Goal: Understand site structure: Grasp the organization and layout of the website

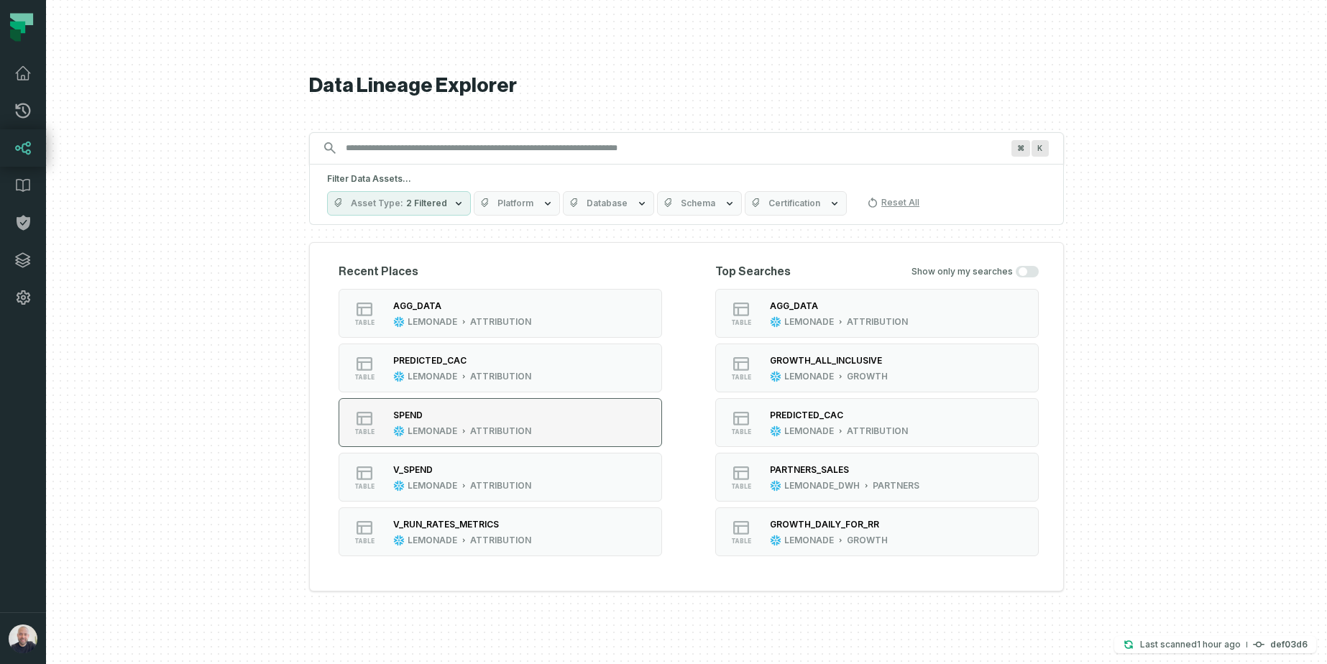
click at [433, 420] on div "SPEND" at bounding box center [462, 415] width 138 height 14
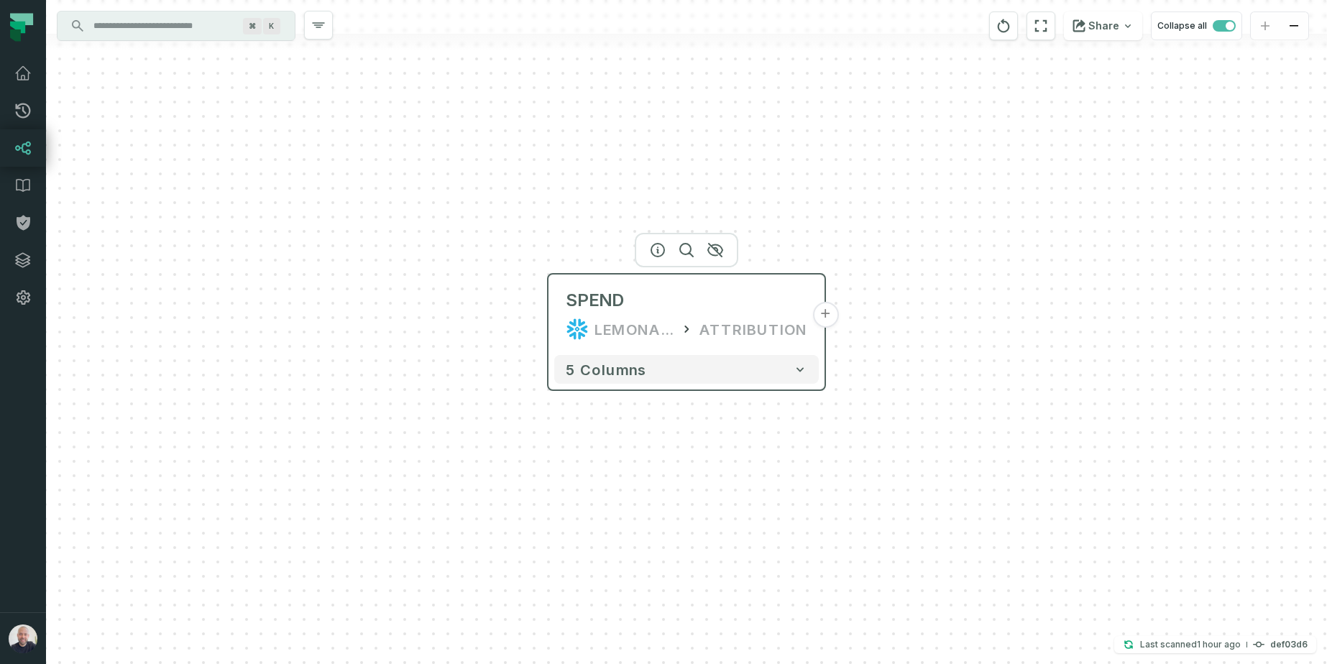
click at [824, 321] on button "+" at bounding box center [825, 315] width 26 height 26
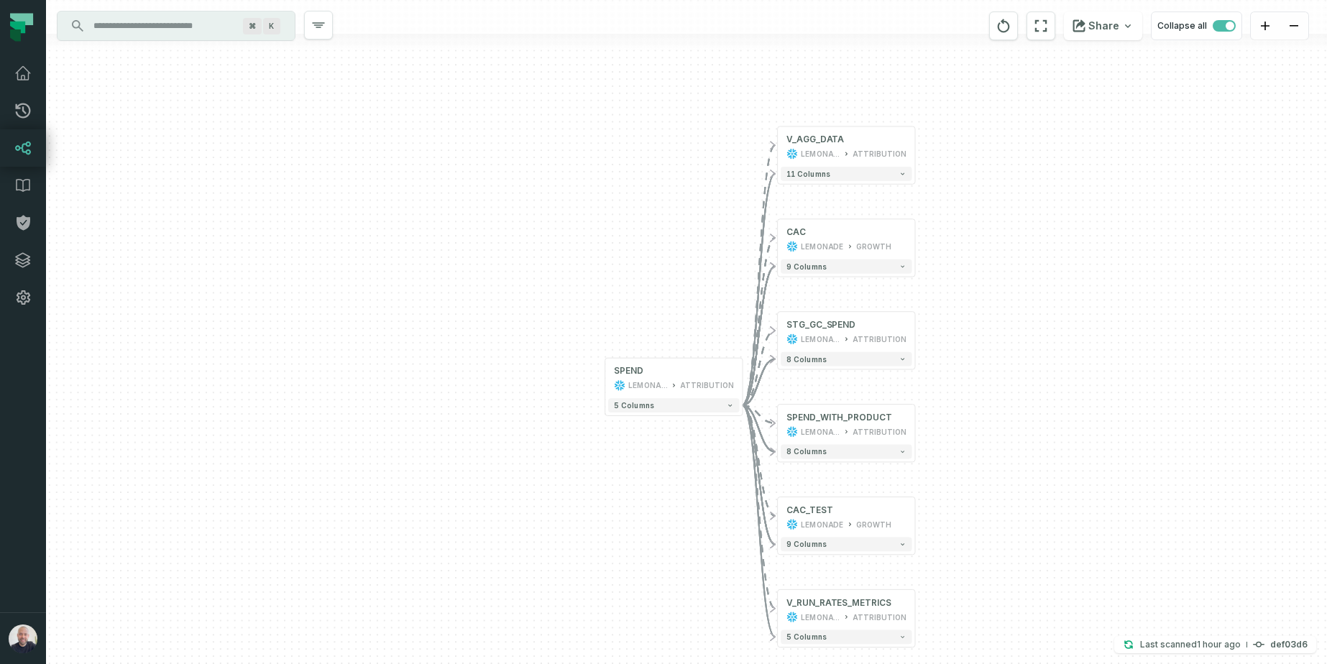
drag, startPoint x: 1031, startPoint y: 323, endPoint x: 872, endPoint y: 285, distance: 163.9
click at [875, 285] on div "+ V_AGG_DATA LEMONADE ATTRIBUTION 11 columns + CAC LEMONADE GROWTH + 9 columns …" at bounding box center [686, 332] width 1281 height 664
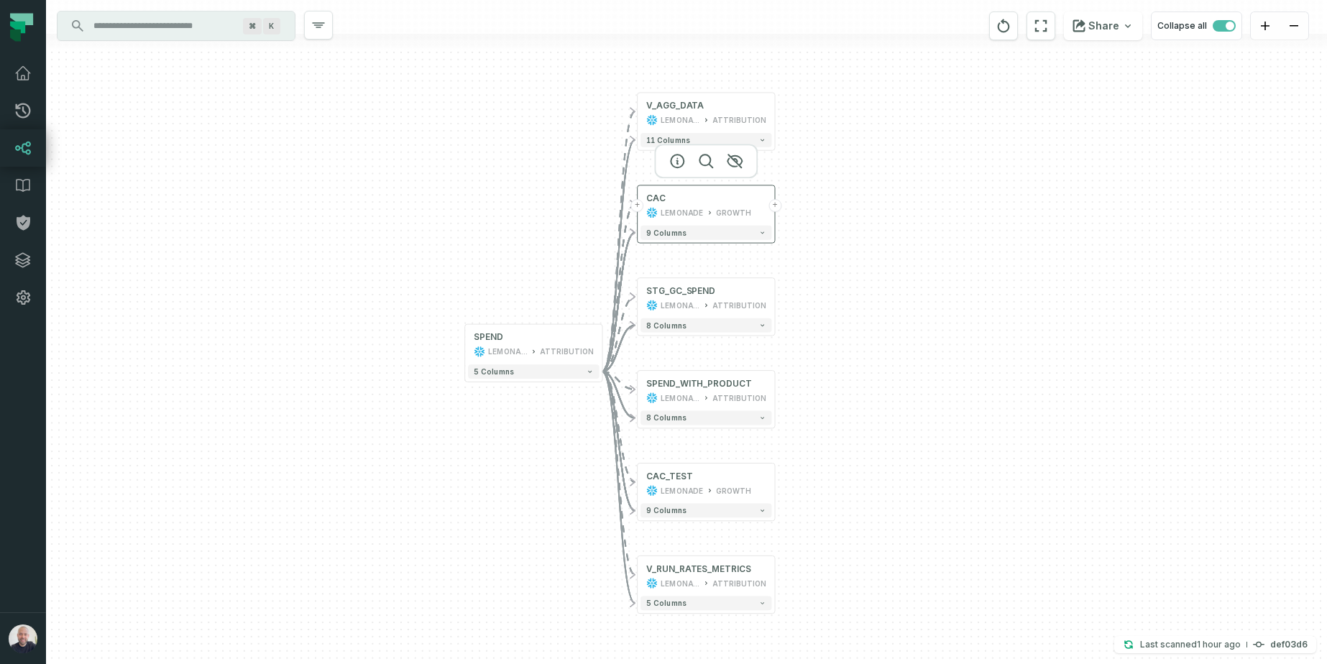
click at [774, 206] on button "+" at bounding box center [774, 205] width 13 height 13
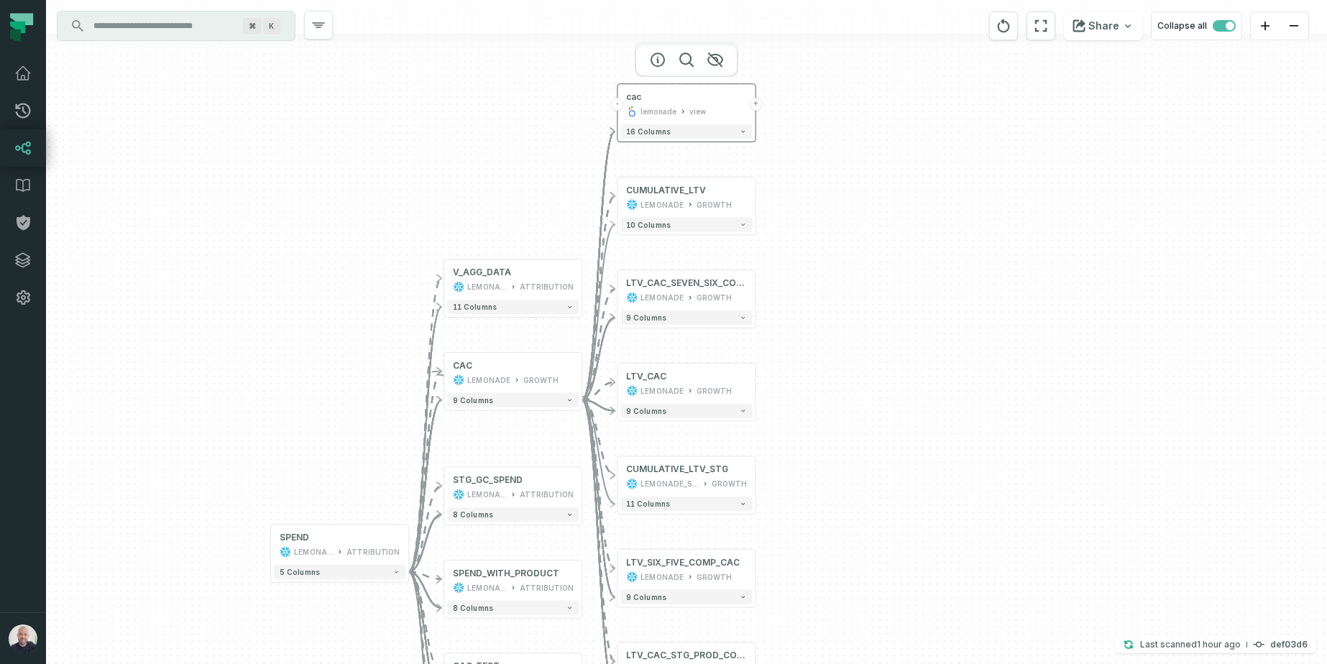
click at [758, 105] on button "+" at bounding box center [755, 104] width 13 height 13
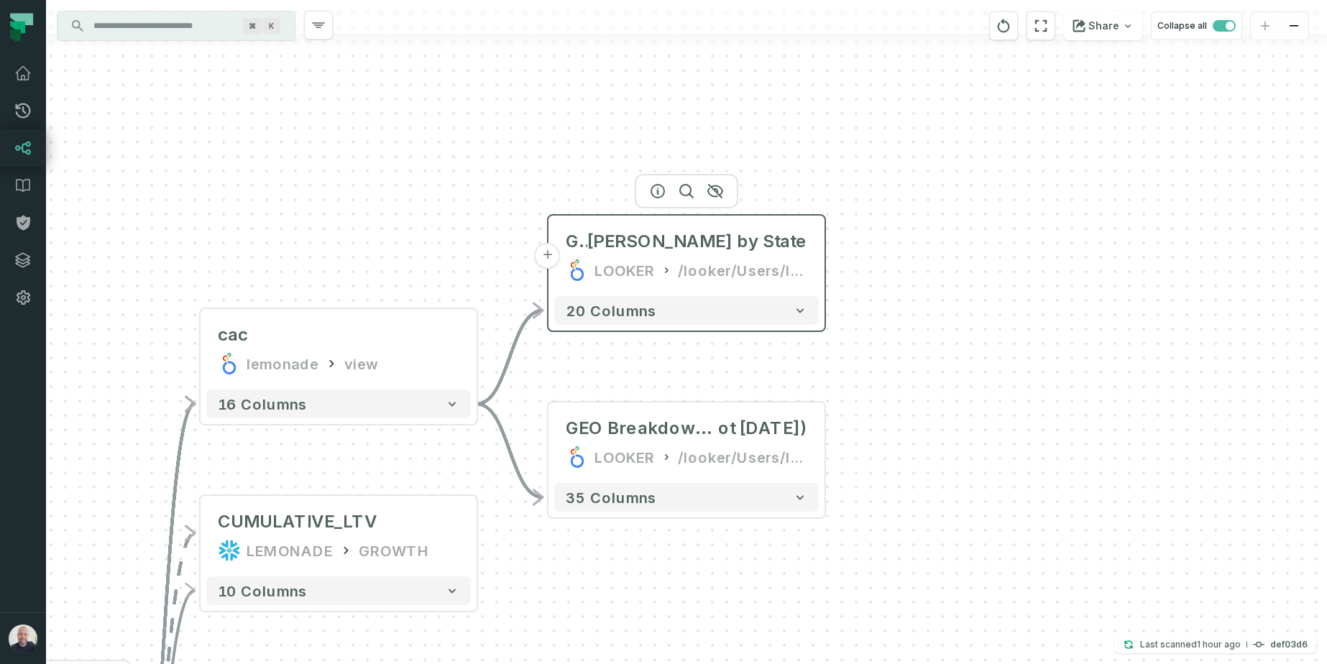
click at [761, 259] on div "/looker/Users/Inbal Mechoresh" at bounding box center [742, 270] width 129 height 23
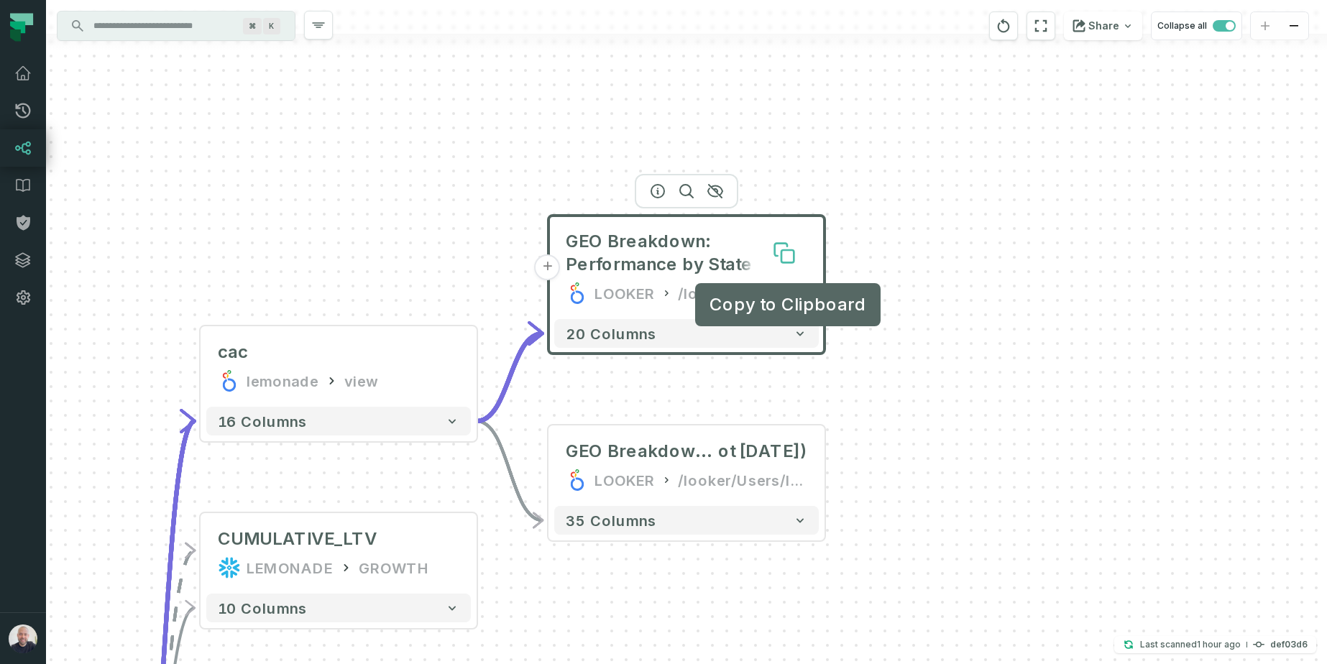
click at [779, 253] on icon at bounding box center [781, 250] width 12 height 12
click at [750, 254] on span "GEO Breakdown: Performance by State" at bounding box center [686, 254] width 241 height 46
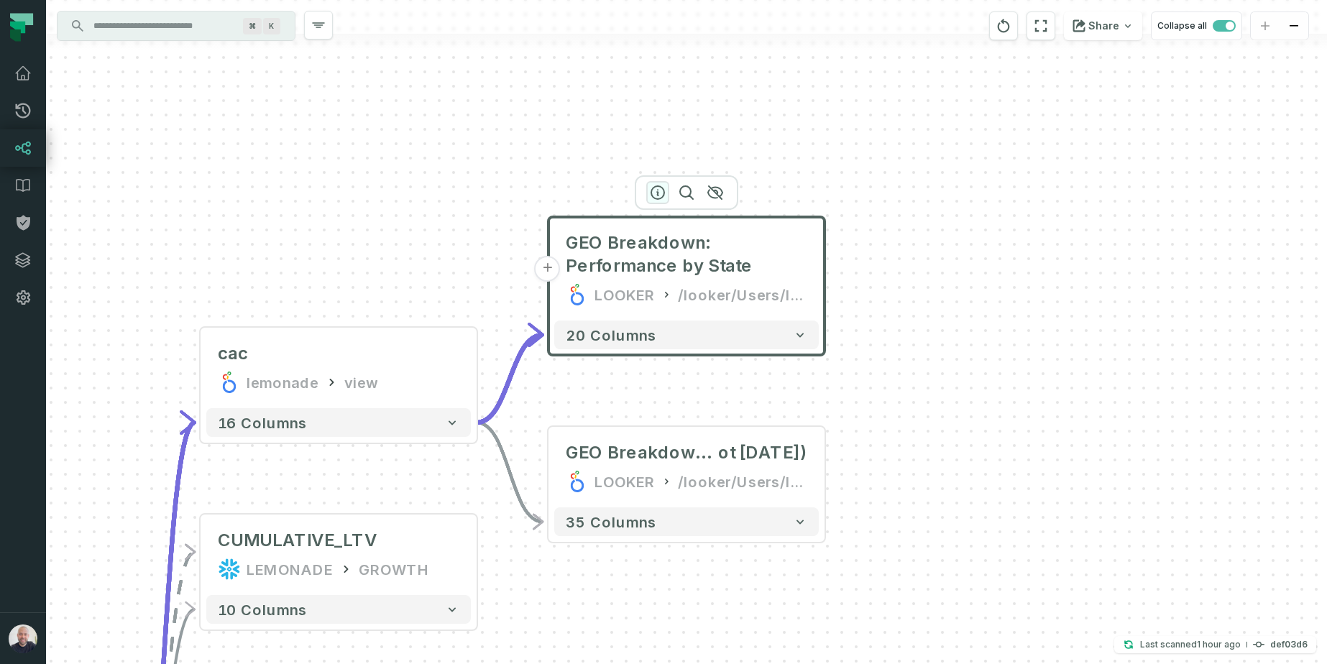
click at [649, 191] on icon "button" at bounding box center [657, 192] width 17 height 17
click at [659, 199] on div at bounding box center [686, 193] width 103 height 34
click at [658, 191] on icon "button" at bounding box center [657, 193] width 17 height 17
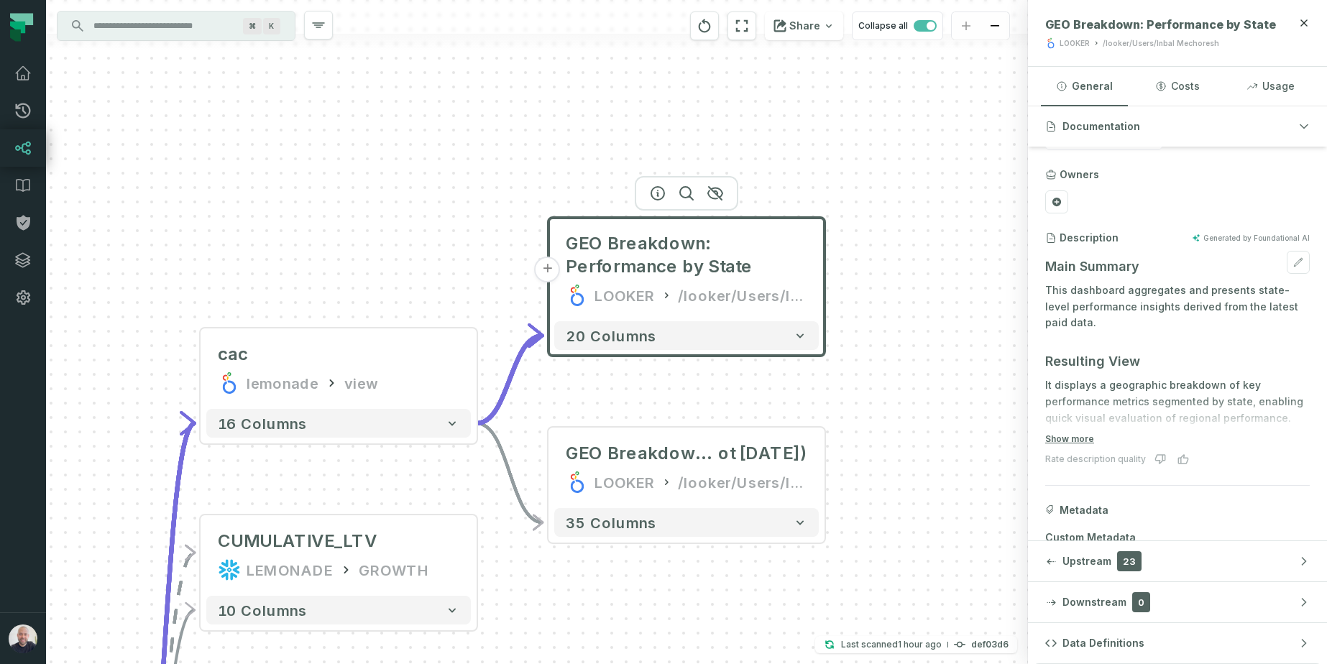
scroll to position [98, 0]
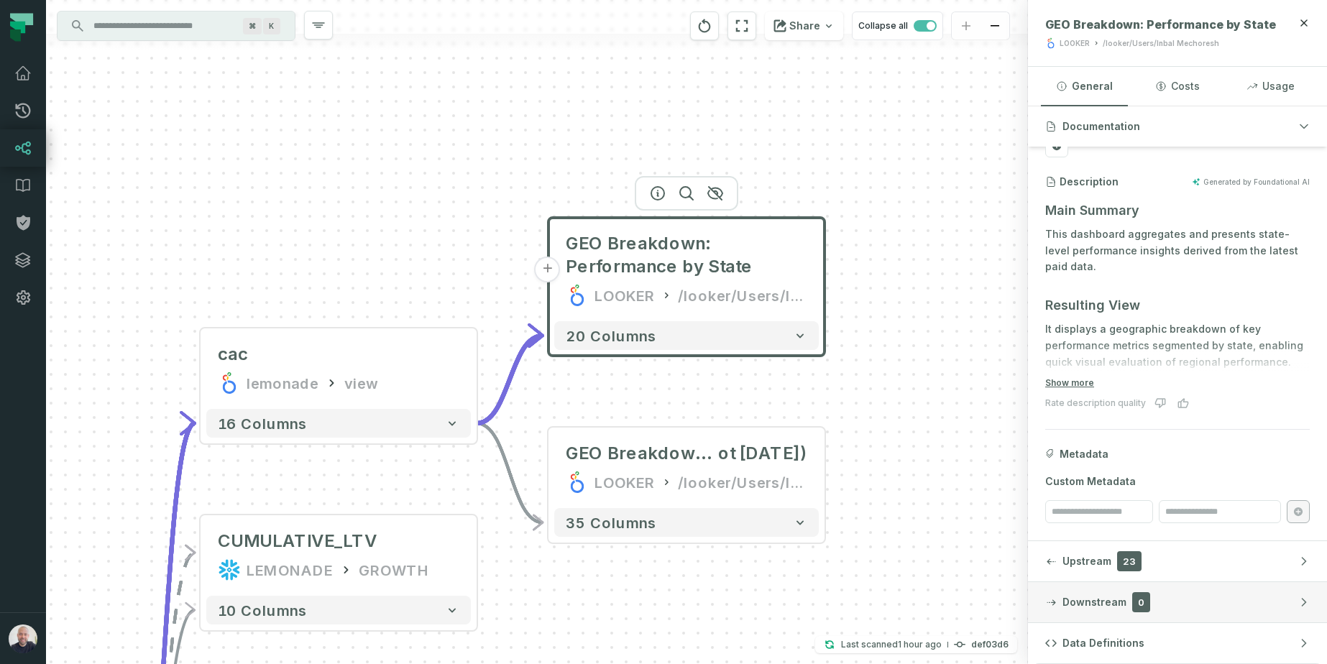
click at [1217, 597] on button "Downstream 0" at bounding box center [1177, 602] width 299 height 40
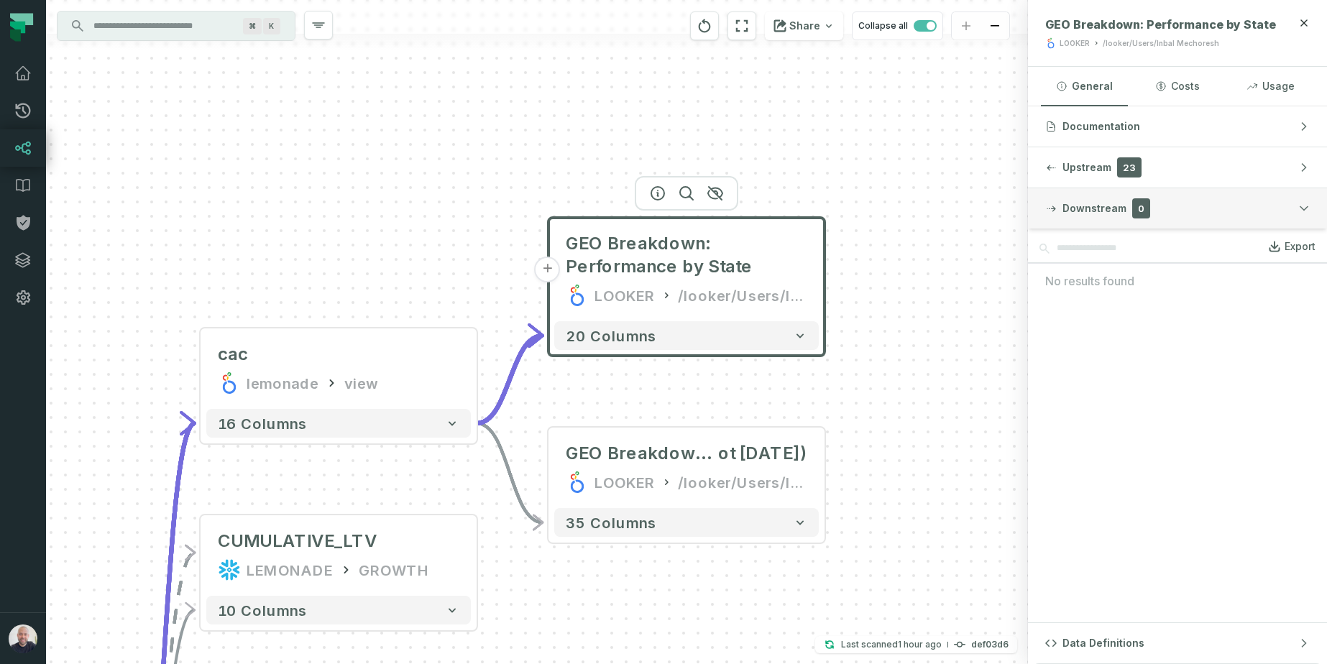
click at [1223, 196] on button "Downstream 0" at bounding box center [1177, 208] width 299 height 40
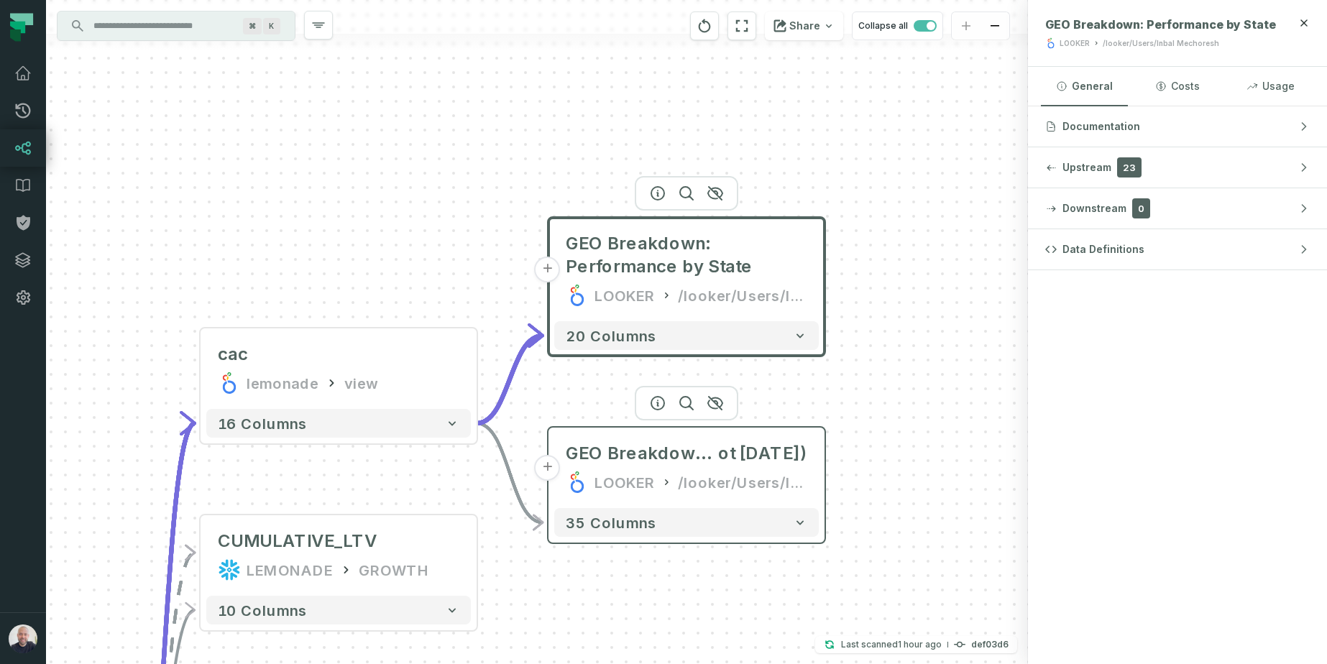
click at [777, 468] on div "GEO Breakdown: Performance by State (snapsh ot [DATE]) LOOKER /looker/Users/Inb…" at bounding box center [686, 467] width 264 height 69
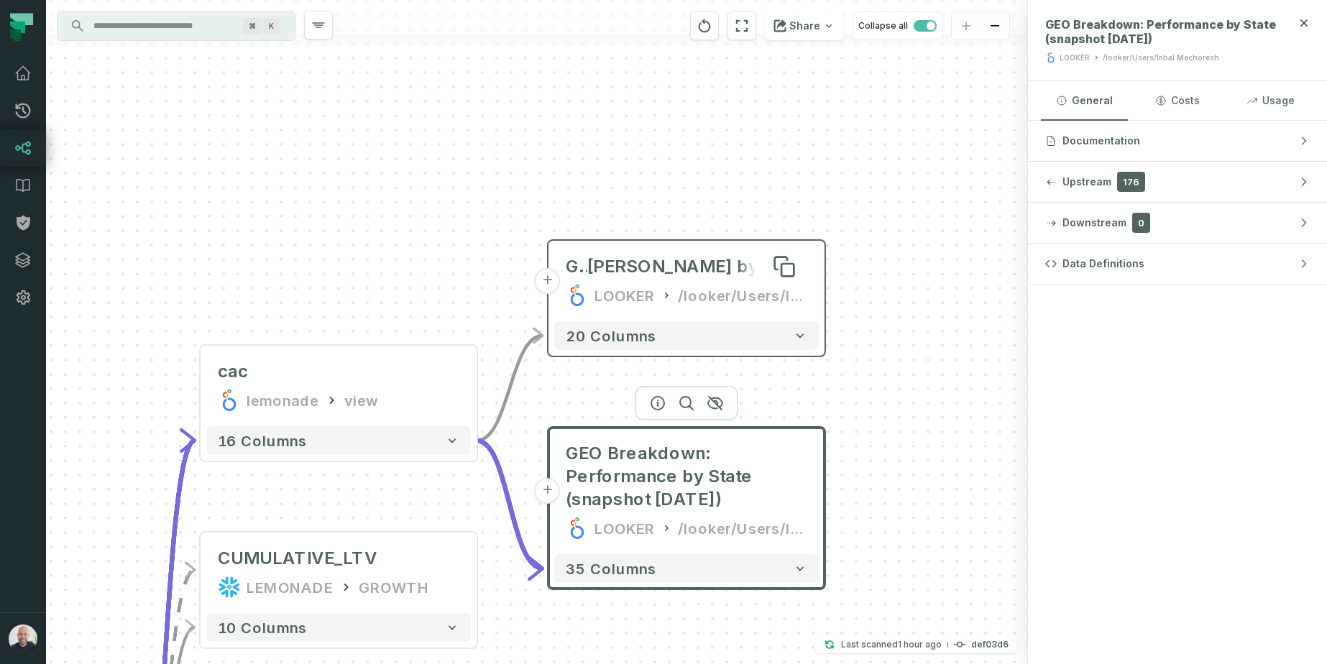
click at [722, 268] on span "[PERSON_NAME] by State" at bounding box center [697, 266] width 220 height 23
click at [684, 287] on div "/looker/Users/Inbal Mechoresh" at bounding box center [742, 296] width 129 height 23
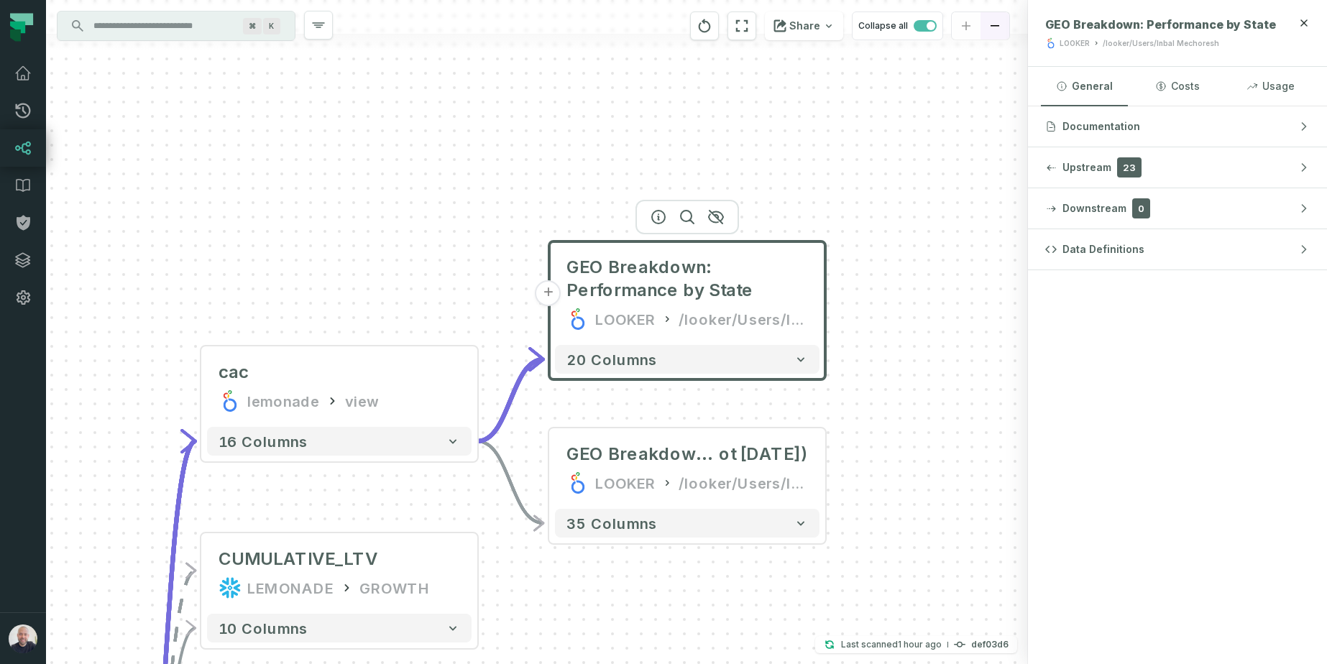
click at [1307, 22] on icon "button" at bounding box center [1303, 22] width 11 height 11
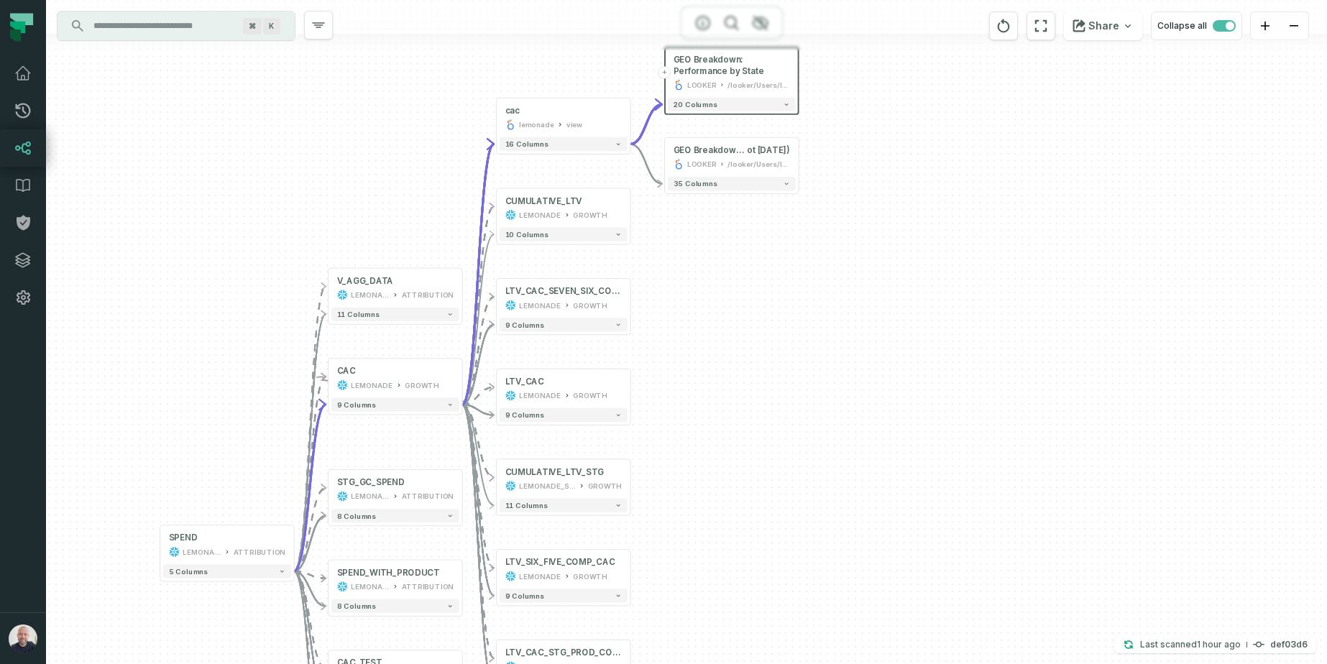
drag, startPoint x: 607, startPoint y: 263, endPoint x: 534, endPoint y: -22, distance: 294.6
click at [534, 0] on html "Pull Requests Dashboard Lineage Data Catalog Policies Integrations Settings [PE…" at bounding box center [663, 332] width 1327 height 664
click at [367, 198] on div "+ GEO Breakdown: Performance by State LOOKER /looker/Users/Inbal Mechoresh 20 c…" at bounding box center [686, 332] width 1281 height 664
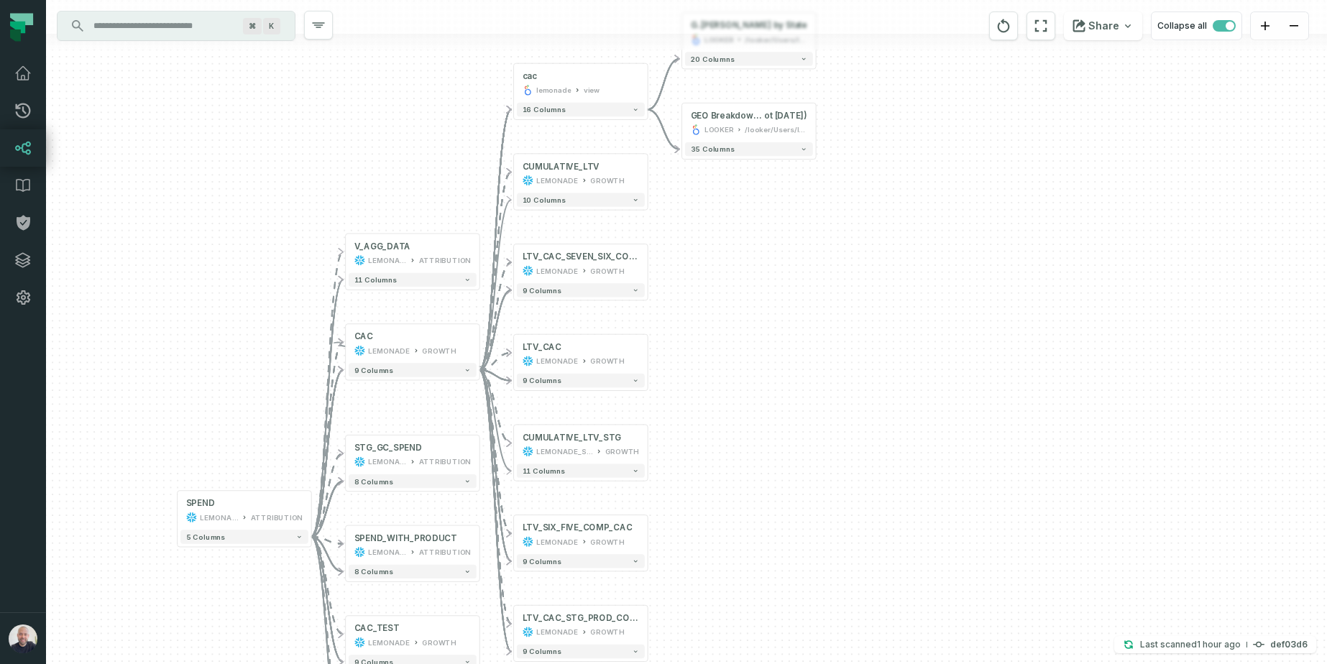
drag, startPoint x: 310, startPoint y: 185, endPoint x: 379, endPoint y: 78, distance: 127.4
click at [379, 78] on div "+ GEO Breakdown: Perfor [PERSON_NAME] by State LOOKER /looker/Users/Inbal Mecho…" at bounding box center [686, 332] width 1281 height 664
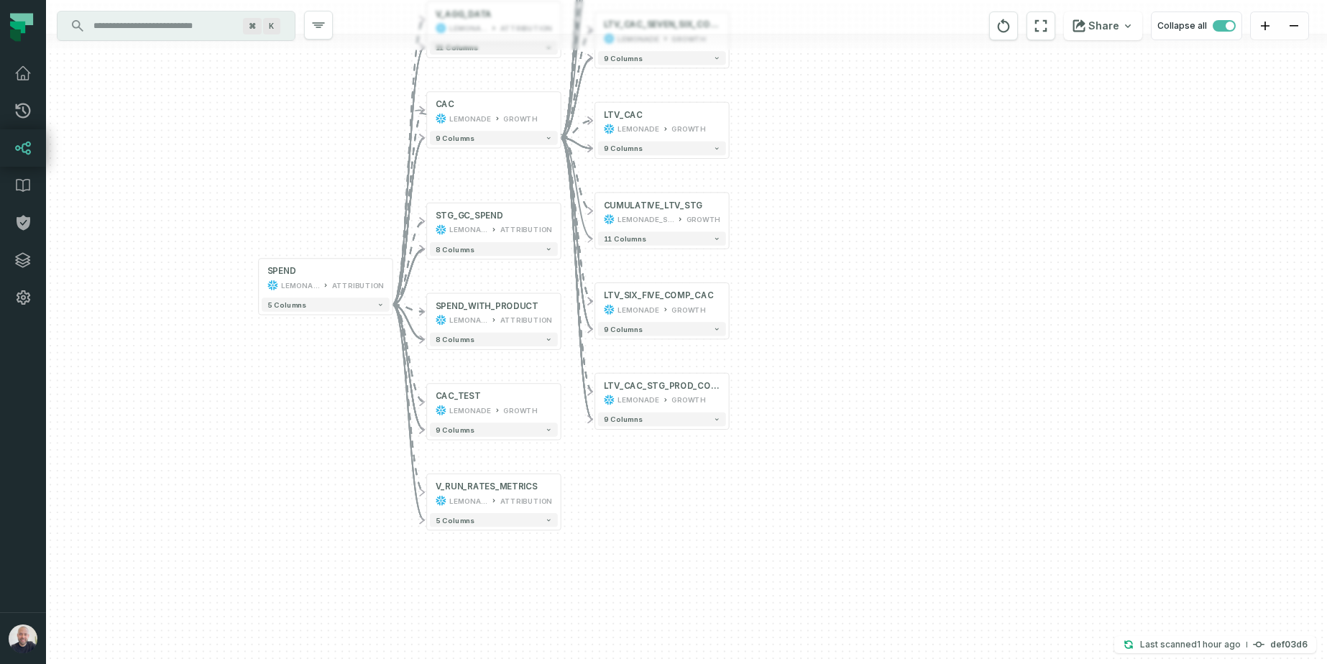
drag, startPoint x: 302, startPoint y: 546, endPoint x: 329, endPoint y: 400, distance: 148.4
click at [329, 399] on div "+ GEO Breakdown: Perfor [PERSON_NAME] by State LOOKER /looker/Users/Inbal Mecho…" at bounding box center [686, 332] width 1281 height 664
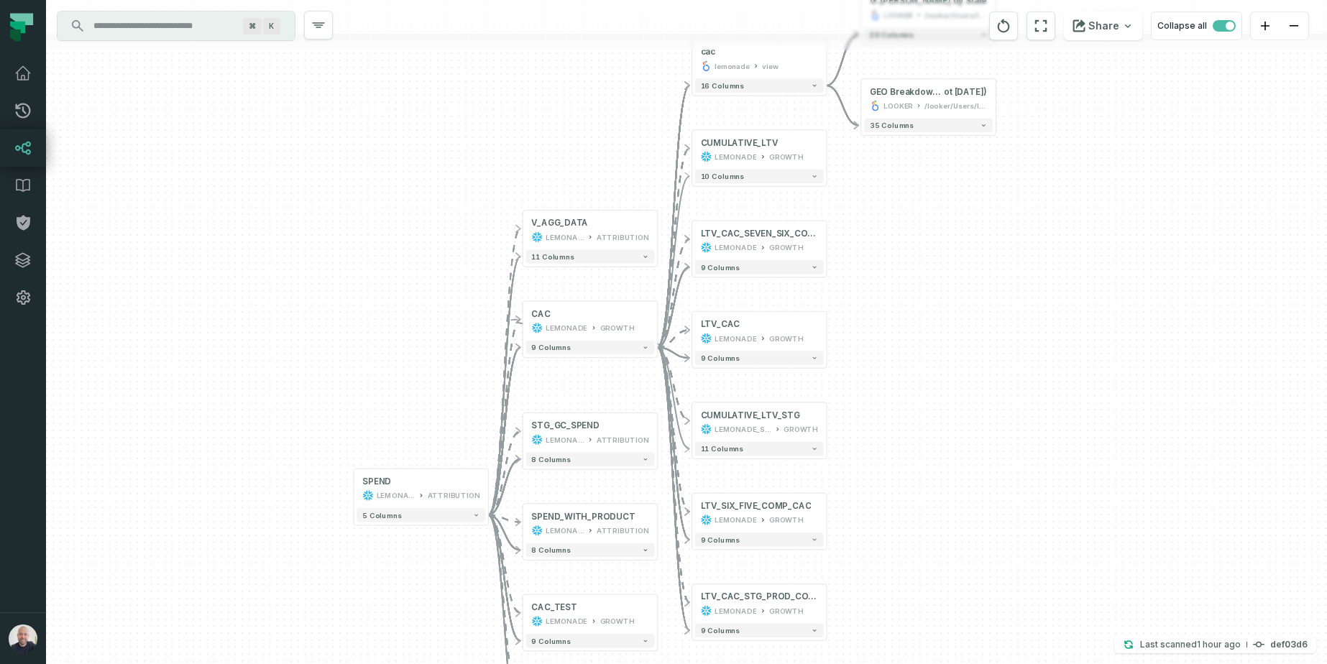
drag, startPoint x: 869, startPoint y: 293, endPoint x: 967, endPoint y: 494, distance: 224.0
click at [967, 494] on div "+ GEO Breakdown: Perfor [PERSON_NAME] by State LOOKER /looker/Users/Inbal Mecho…" at bounding box center [686, 332] width 1281 height 664
click at [262, 457] on div "+ GEO Breakdown: Perfor [PERSON_NAME] by State LOOKER /looker/Users/Inbal Mecho…" at bounding box center [686, 332] width 1281 height 664
click at [423, 491] on div "LEMONADE ATTRIBUTION" at bounding box center [420, 495] width 117 height 11
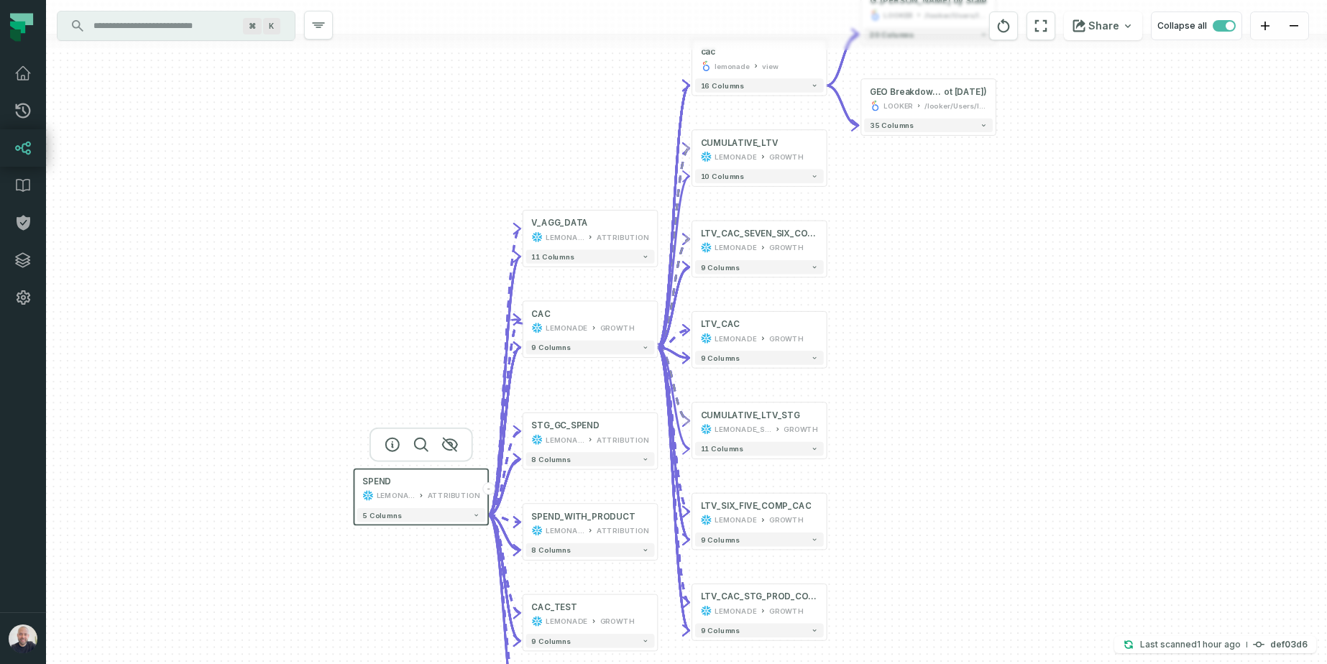
click at [391, 330] on div "+ GEO Breakdown: Perfor [PERSON_NAME] by State LOOKER /looker/Users/Inbal Mecho…" at bounding box center [686, 332] width 1281 height 664
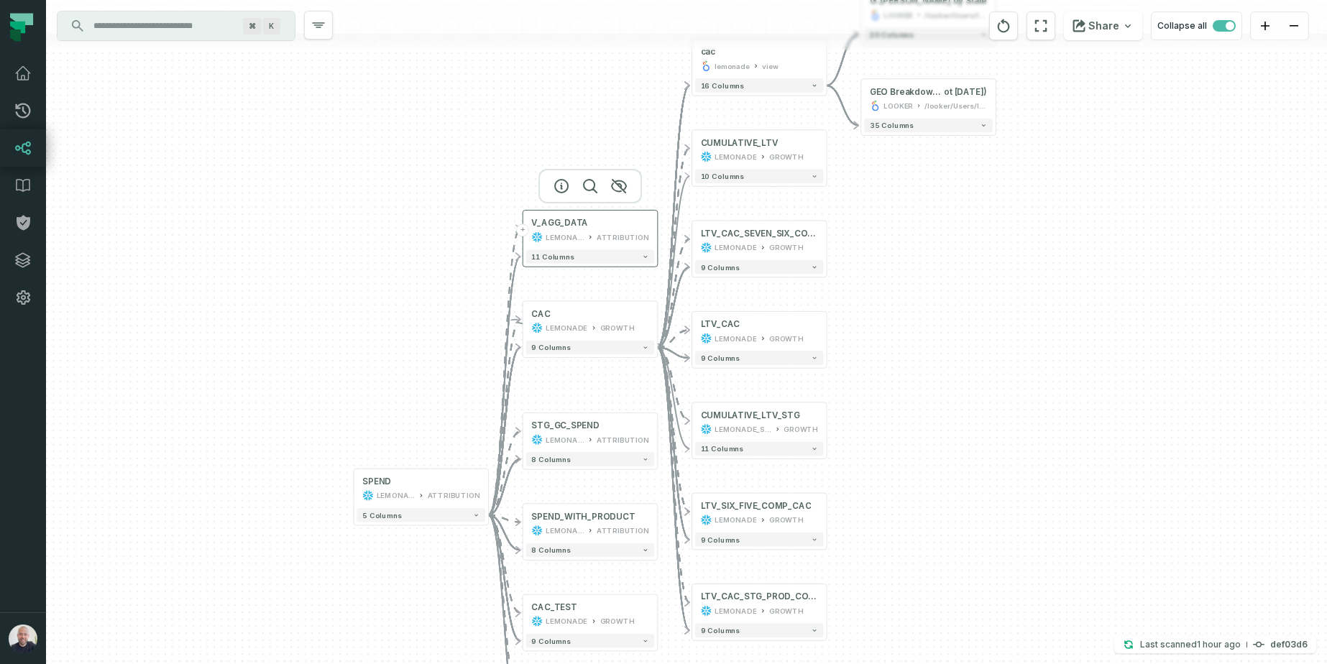
click at [533, 229] on div "V_AGG_DATA LEMONADE ATTRIBUTION" at bounding box center [590, 230] width 129 height 34
click at [581, 338] on div "9 columns" at bounding box center [590, 347] width 134 height 19
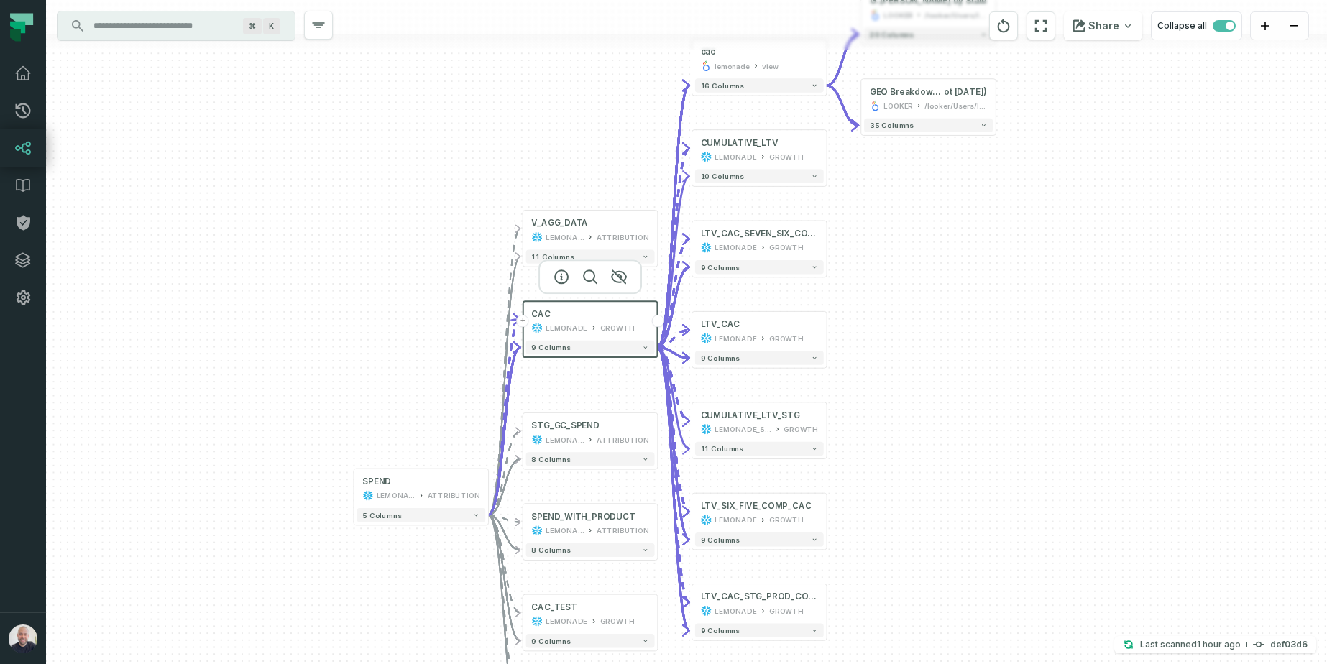
click at [659, 322] on button "-" at bounding box center [657, 321] width 12 height 12
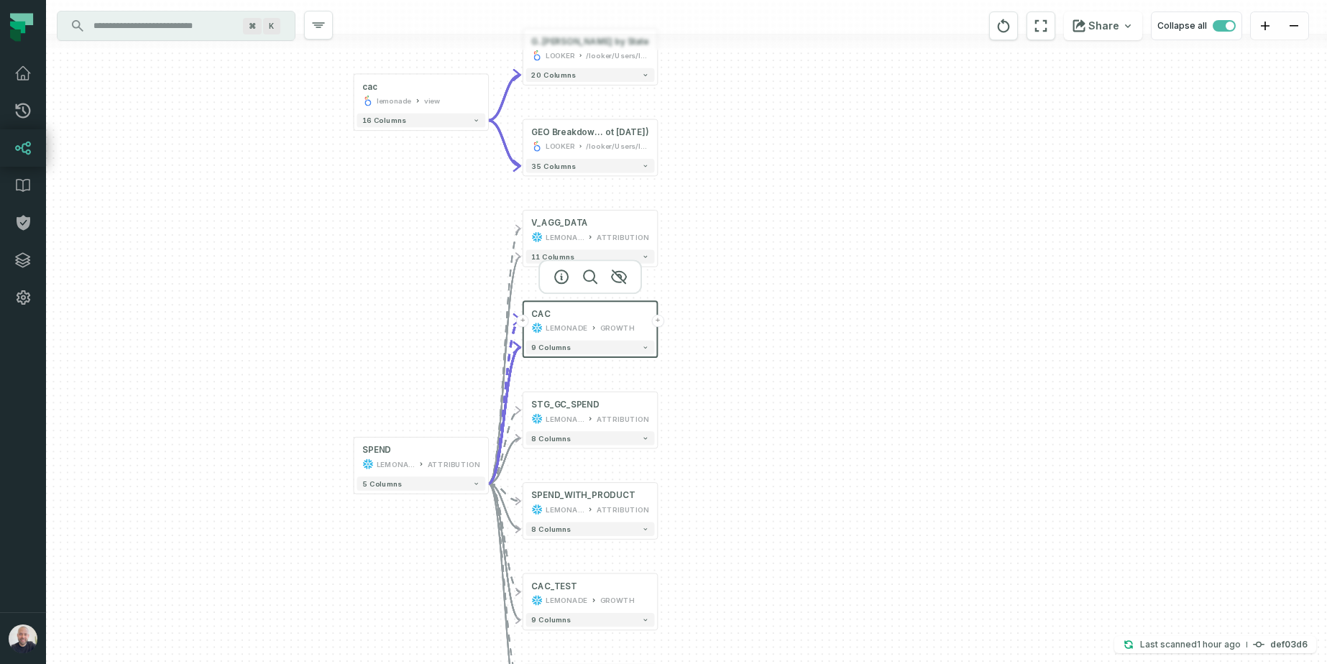
drag, startPoint x: 965, startPoint y: 351, endPoint x: 784, endPoint y: 279, distance: 194.5
click at [963, 351] on div "+ GEO Breakdown: Perfor [PERSON_NAME] by State LOOKER /looker/Users/Inbal Mecho…" at bounding box center [686, 332] width 1281 height 664
click at [655, 318] on button "+" at bounding box center [656, 321] width 12 height 12
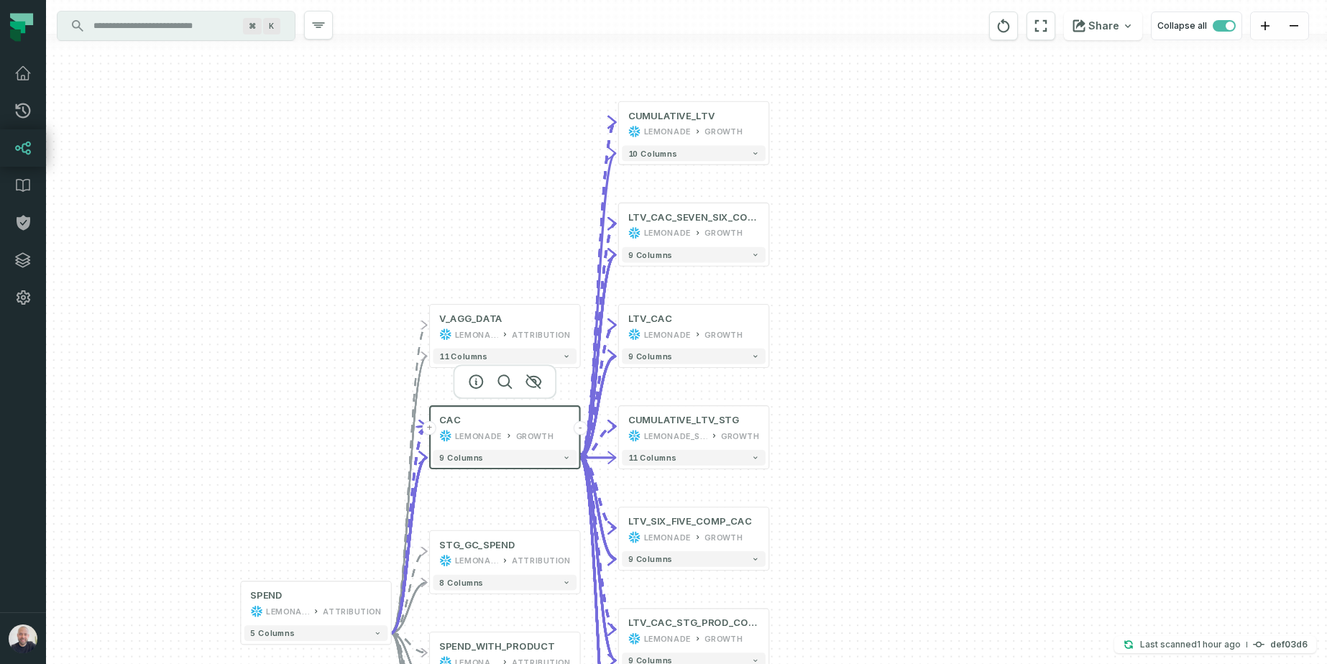
drag, startPoint x: 893, startPoint y: 461, endPoint x: 790, endPoint y: 377, distance: 133.3
click at [803, 382] on div "+ CUMULATIVE_LTV LEMONADE GROWTH 10 columns + LTV_CAC_SEVEN_SIX_COMP LEMONADE G…" at bounding box center [686, 332] width 1281 height 664
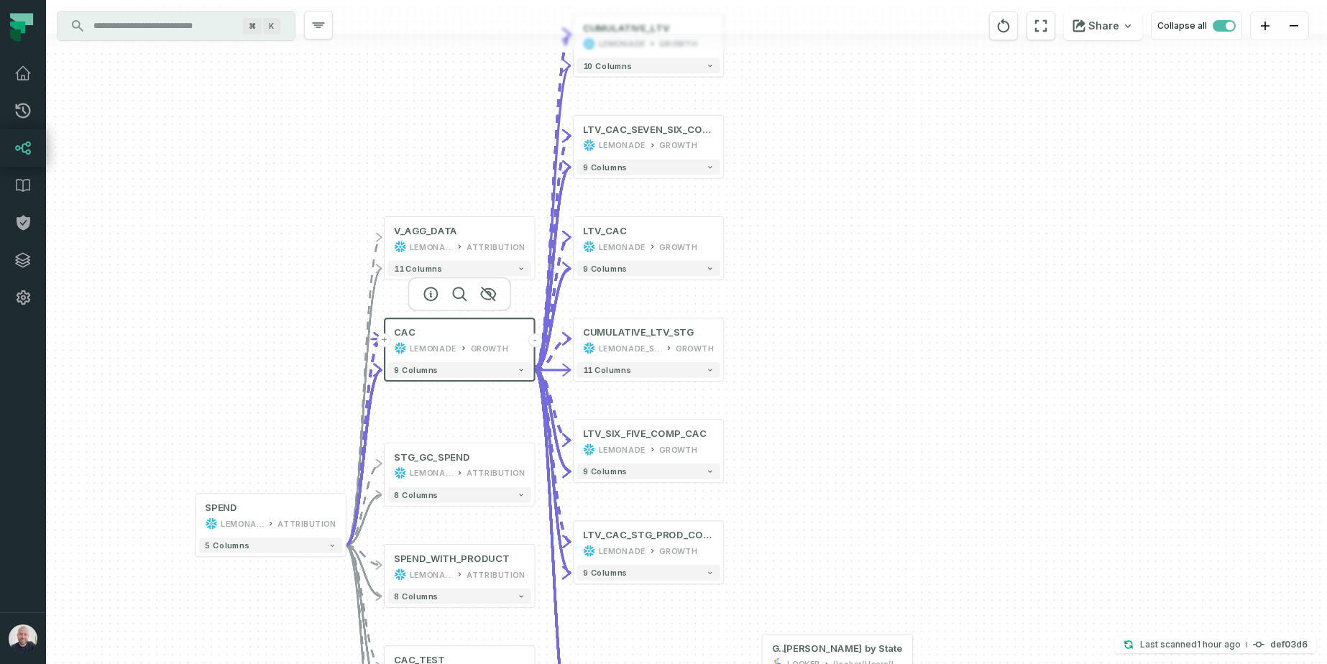
drag, startPoint x: 763, startPoint y: 218, endPoint x: 805, endPoint y: 173, distance: 61.0
click at [805, 173] on div "+ CUMULATIVE_LTV LEMONADE GROWTH 10 columns + LTV_CAC_SEVEN_SIX_COMP LEMONADE G…" at bounding box center [686, 332] width 1281 height 664
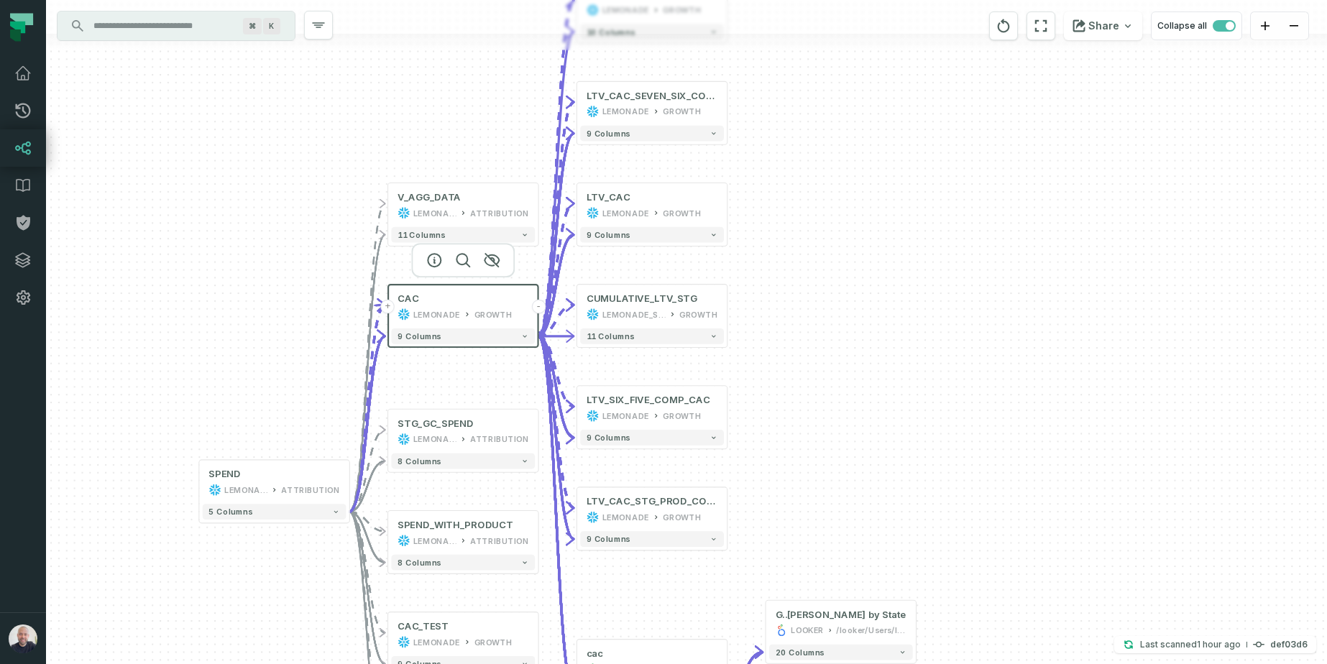
drag, startPoint x: 834, startPoint y: 382, endPoint x: 821, endPoint y: 316, distance: 66.5
click at [821, 316] on div "+ CUMULATIVE_LTV LEMONADE GROWTH 10 columns + LTV_CAC_SEVEN_SIX_COMP LEMONADE G…" at bounding box center [686, 332] width 1281 height 664
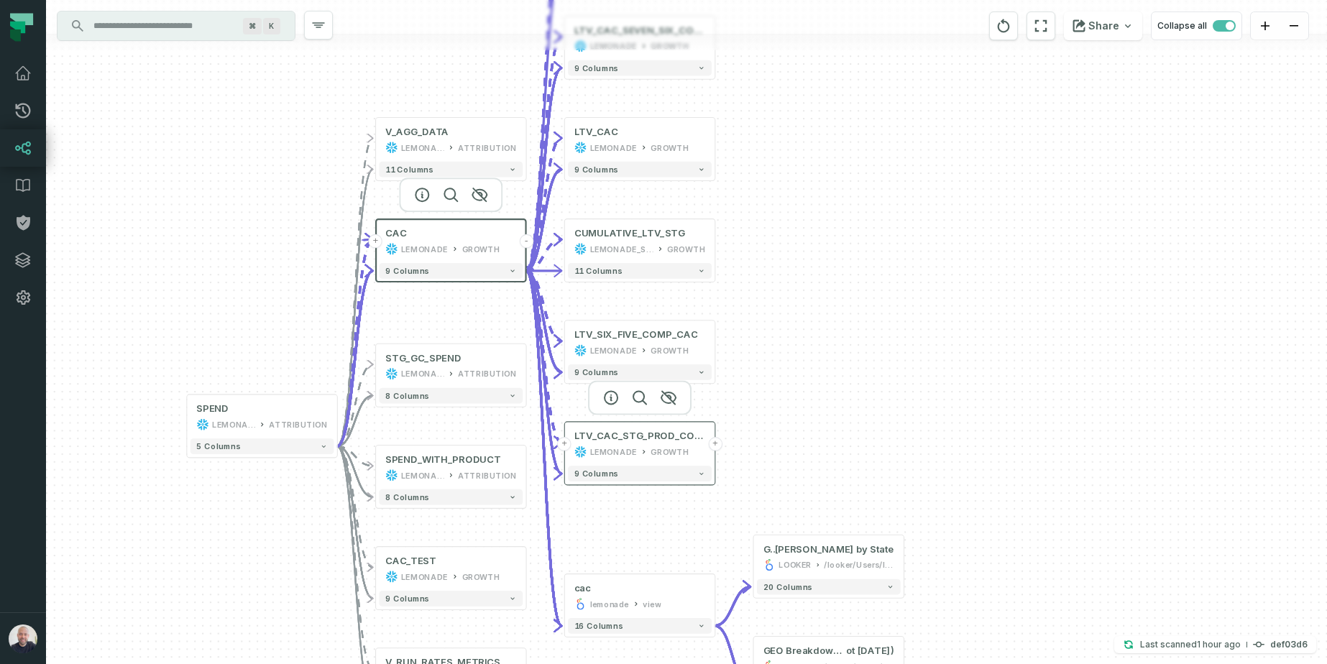
click at [717, 445] on button "+" at bounding box center [715, 444] width 14 height 14
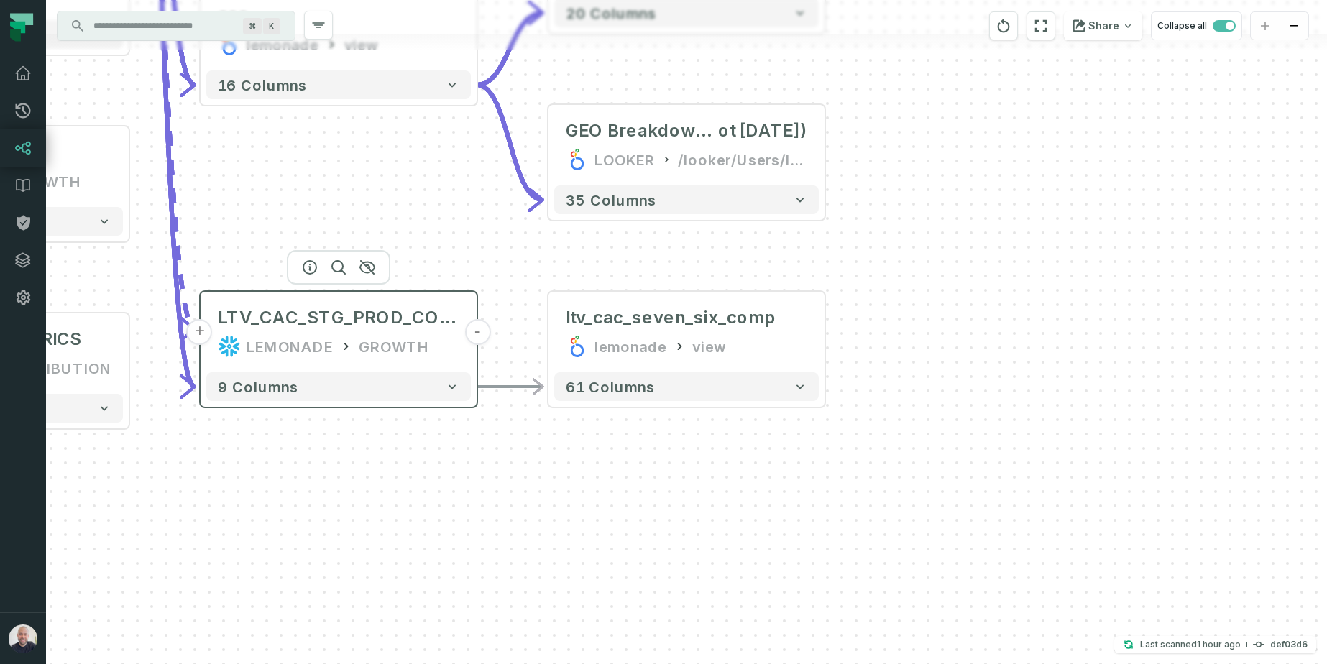
click at [479, 335] on button "-" at bounding box center [477, 332] width 26 height 26
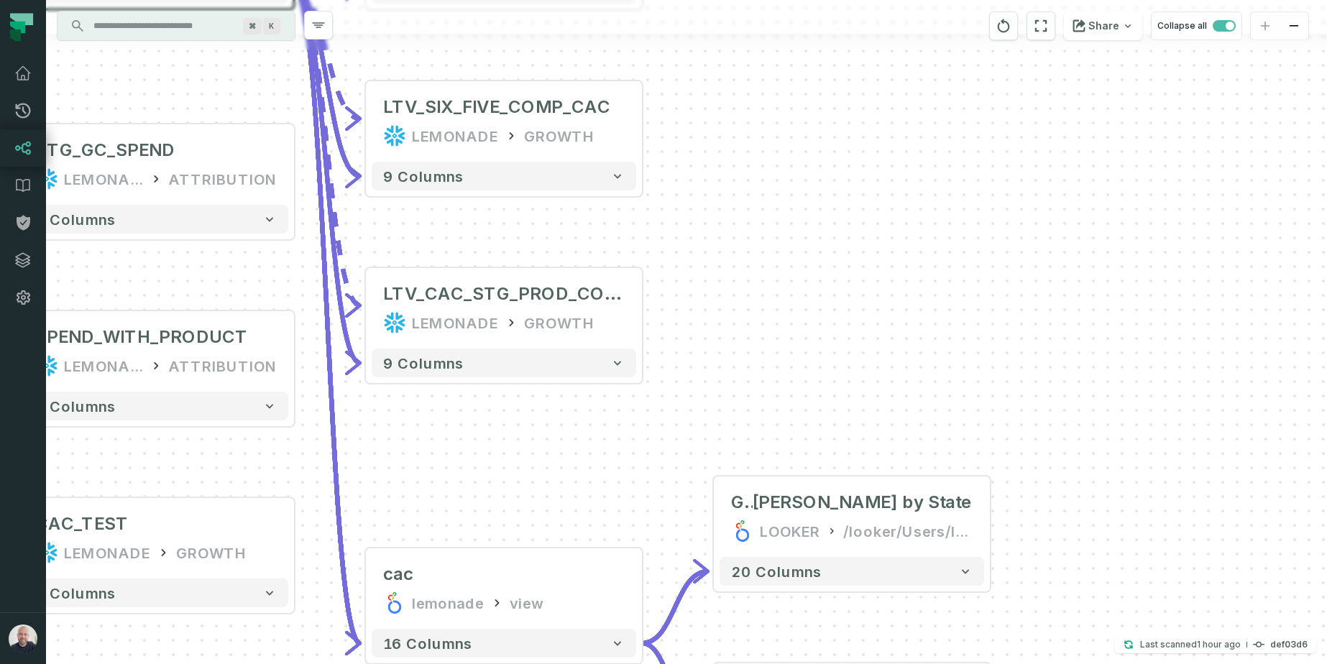
drag, startPoint x: 589, startPoint y: 360, endPoint x: 711, endPoint y: 426, distance: 138.9
click at [758, 345] on div "+ CUMULATIVE_LTV LEMONADE GROWTH 10 columns + LTV_CAC_SEVEN_SIX_COMP LEMONADE G…" at bounding box center [686, 332] width 1281 height 664
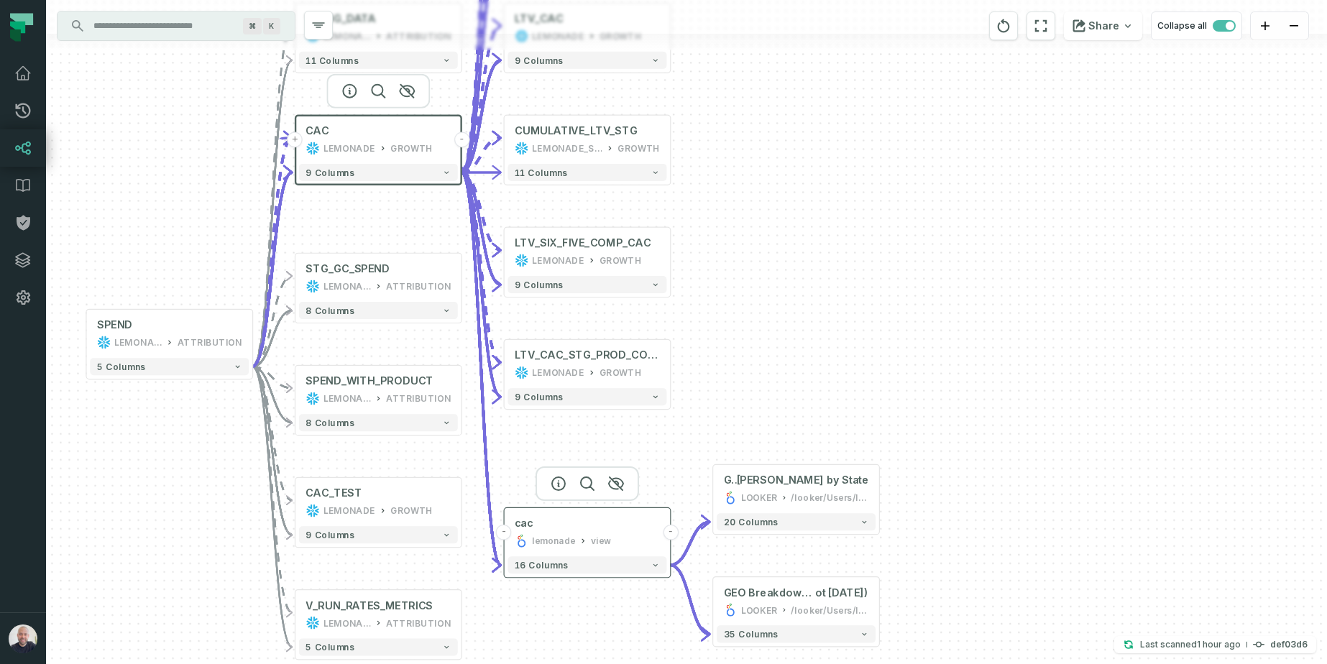
click at [669, 533] on button "-" at bounding box center [671, 533] width 16 height 16
click at [510, 535] on button "-" at bounding box center [504, 533] width 16 height 16
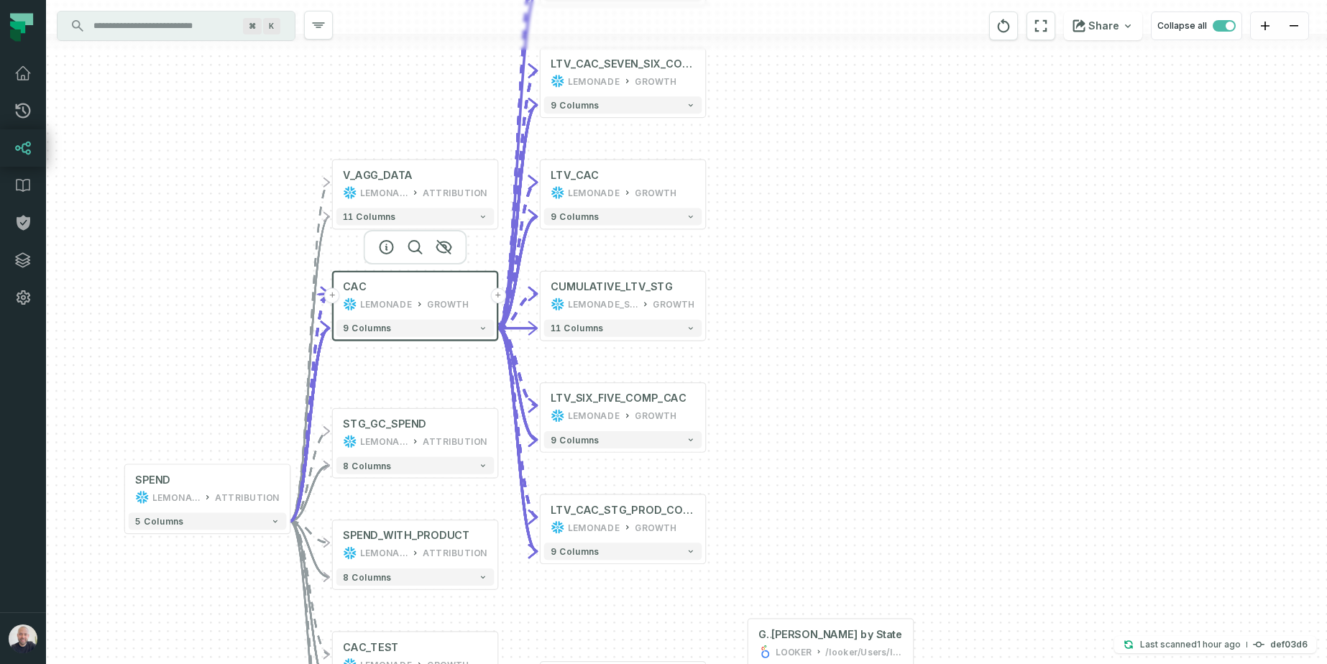
drag, startPoint x: 800, startPoint y: 282, endPoint x: 829, endPoint y: 453, distance: 173.5
click at [836, 460] on div "+ CUMULATIVE_LTV LEMONADE GROWTH 10 columns + LTV_CAC_SEVEN_SIX_COMP LEMONADE G…" at bounding box center [686, 332] width 1281 height 664
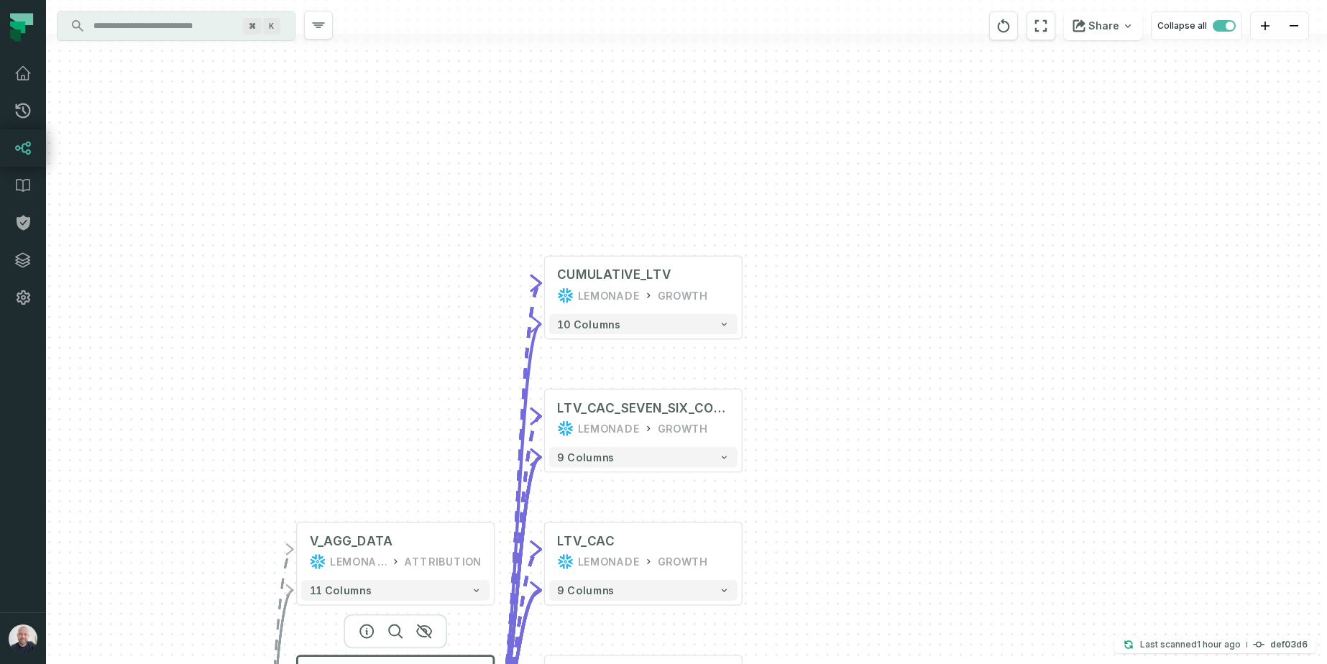
drag, startPoint x: 824, startPoint y: 235, endPoint x: 837, endPoint y: 504, distance: 269.1
click at [837, 504] on div "+ CUMULATIVE_LTV LEMONADE GROWTH 10 columns + LTV_CAC_SEVEN_SIX_COMP LEMONADE G…" at bounding box center [686, 332] width 1281 height 664
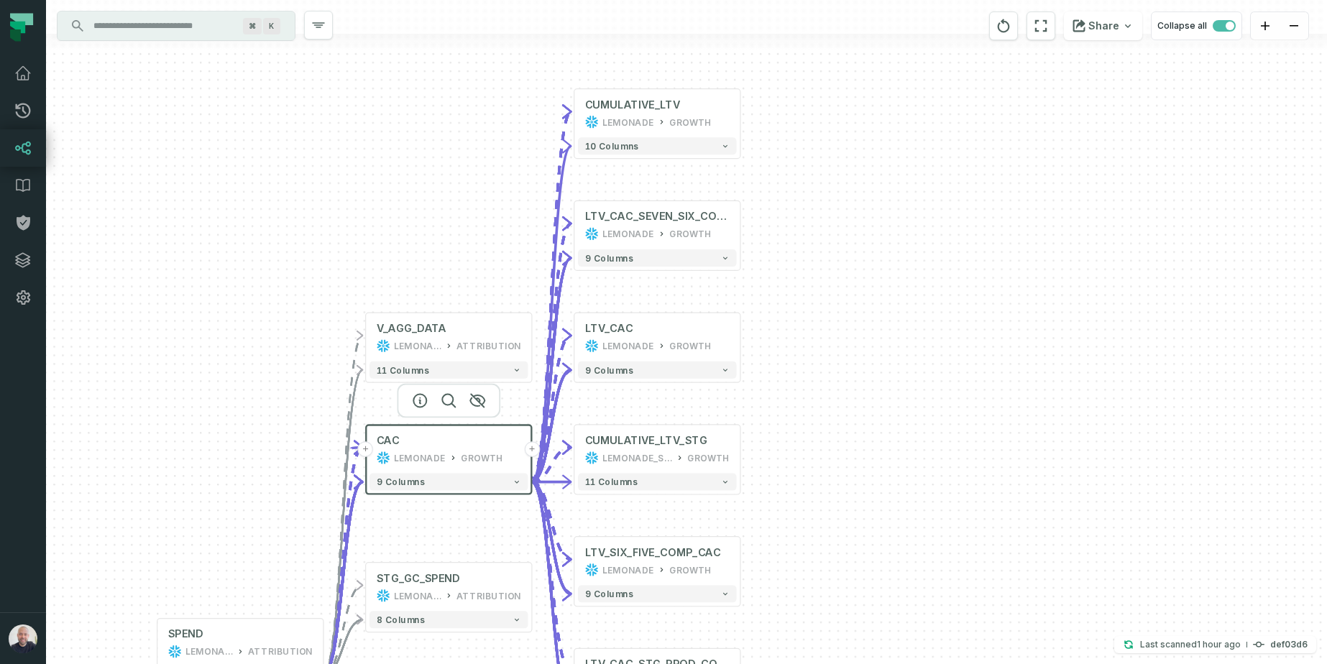
drag, startPoint x: 827, startPoint y: 425, endPoint x: 843, endPoint y: 207, distance: 219.1
click at [844, 209] on div "+ CUMULATIVE_LTV LEMONADE GROWTH 10 columns + LTV_CAC_SEVEN_SIX_COMP LEMONADE G…" at bounding box center [686, 332] width 1281 height 664
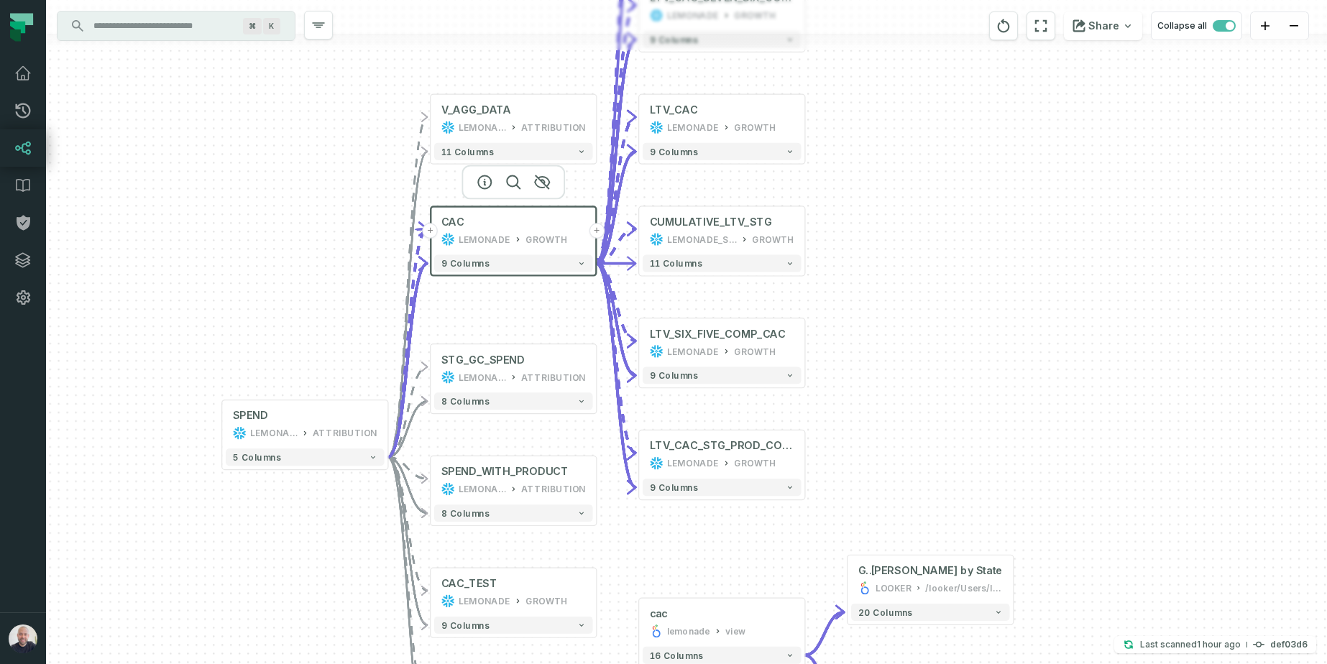
drag, startPoint x: 225, startPoint y: 350, endPoint x: 277, endPoint y: 102, distance: 253.3
click at [277, 102] on div "+ CUMULATIVE_LTV LEMONADE GROWTH 10 columns + LTV_CAC_SEVEN_SIX_COMP LEMONADE G…" at bounding box center [686, 332] width 1281 height 664
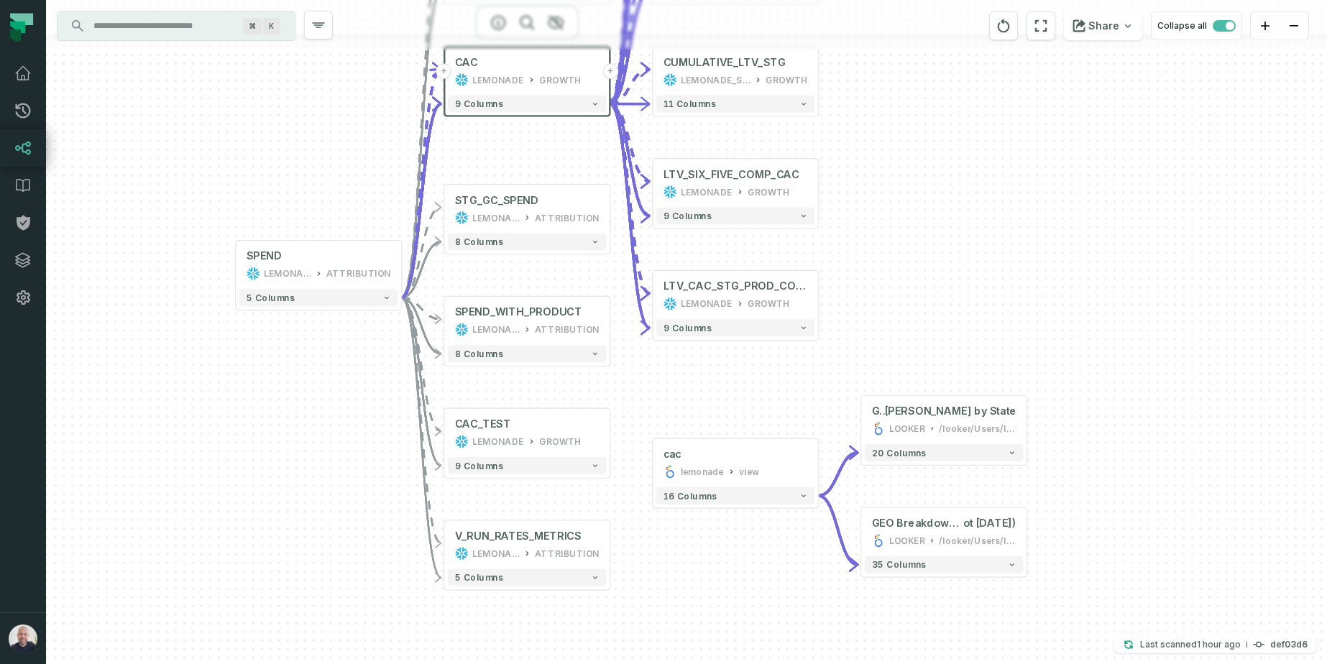
drag, startPoint x: 341, startPoint y: 528, endPoint x: 348, endPoint y: 452, distance: 76.5
click at [348, 452] on div "+ CUMULATIVE_LTV LEMONADE GROWTH 10 columns + LTV_CAC_SEVEN_SIX_COMP LEMONADE G…" at bounding box center [686, 332] width 1281 height 664
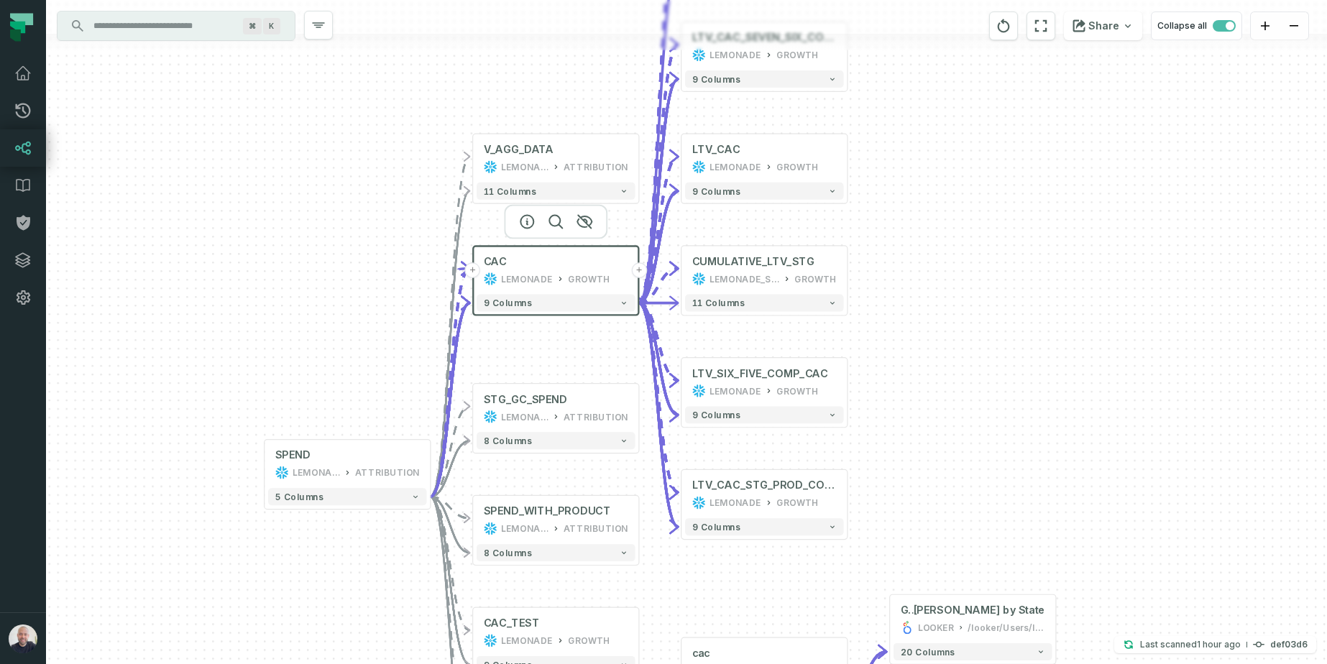
drag, startPoint x: 259, startPoint y: 96, endPoint x: 288, endPoint y: 296, distance: 202.0
click at [288, 296] on div "+ CUMULATIVE_LTV LEMONADE GROWTH 10 columns + LTV_CAC_SEVEN_SIX_COMP LEMONADE G…" at bounding box center [686, 332] width 1281 height 664
click at [155, 36] on input "Discovery Provider cmdk menu" at bounding box center [163, 25] width 157 height 23
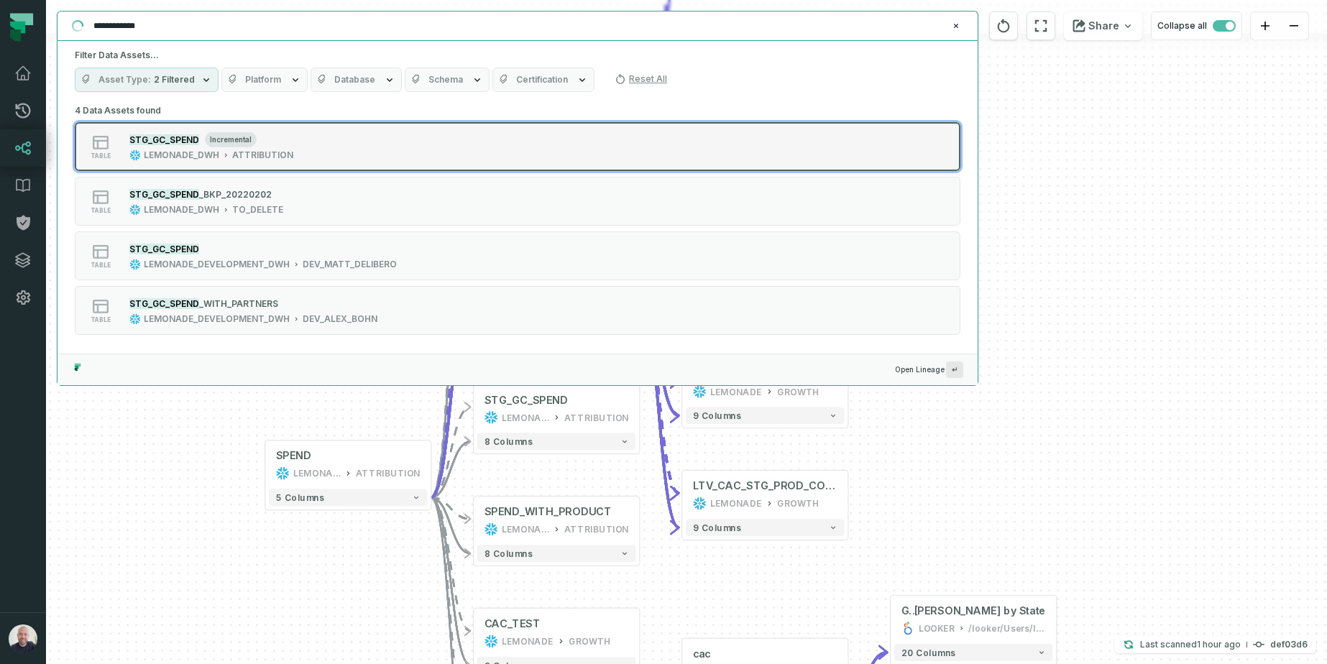
type input "**********"
click at [264, 136] on div "STG_GC_SPEND incremental" at bounding box center [211, 139] width 164 height 14
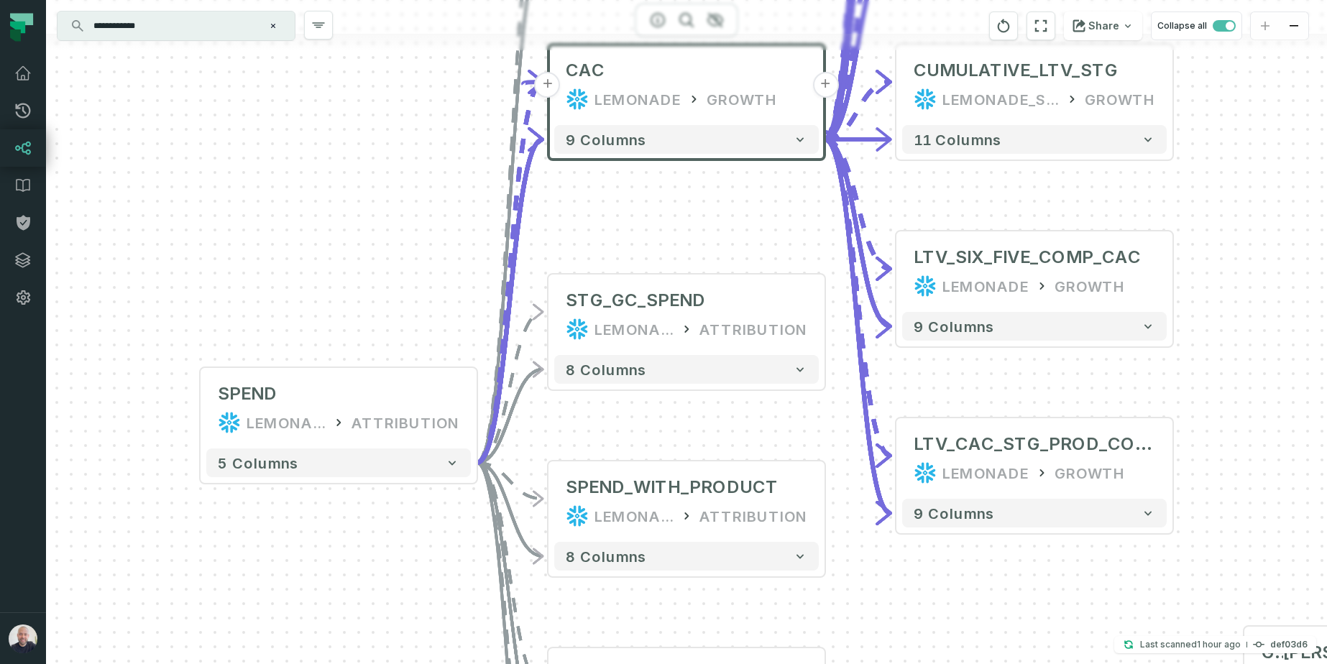
click at [323, 581] on div "+ CUMULATIVE_LTV LEMONADE GROWTH 10 columns + LTV_CAC_SEVEN_SIX_COMP LEMONADE G…" at bounding box center [686, 332] width 1281 height 664
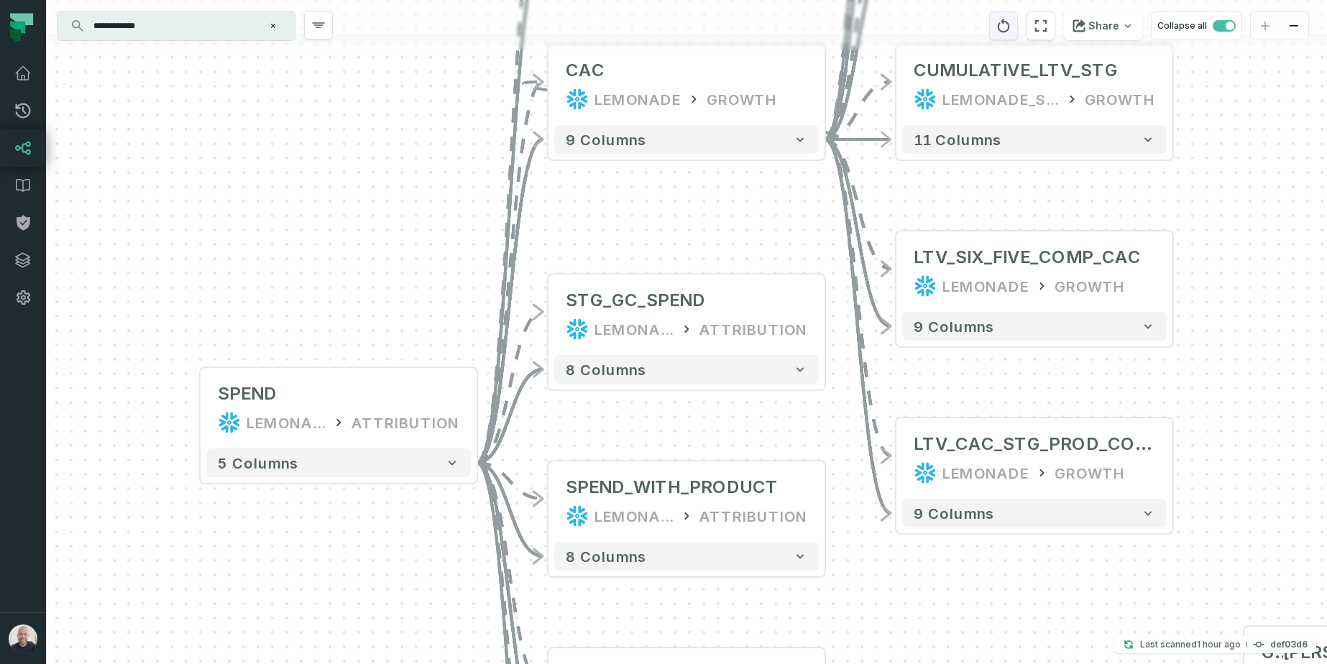
click at [1008, 17] on icon "reset" at bounding box center [1003, 25] width 16 height 17
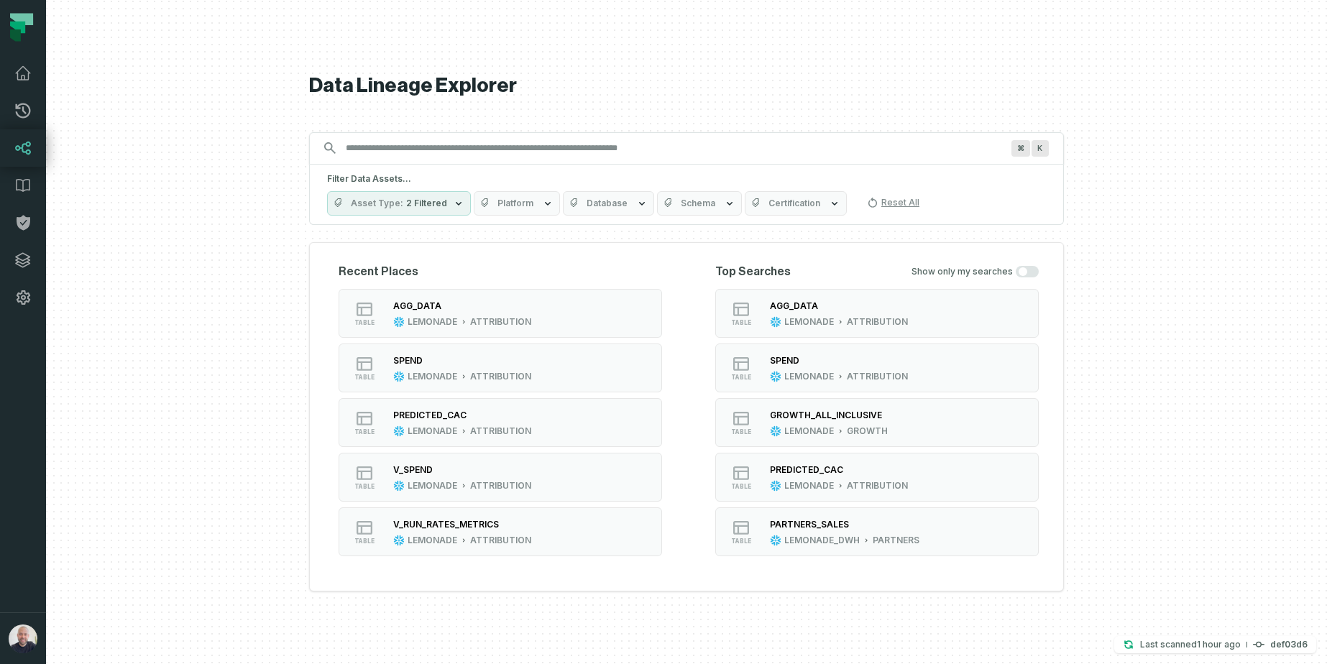
click at [431, 147] on input "Discovery Provider cmdk menu" at bounding box center [673, 148] width 673 height 23
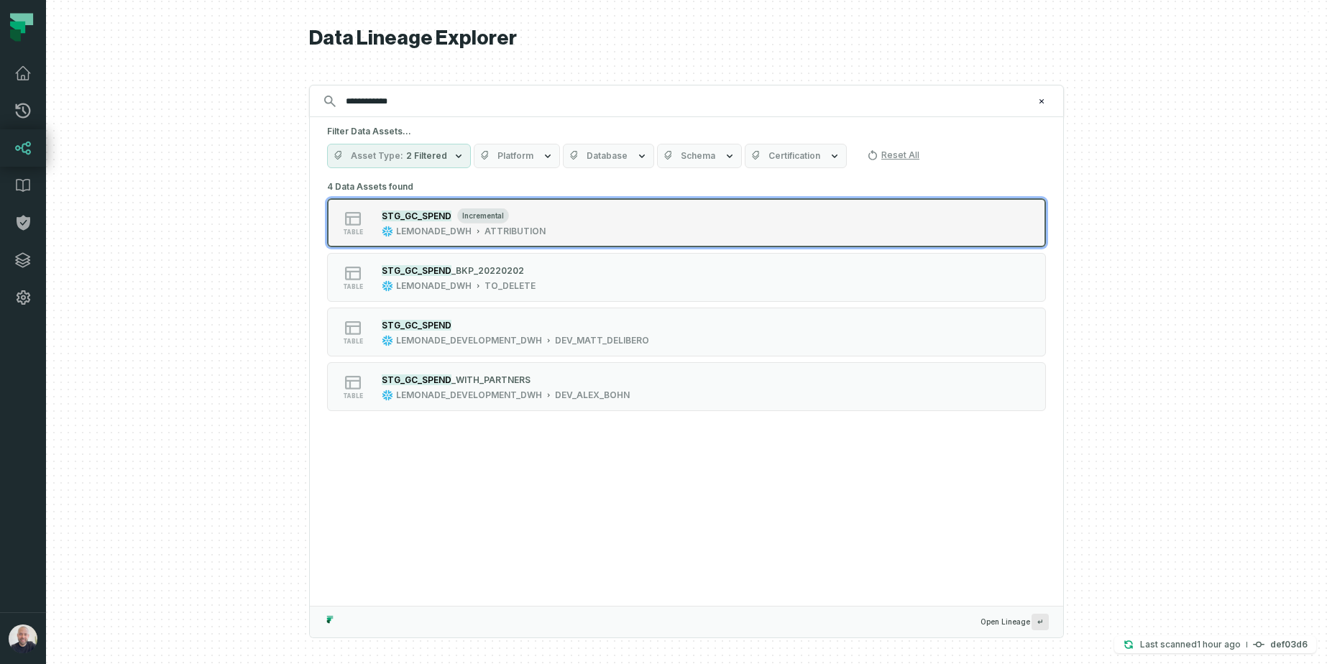
type input "**********"
click at [418, 233] on div "LEMONADE_DWH" at bounding box center [433, 231] width 75 height 11
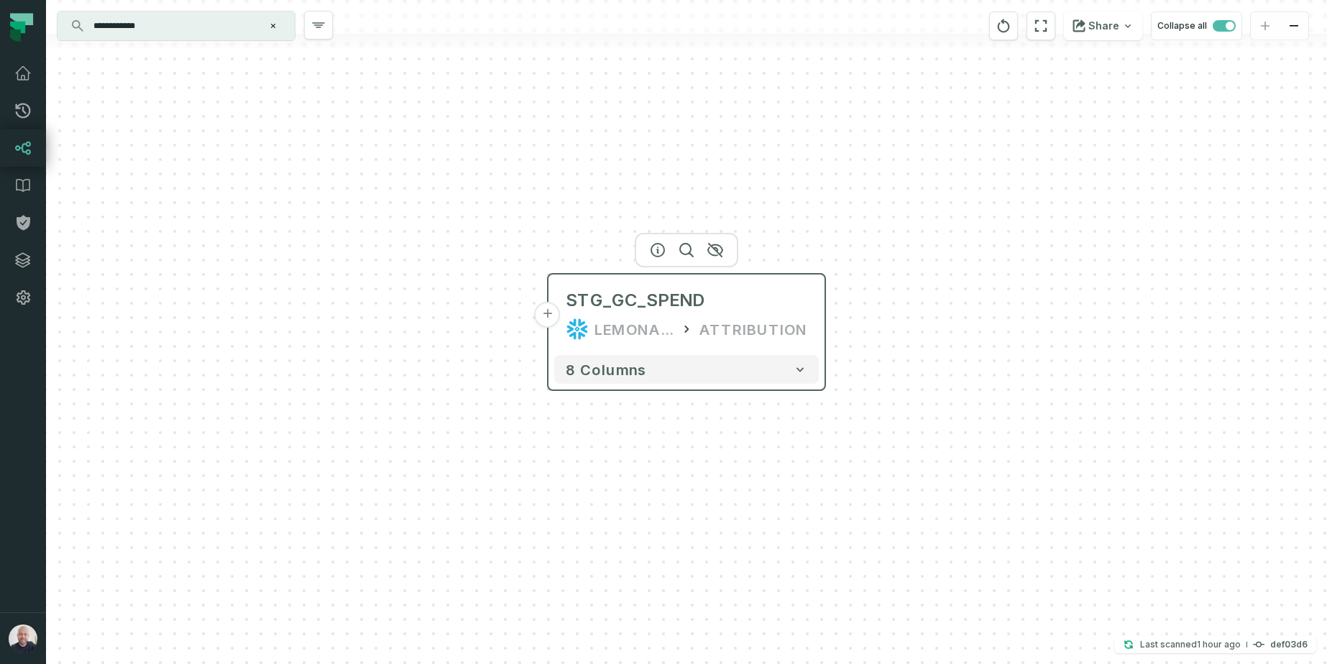
click at [551, 318] on button "+" at bounding box center [548, 315] width 26 height 26
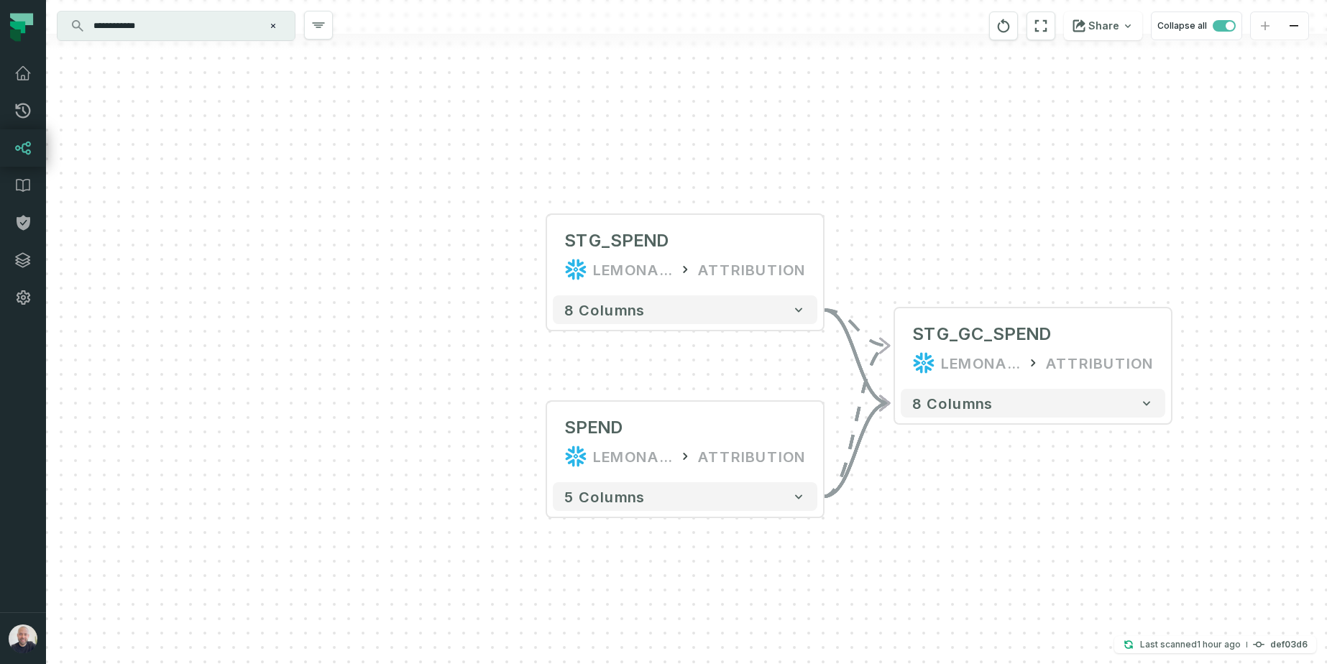
drag, startPoint x: 1027, startPoint y: 216, endPoint x: 773, endPoint y: 172, distance: 257.6
click at [774, 170] on div "+ STG_SPEND LEMONADE_DWH ATTRIBUTION + 8 columns SPEND LEMONADE ATTRIBUTION + 5…" at bounding box center [686, 332] width 1281 height 664
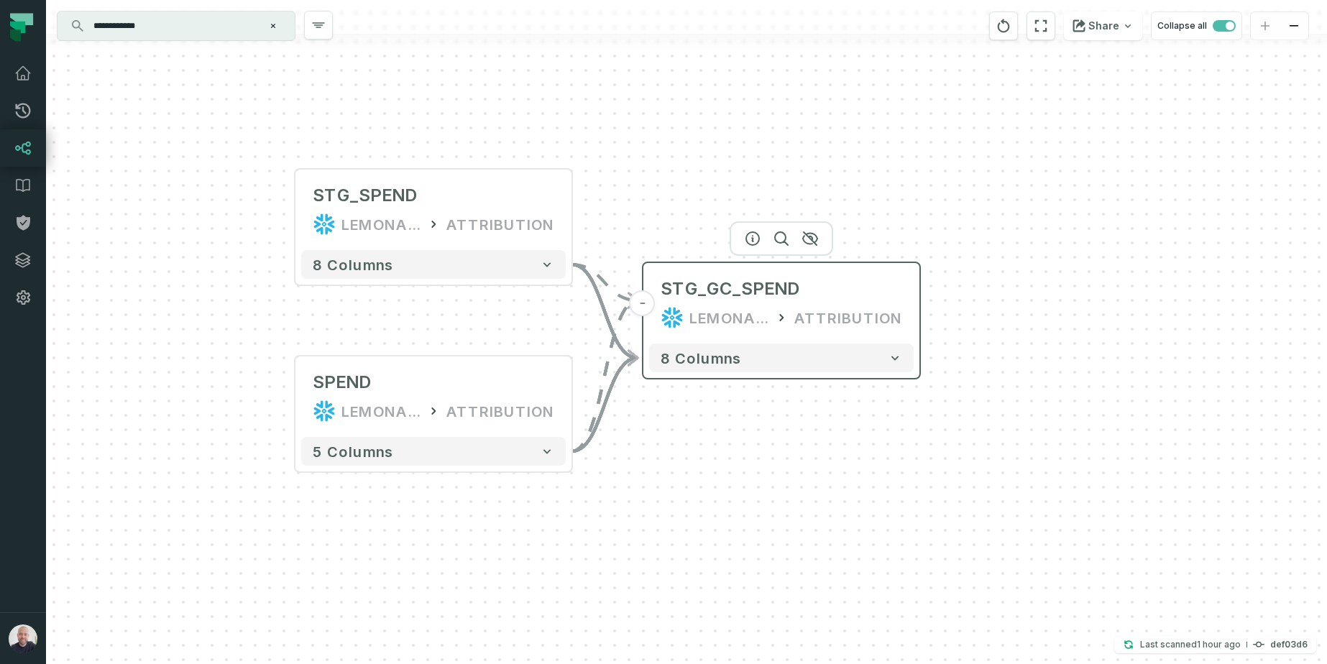
click at [758, 328] on div "LEMONADE_DWH" at bounding box center [728, 317] width 79 height 23
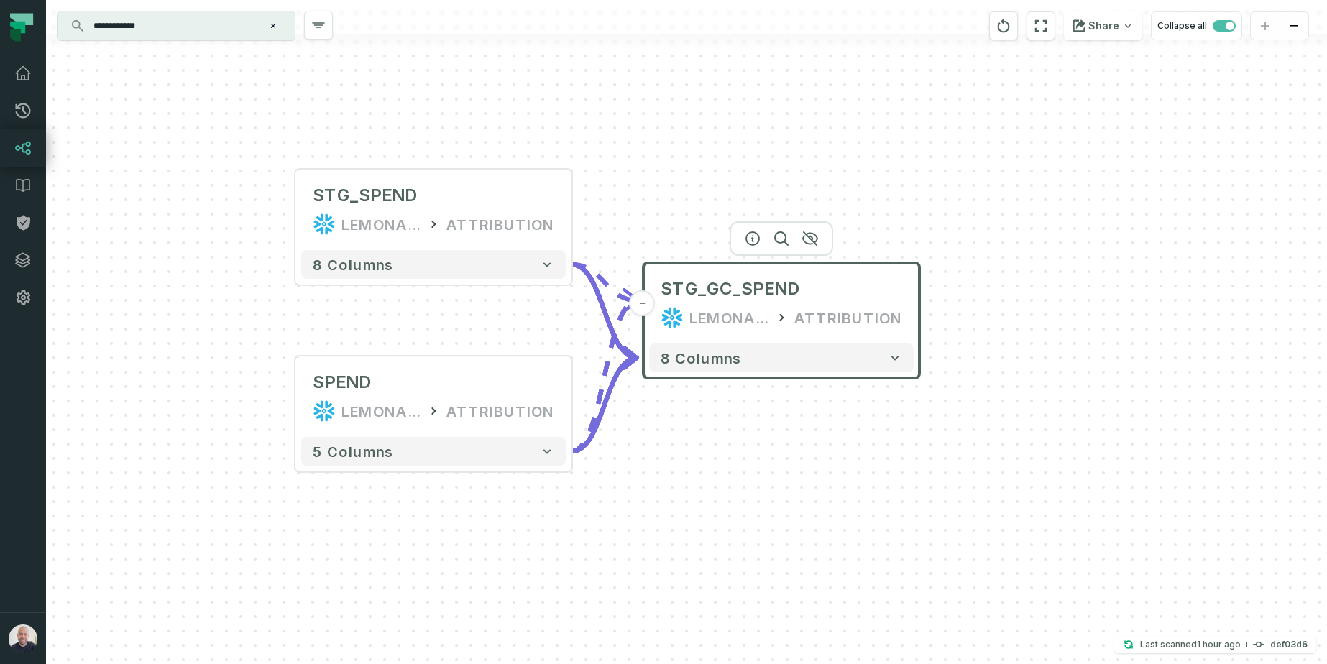
click at [854, 172] on div "+ STG_SPEND LEMONADE_DWH ATTRIBUTION + 8 columns SPEND LEMONADE ATTRIBUTION + 5…" at bounding box center [686, 332] width 1281 height 664
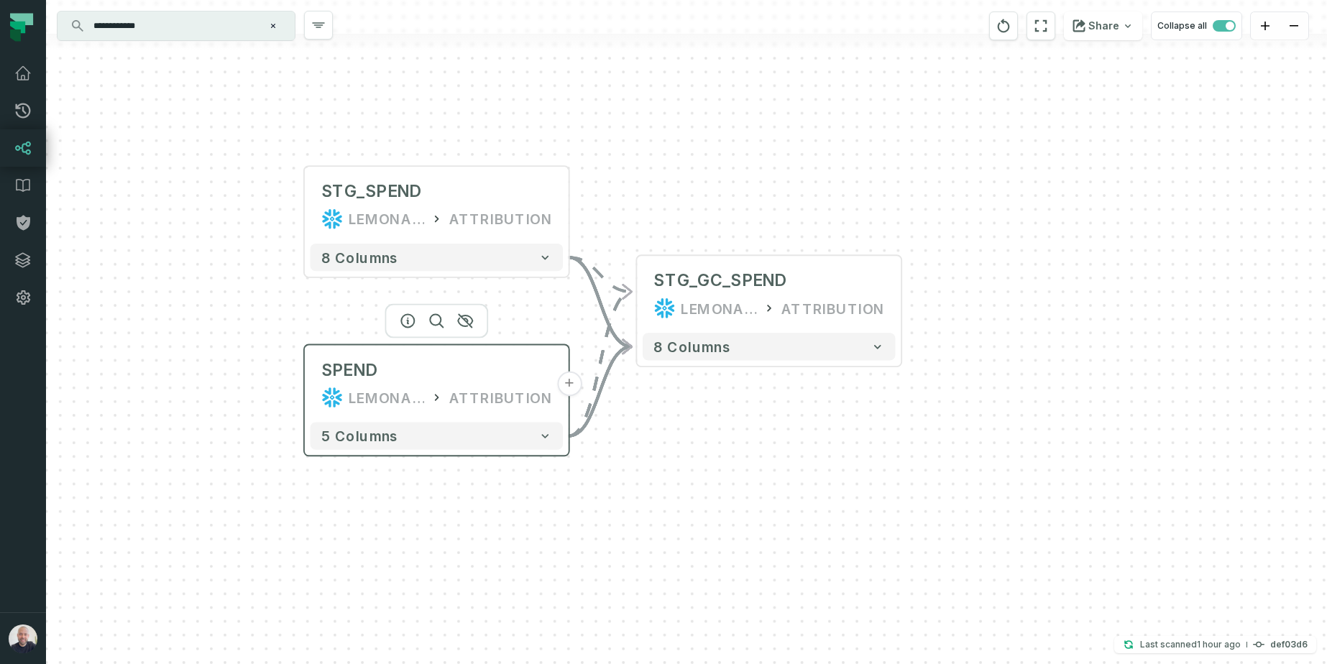
click at [495, 400] on div "ATTRIBUTION" at bounding box center [500, 398] width 103 height 22
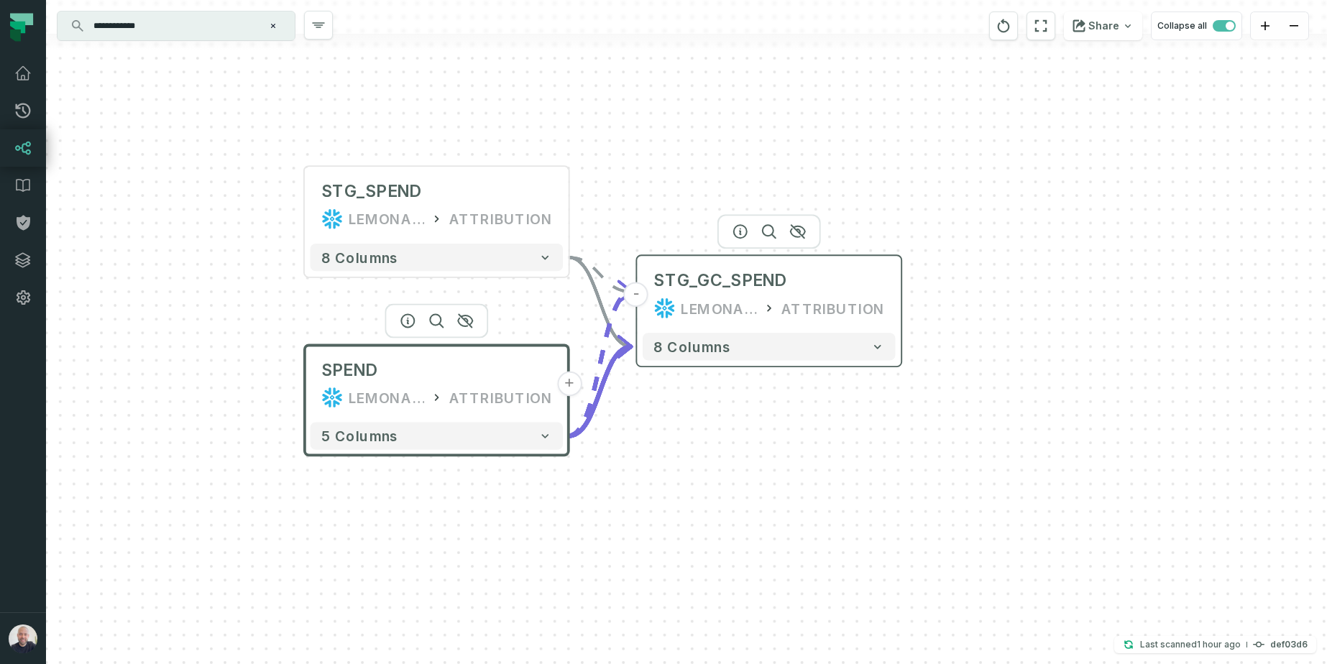
click at [631, 285] on button "-" at bounding box center [636, 294] width 24 height 24
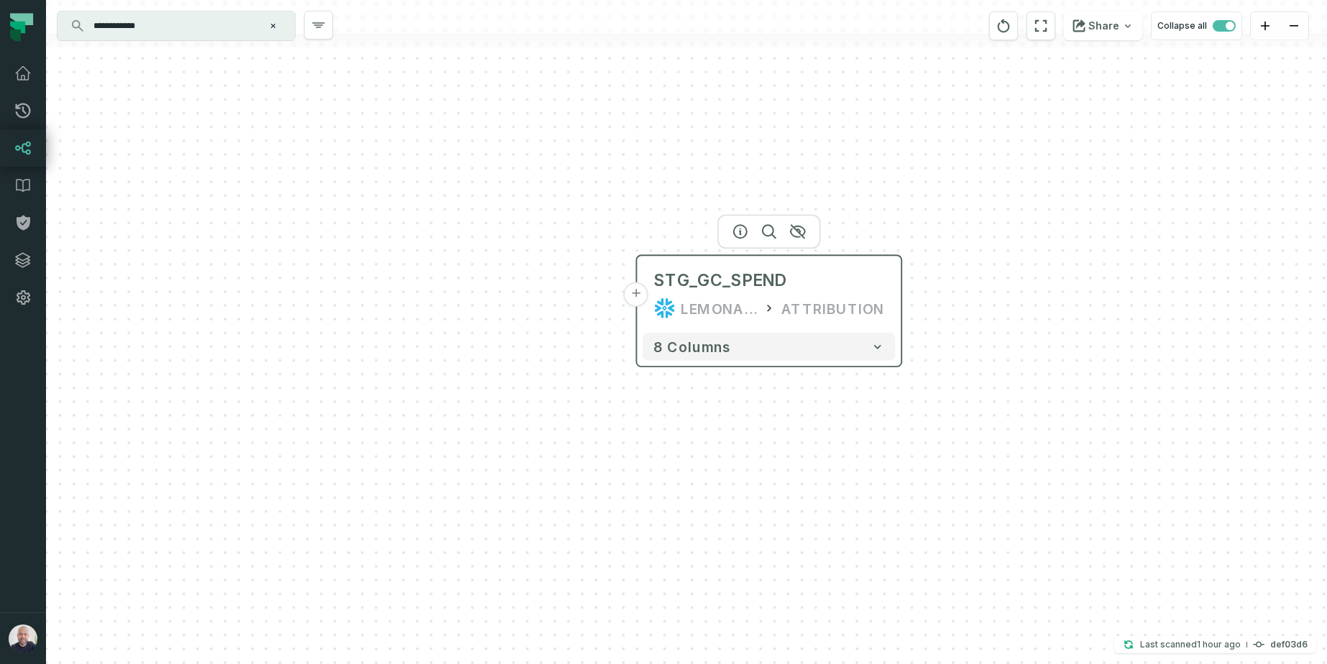
click at [635, 290] on button "+" at bounding box center [636, 294] width 24 height 24
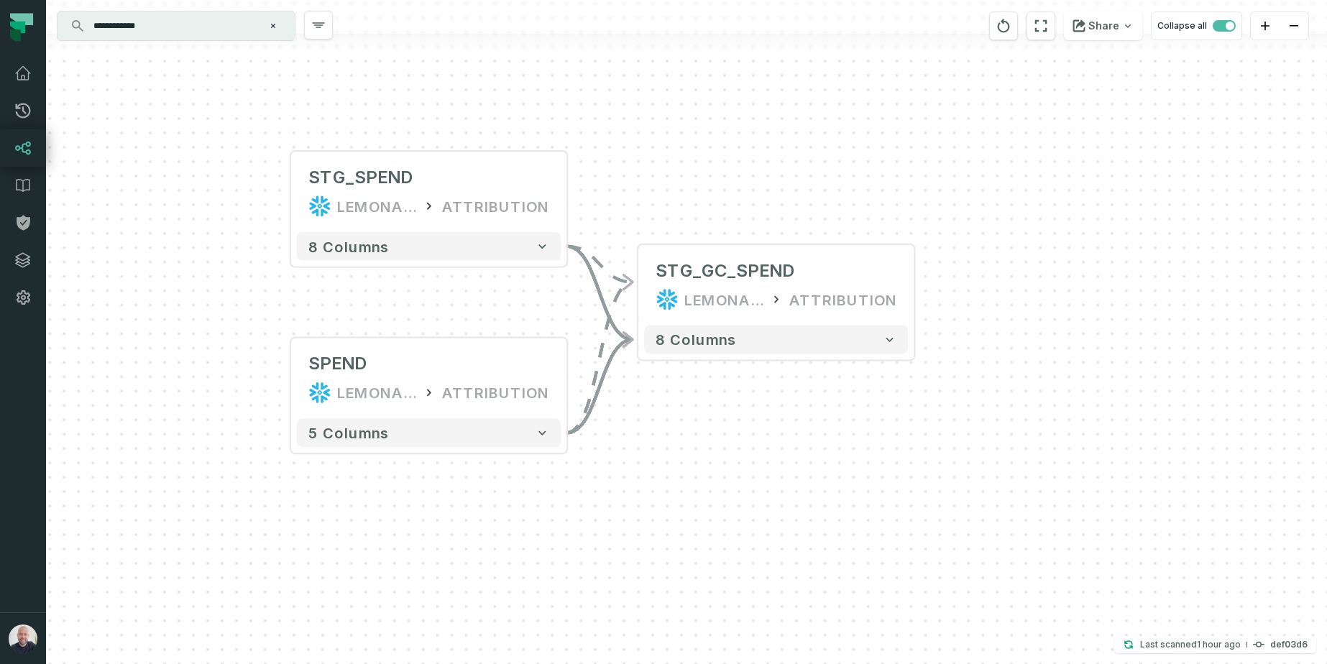
drag, startPoint x: 397, startPoint y: 310, endPoint x: 293, endPoint y: 298, distance: 105.6
click at [252, 293] on div "+ STG_SPEND LEMONADE_DWH ATTRIBUTION + 8 columns SPEND LEMONADE ATTRIBUTION + 5…" at bounding box center [686, 332] width 1281 height 664
click at [1000, 25] on icon "reset" at bounding box center [1003, 25] width 16 height 17
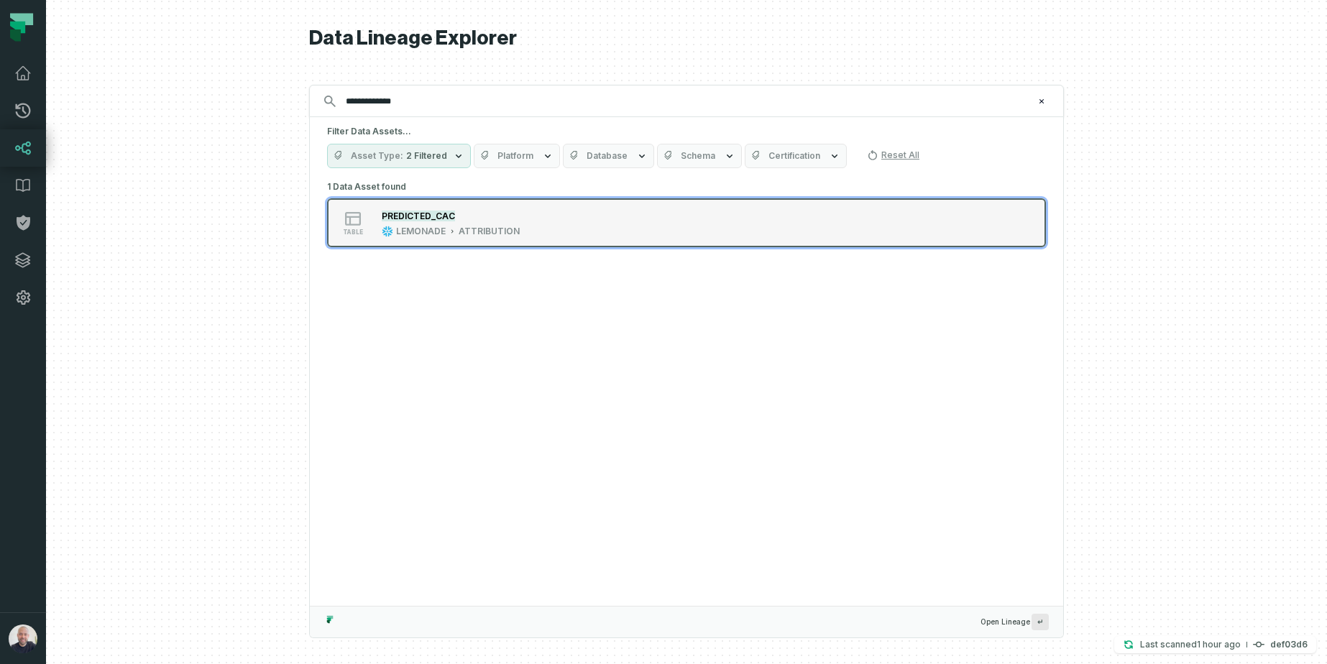
type input "**********"
click at [462, 235] on div "ATTRIBUTION" at bounding box center [489, 231] width 61 height 11
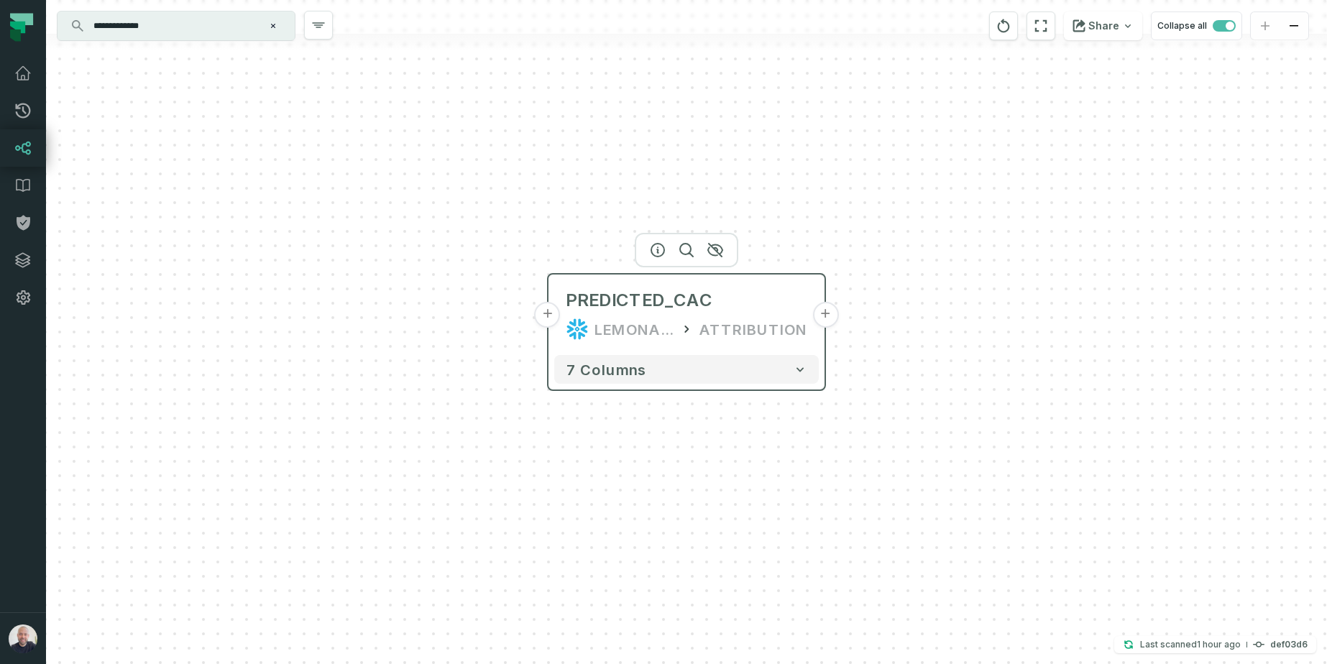
click at [548, 318] on button "+" at bounding box center [548, 315] width 26 height 26
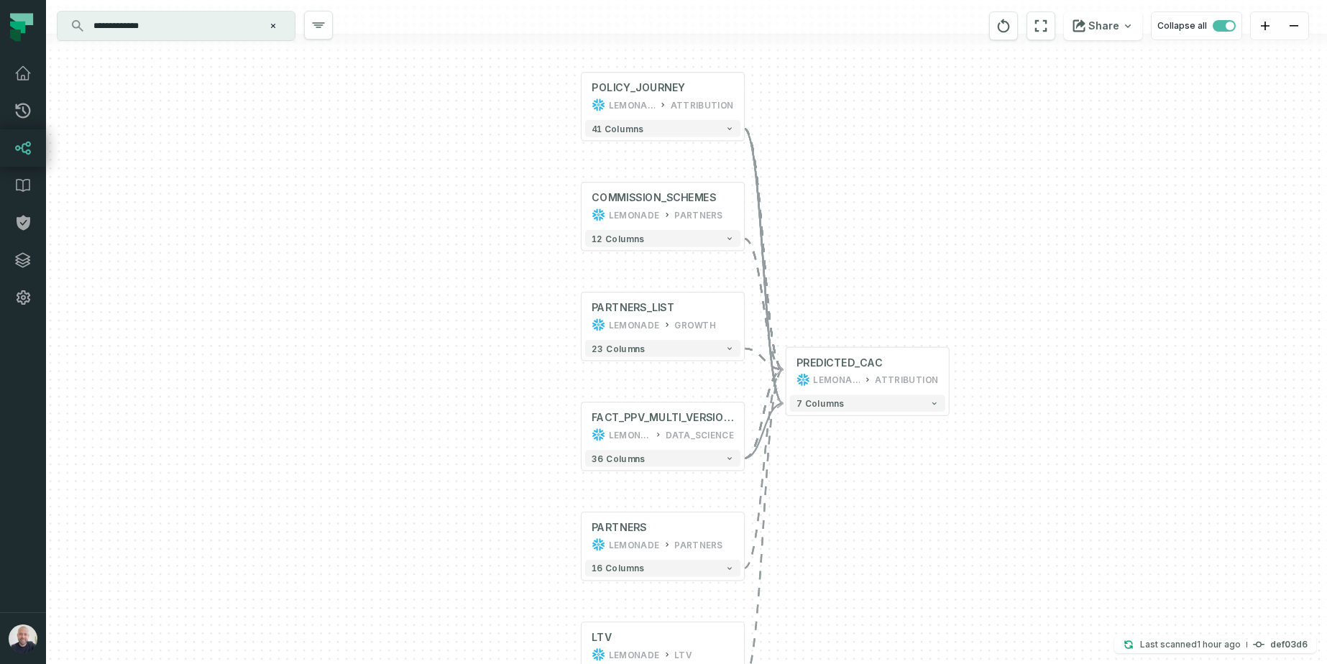
drag, startPoint x: 966, startPoint y: 250, endPoint x: 837, endPoint y: 213, distance: 134.0
click at [837, 213] on div "POLICY_JOURNEY LEMONADE ATTRIBUTION + 41 columns COMMISSION_SCHEMES LEMONADE PA…" at bounding box center [686, 332] width 1281 height 664
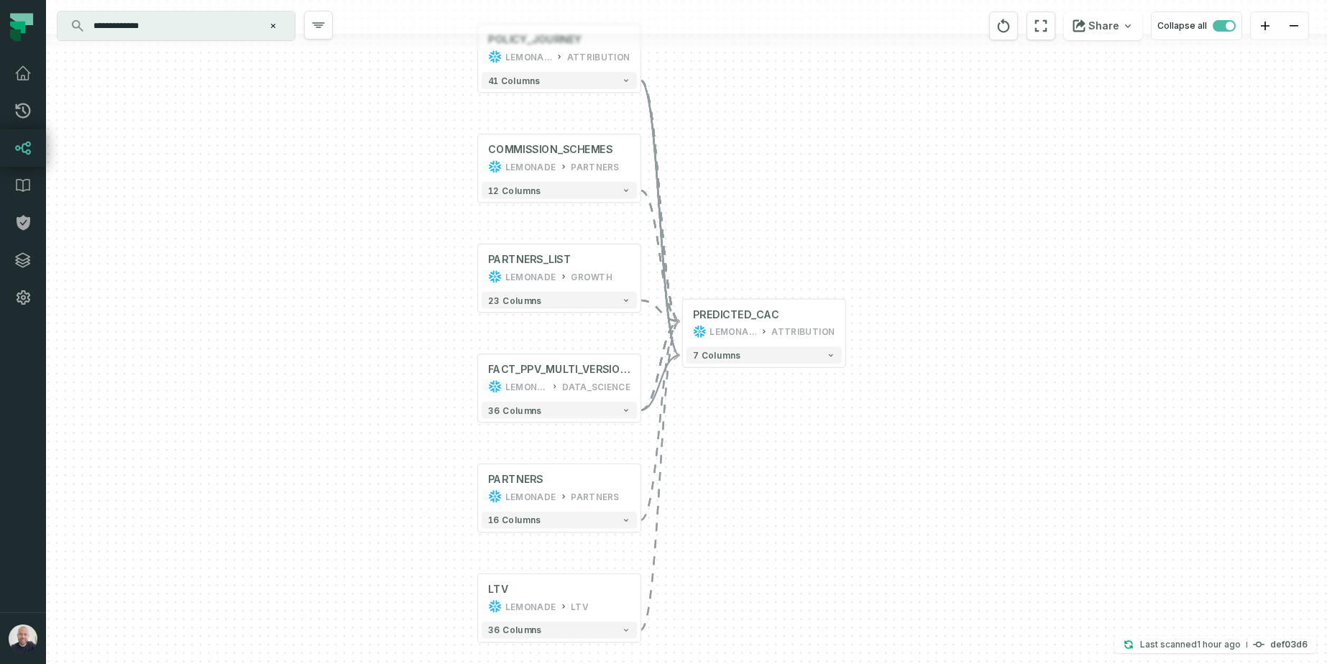
drag, startPoint x: 356, startPoint y: 546, endPoint x: 359, endPoint y: 438, distance: 107.8
click at [359, 438] on div "POLICY_JOURNEY LEMONADE ATTRIBUTION + 41 columns COMMISSION_SCHEMES LEMONADE PA…" at bounding box center [686, 332] width 1281 height 664
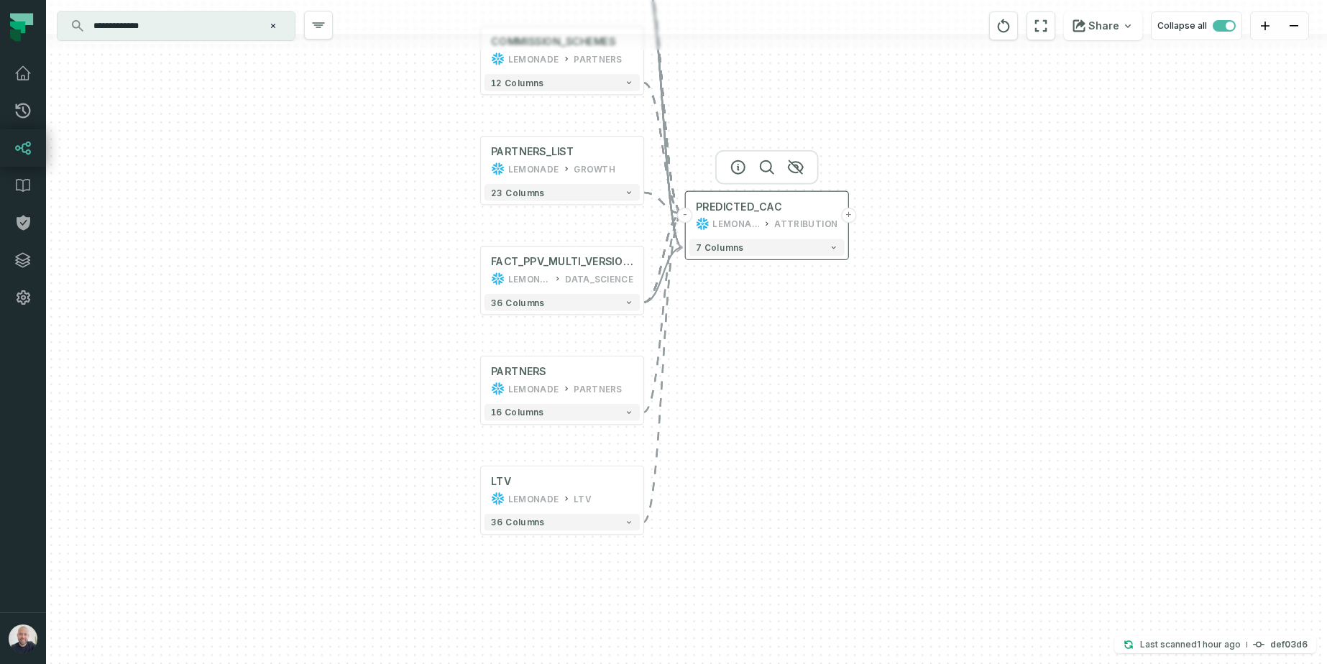
click at [845, 214] on button "+" at bounding box center [848, 215] width 15 height 15
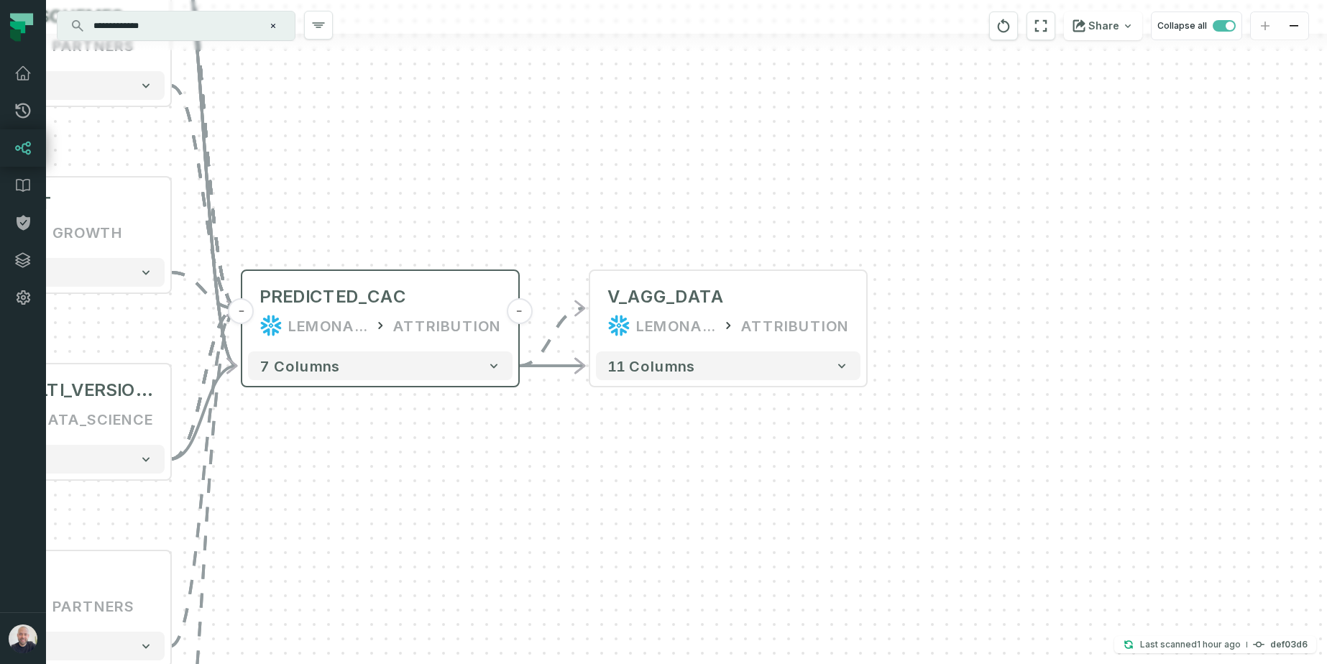
drag, startPoint x: 482, startPoint y: 213, endPoint x: 520, endPoint y: 275, distance: 73.2
click at [630, 139] on div "+ V_AGG_DATA LEMONADE ATTRIBUTION 11 columns POLICY_JOURNEY LEMONADE ATTRIBUTIO…" at bounding box center [686, 332] width 1281 height 664
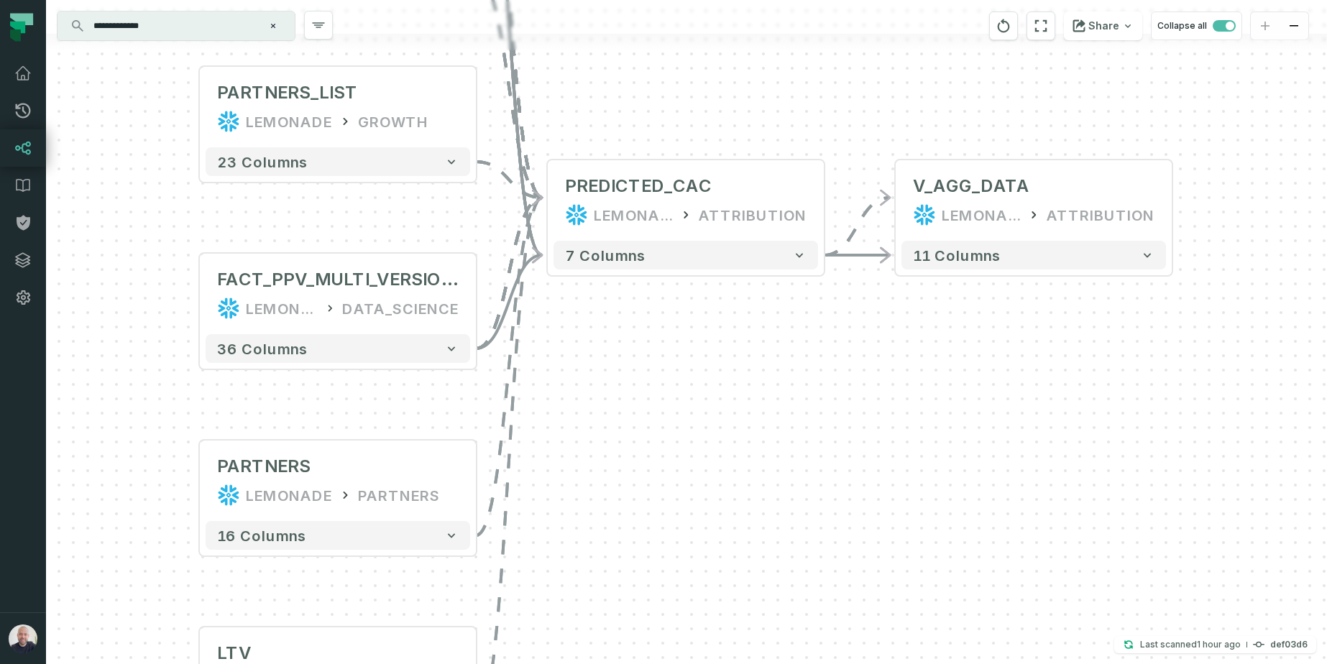
drag, startPoint x: 395, startPoint y: 141, endPoint x: 593, endPoint y: 82, distance: 206.2
click at [593, 82] on div "+ V_AGG_DATA LEMONADE ATTRIBUTION 11 columns POLICY_JOURNEY LEMONADE ATTRIBUTIO…" at bounding box center [686, 332] width 1281 height 664
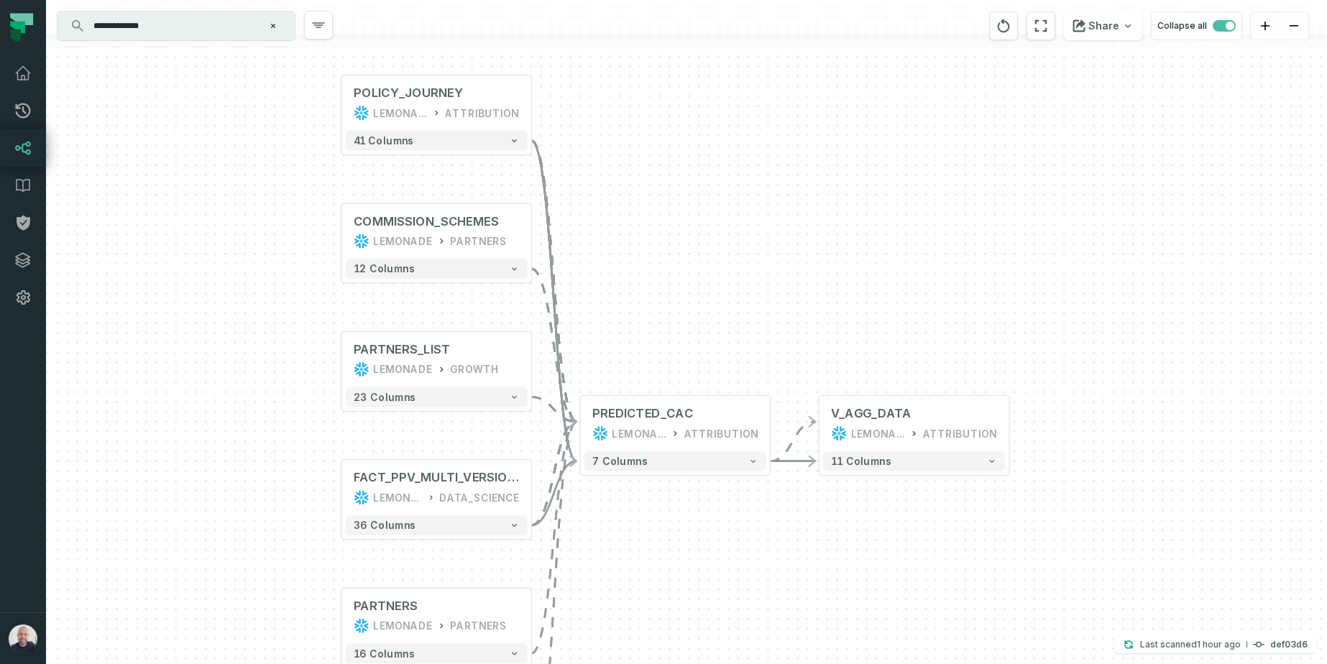
drag, startPoint x: 666, startPoint y: 121, endPoint x: 620, endPoint y: 229, distance: 117.5
click at [675, 251] on div "+ V_AGG_DATA LEMONADE ATTRIBUTION 11 columns POLICY_JOURNEY LEMONADE ATTRIBUTIO…" at bounding box center [686, 332] width 1281 height 664
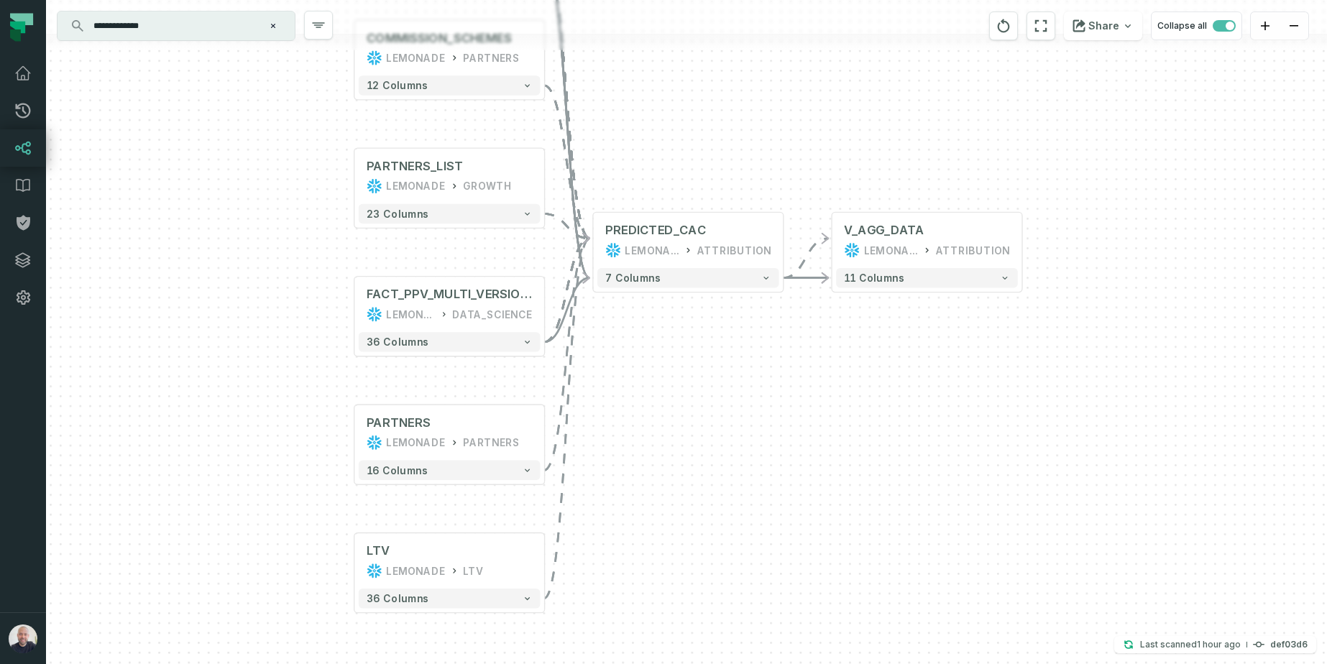
drag, startPoint x: 675, startPoint y: 287, endPoint x: 686, endPoint y: 106, distance: 180.8
click at [686, 109] on div "+ V_AGG_DATA LEMONADE ATTRIBUTION 11 columns POLICY_JOURNEY LEMONADE ATTRIBUTIO…" at bounding box center [686, 332] width 1281 height 664
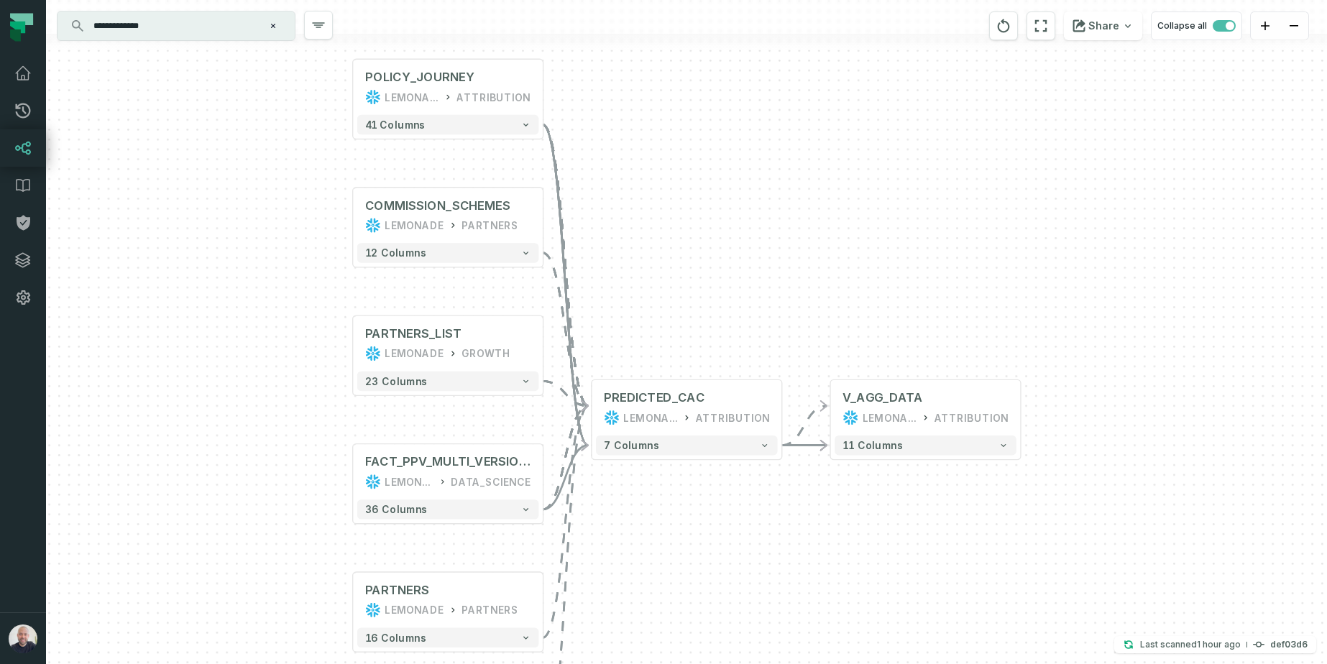
drag, startPoint x: 712, startPoint y: 393, endPoint x: 710, endPoint y: 563, distance: 169.6
click at [710, 563] on div "+ V_AGG_DATA LEMONADE ATTRIBUTION 11 columns POLICY_JOURNEY LEMONADE ATTRIBUTIO…" at bounding box center [686, 332] width 1281 height 664
click at [170, 19] on input "**********" at bounding box center [175, 25] width 180 height 23
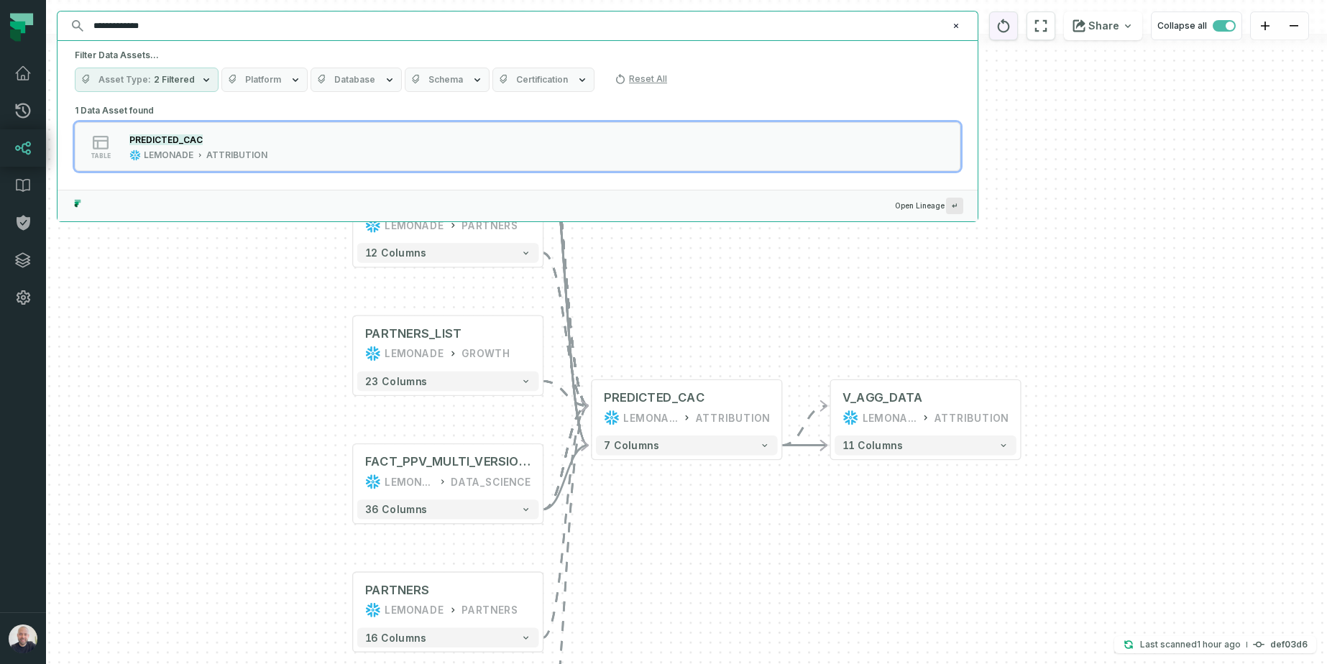
click at [1011, 19] on icon "reset" at bounding box center [1003, 25] width 16 height 17
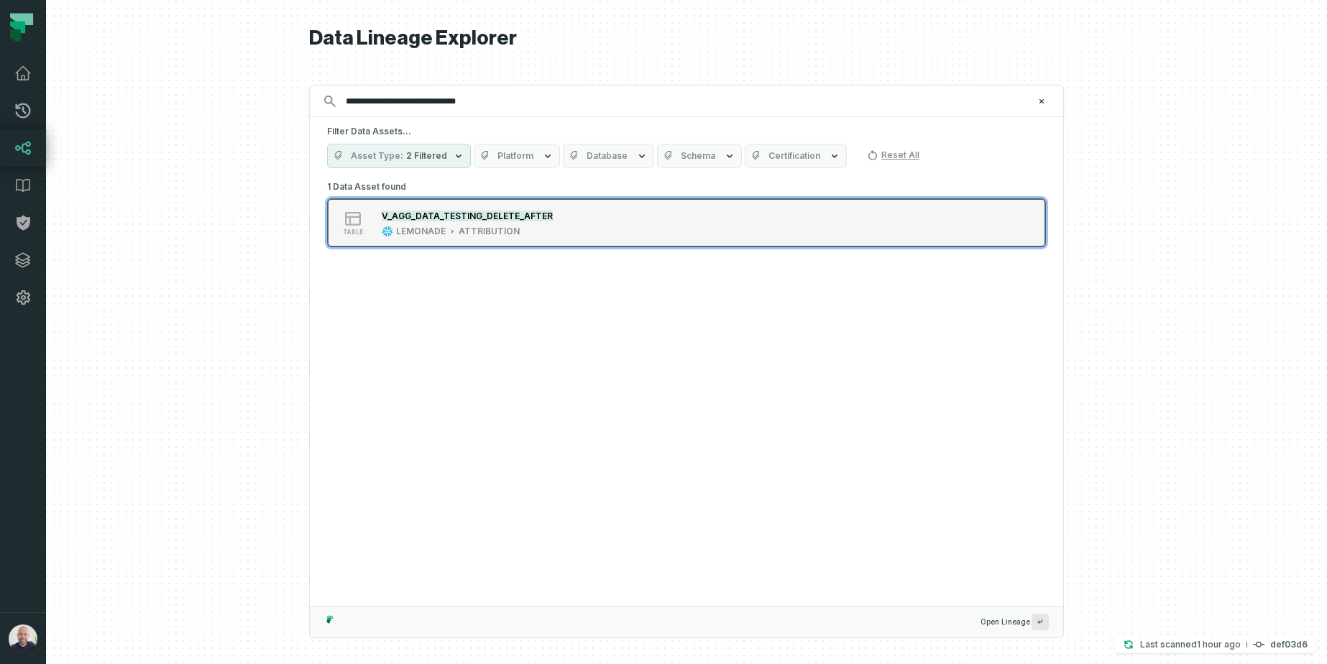
type input "**********"
click at [456, 232] on div "LEMONADE ATTRIBUTION" at bounding box center [451, 231] width 138 height 11
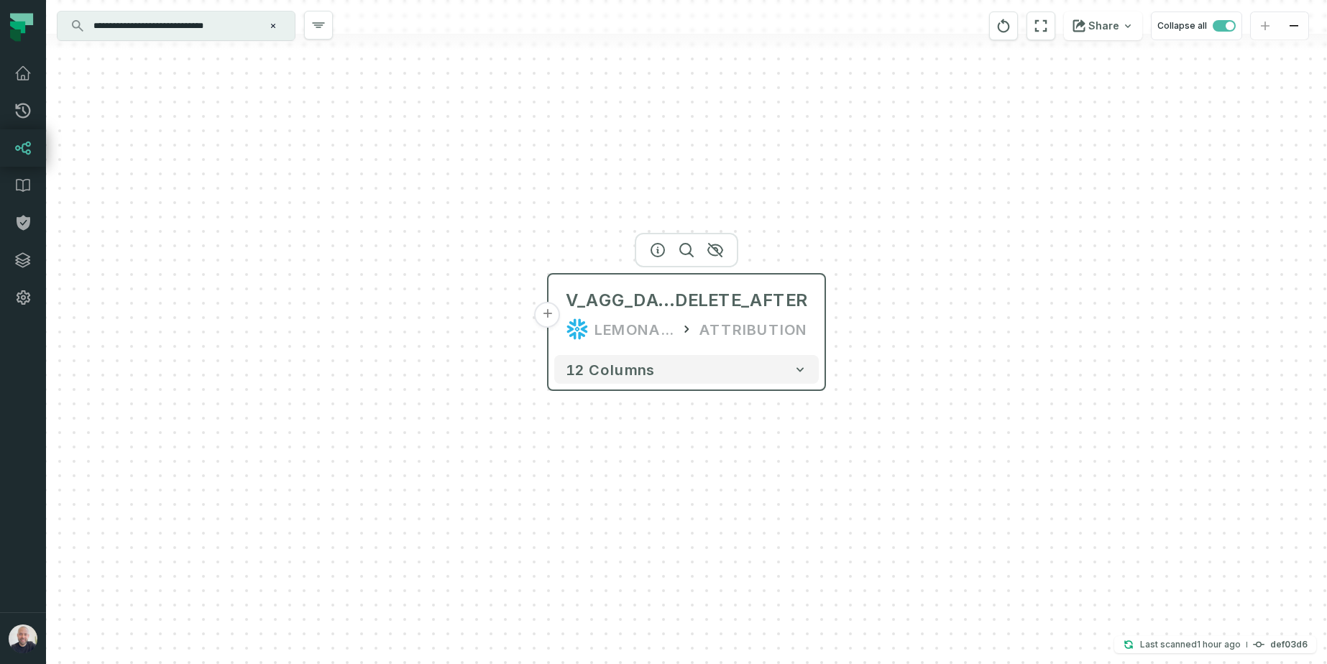
click at [553, 313] on button "+" at bounding box center [548, 315] width 26 height 26
click at [549, 316] on button "+" at bounding box center [547, 315] width 26 height 26
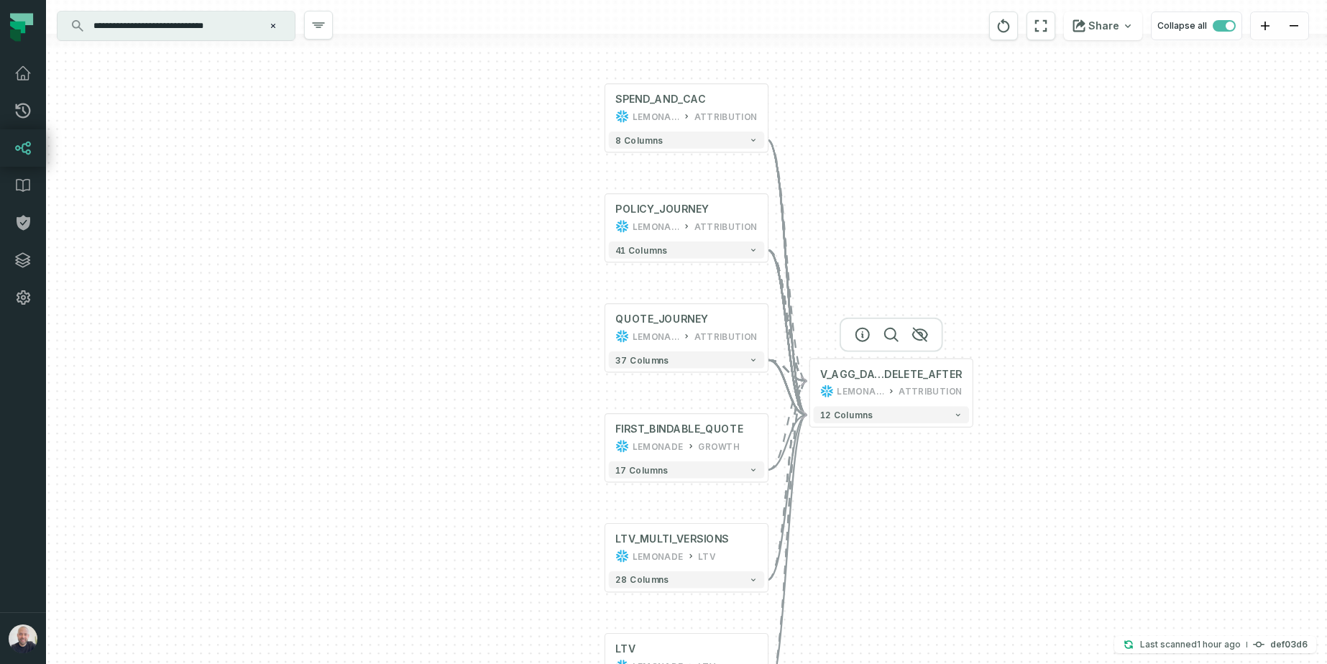
click at [859, 341] on div at bounding box center [890, 335] width 103 height 34
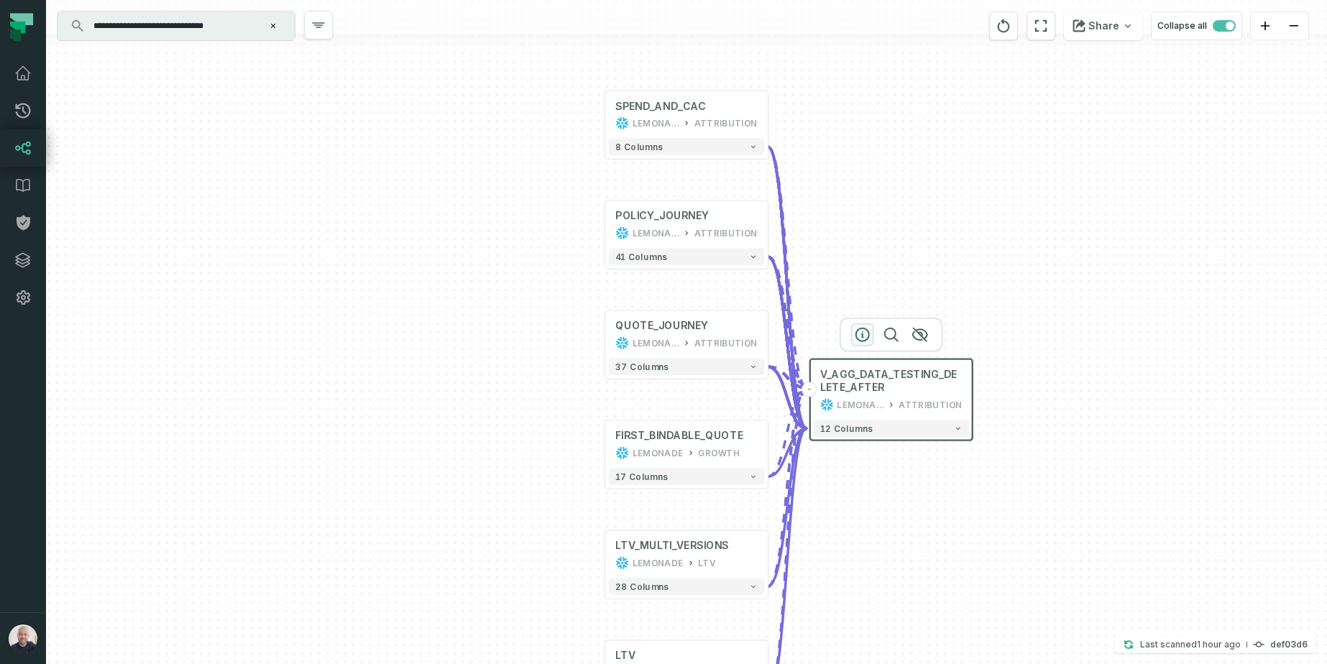
click at [860, 333] on icon "button" at bounding box center [862, 334] width 17 height 17
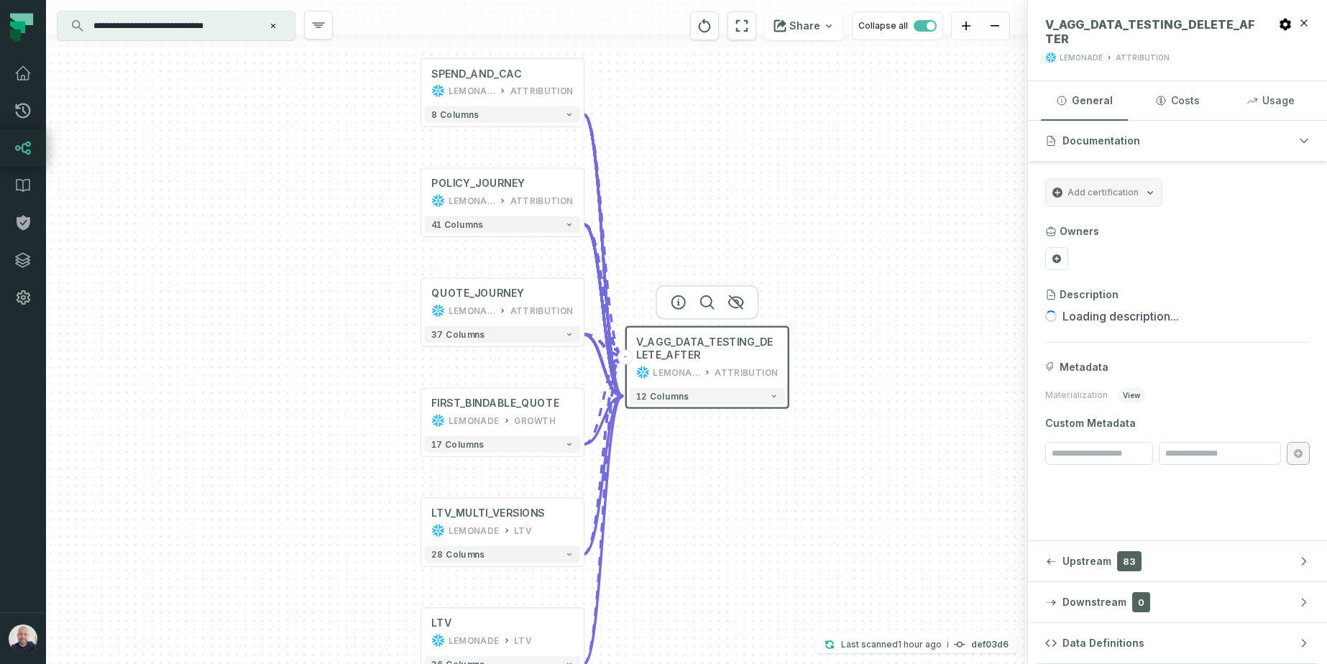
drag, startPoint x: 952, startPoint y: 540, endPoint x: 768, endPoint y: 507, distance: 186.8
click at [768, 507] on div "+ SPEND_AND_CAC LEMONADE ATTRIBUTION - 8 columns POLICY_JOURNEY LEMONADE ATTRIB…" at bounding box center [537, 332] width 982 height 664
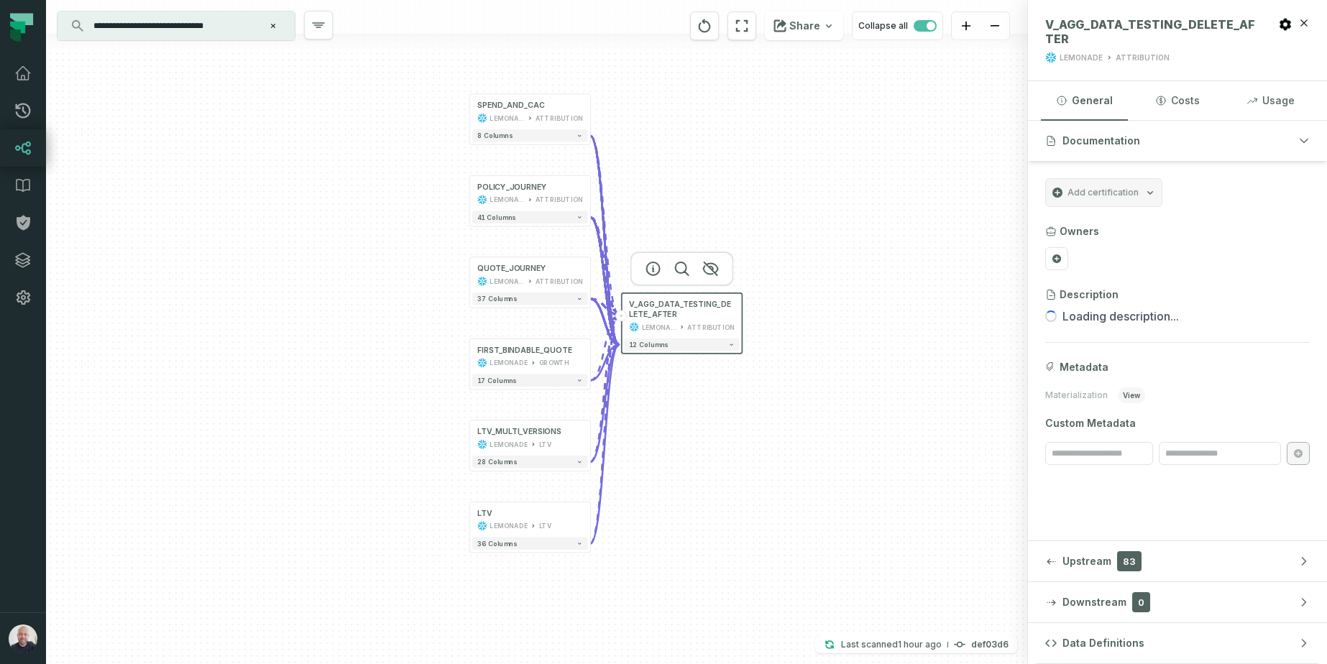
drag, startPoint x: 734, startPoint y: 530, endPoint x: 709, endPoint y: 456, distance: 77.5
click at [709, 456] on div "+ SPEND_AND_CAC LEMONADE ATTRIBUTION - 8 columns POLICY_JOURNEY LEMONADE ATTRIB…" at bounding box center [537, 332] width 982 height 664
drag, startPoint x: 706, startPoint y: 95, endPoint x: 738, endPoint y: 228, distance: 136.7
click at [738, 228] on div "+ SPEND_AND_CAC LEMONADE ATTRIBUTION - 8 columns POLICY_JOURNEY LEMONADE ATTRIB…" at bounding box center [537, 332] width 982 height 664
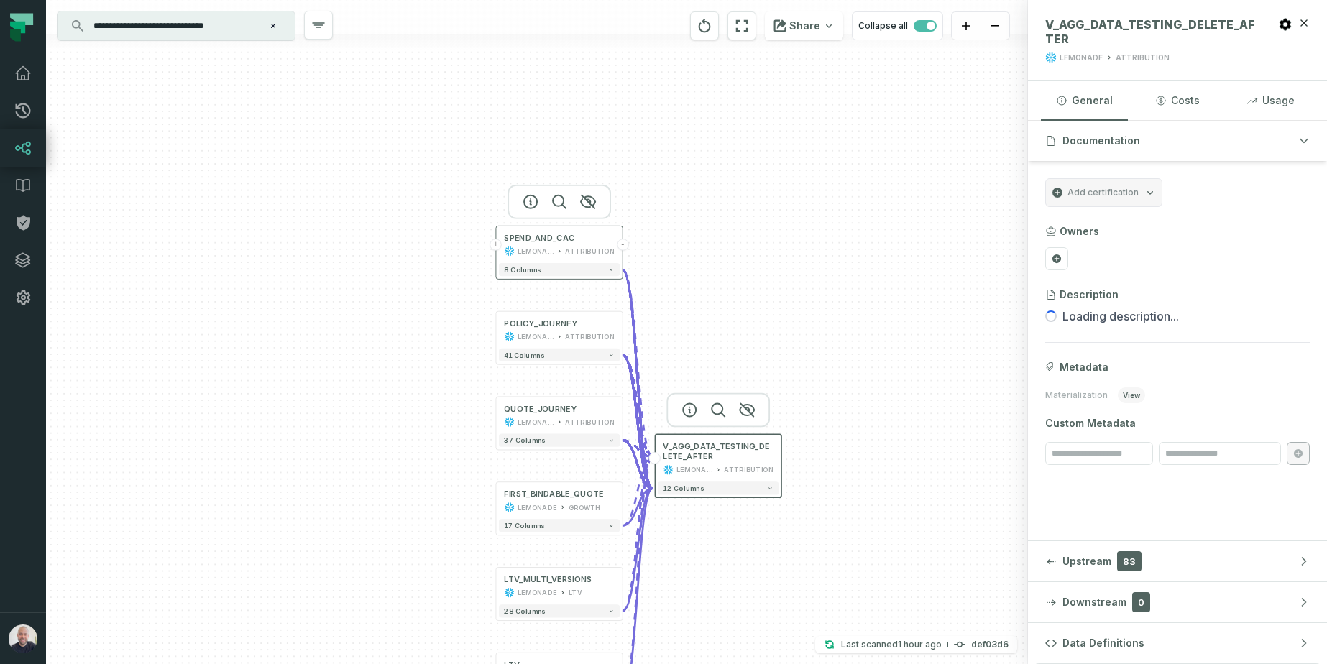
click at [496, 244] on button "+" at bounding box center [495, 244] width 11 height 11
click at [495, 244] on button "+" at bounding box center [494, 244] width 11 height 11
click at [784, 218] on div "+ SPEND_AND_CAC LEMONADE ATTRIBUTION - 8 columns POLICY_JOURNEY LEMONADE ATTRIB…" at bounding box center [537, 332] width 982 height 664
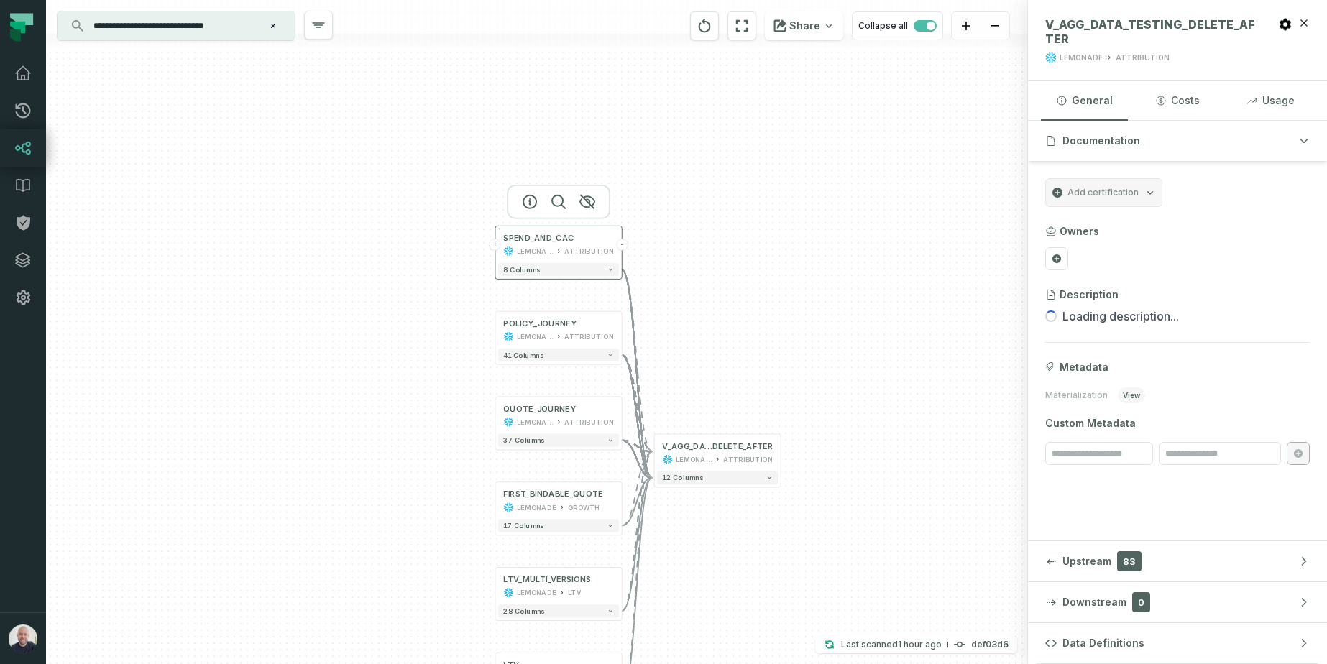
click at [495, 248] on button "+" at bounding box center [494, 244] width 11 height 11
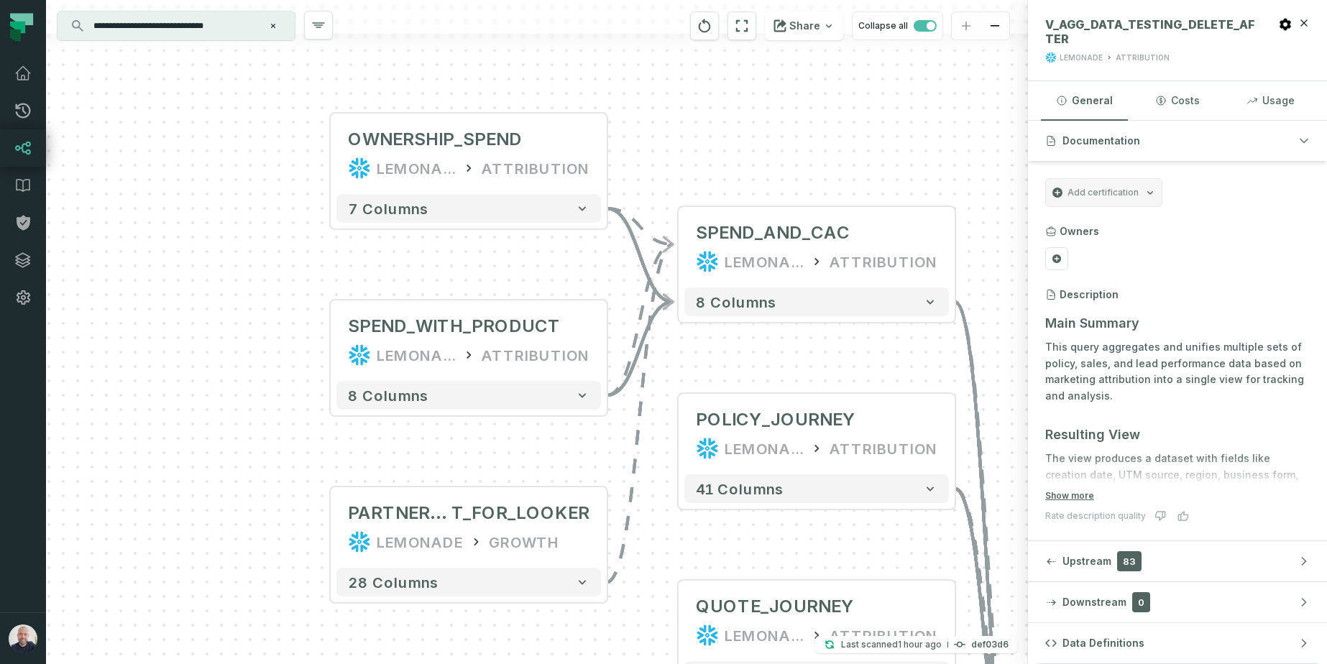
drag, startPoint x: 797, startPoint y: 86, endPoint x: 729, endPoint y: 60, distance: 73.0
click at [729, 60] on div "+ OWNERSHIP_SPEND LEMONADE ATTRIBUTION + 7 columns + SPEND_WITH_PRODUCT LEMONAD…" at bounding box center [537, 332] width 982 height 664
click at [757, 124] on div "+ OWNERSHIP_SPEND LEMONADE ATTRIBUTION + 7 columns + SPEND_WITH_PRODUCT LEMONAD…" at bounding box center [537, 332] width 982 height 664
click at [1307, 23] on icon "button" at bounding box center [1303, 22] width 11 height 11
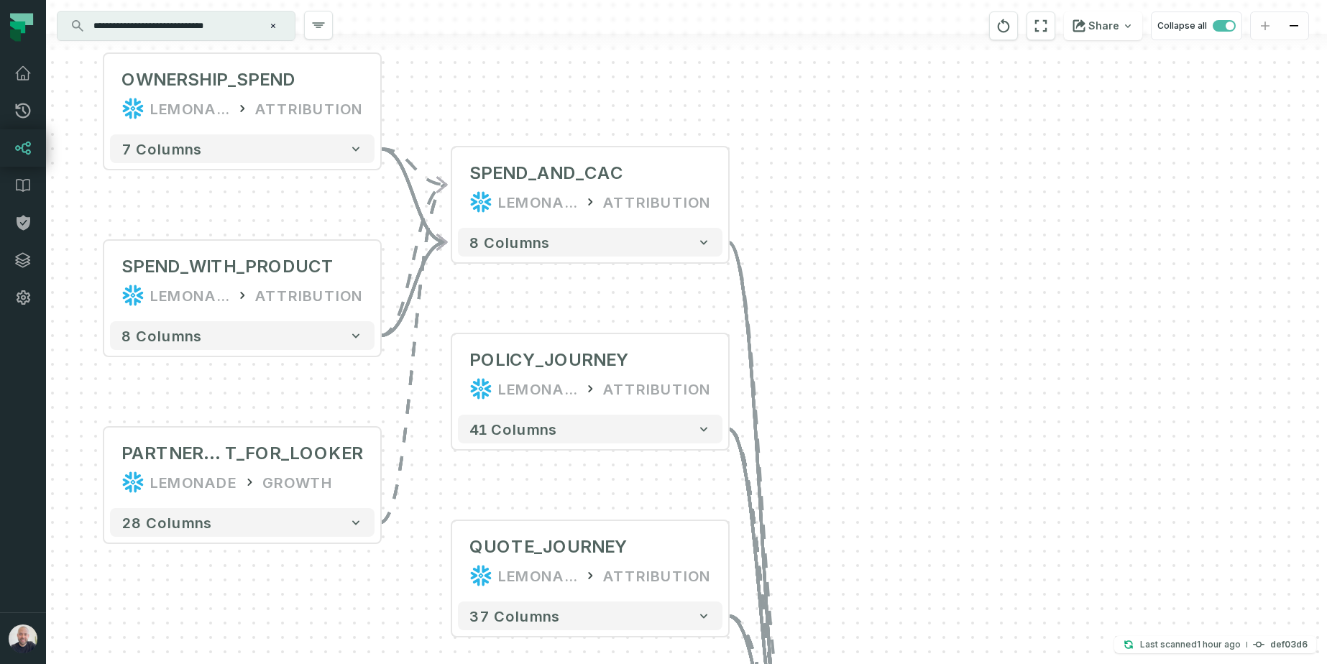
drag, startPoint x: 915, startPoint y: 96, endPoint x: 689, endPoint y: 37, distance: 234.1
click at [689, 37] on div "**********" at bounding box center [686, 332] width 1281 height 664
click at [448, 185] on button "-" at bounding box center [451, 188] width 26 height 26
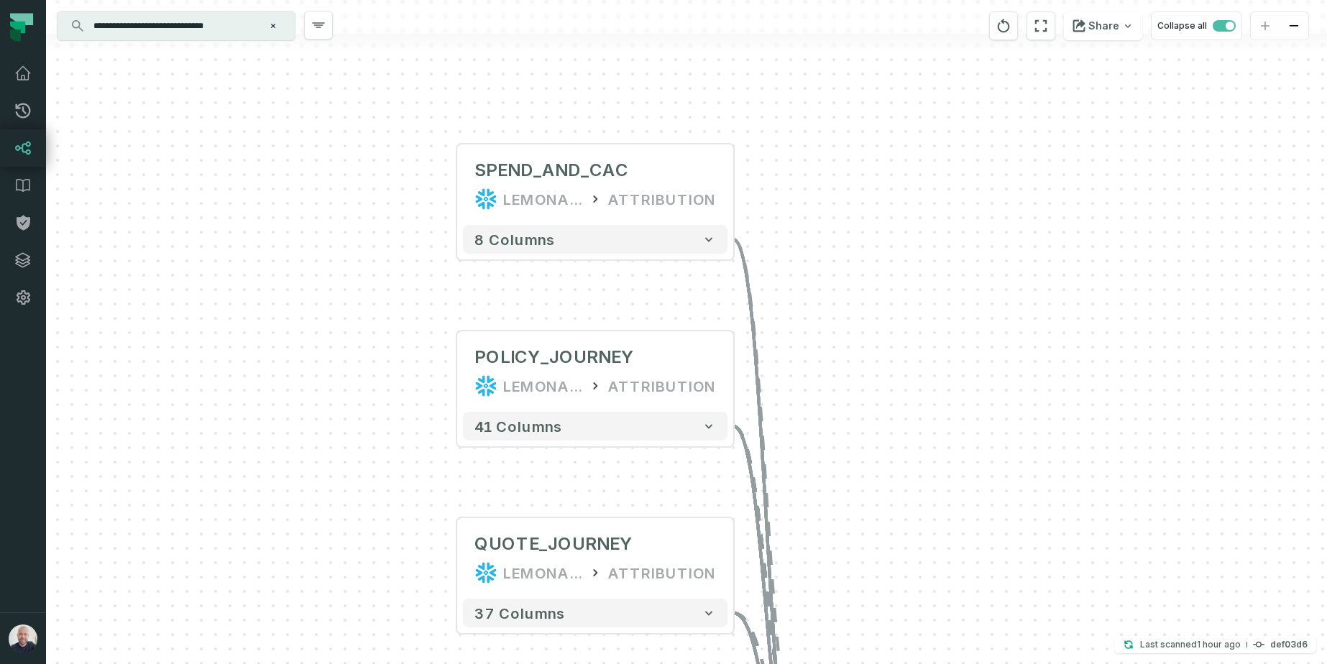
drag, startPoint x: 811, startPoint y: 354, endPoint x: 786, endPoint y: 249, distance: 108.1
click at [788, 241] on div "+ SPEND_AND_CAC LEMONADE ATTRIBUTION - 8 columns POLICY_JOURNEY LEMONADE ATTRIB…" at bounding box center [686, 332] width 1281 height 664
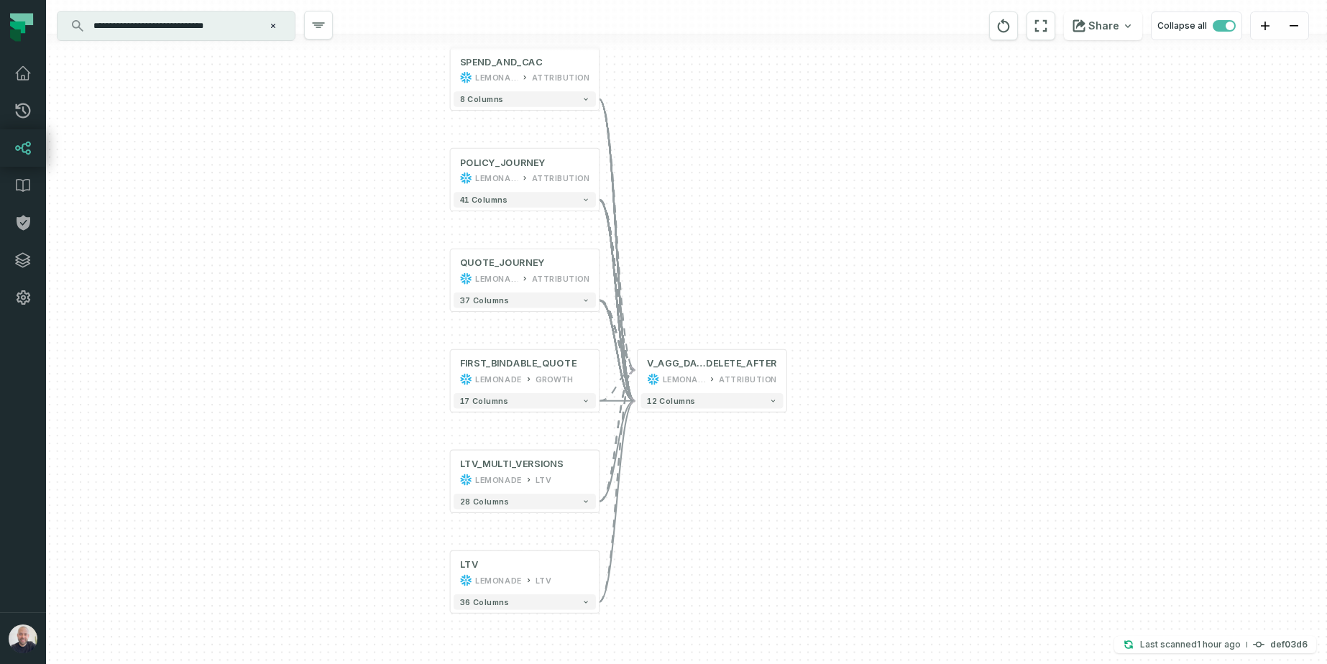
drag, startPoint x: 837, startPoint y: 343, endPoint x: 798, endPoint y: 264, distance: 87.1
click at [798, 264] on div "+ SPEND_AND_CAC LEMONADE ATTRIBUTION - 8 columns POLICY_JOURNEY LEMONADE ATTRIB…" at bounding box center [686, 332] width 1281 height 664
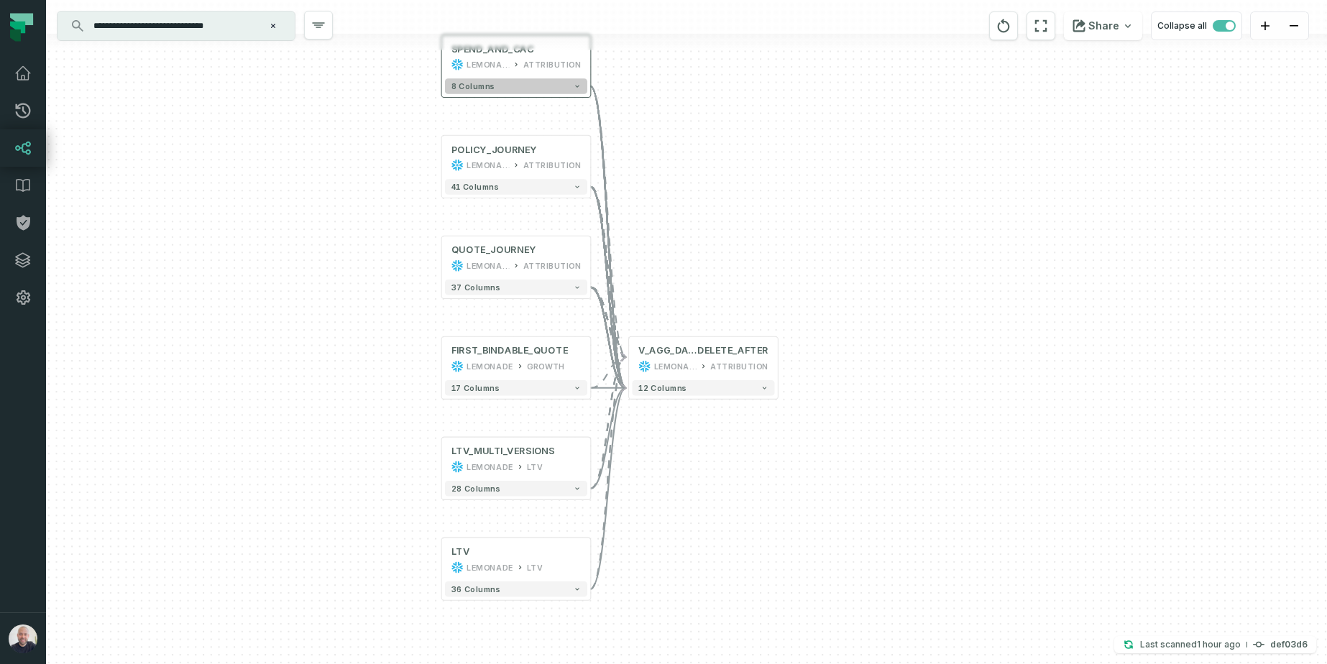
drag, startPoint x: 785, startPoint y: 165, endPoint x: 451, endPoint y: 84, distance: 343.2
click at [783, 165] on div "+ SPEND_AND_CAC LEMONADE ATTRIBUTION - 8 columns POLICY_JOURNEY LEMONADE ATTRIB…" at bounding box center [686, 332] width 1281 height 664
click at [264, 26] on input "**********" at bounding box center [175, 25] width 180 height 23
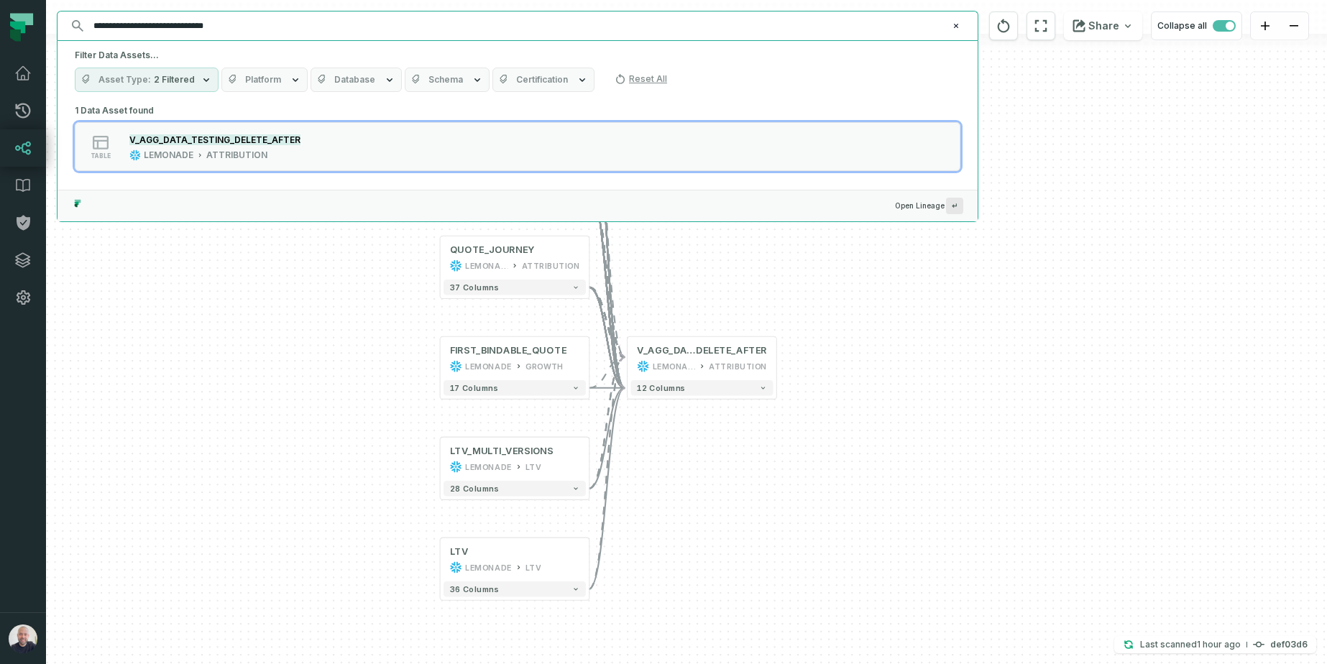
click at [274, 26] on input "**********" at bounding box center [516, 25] width 862 height 23
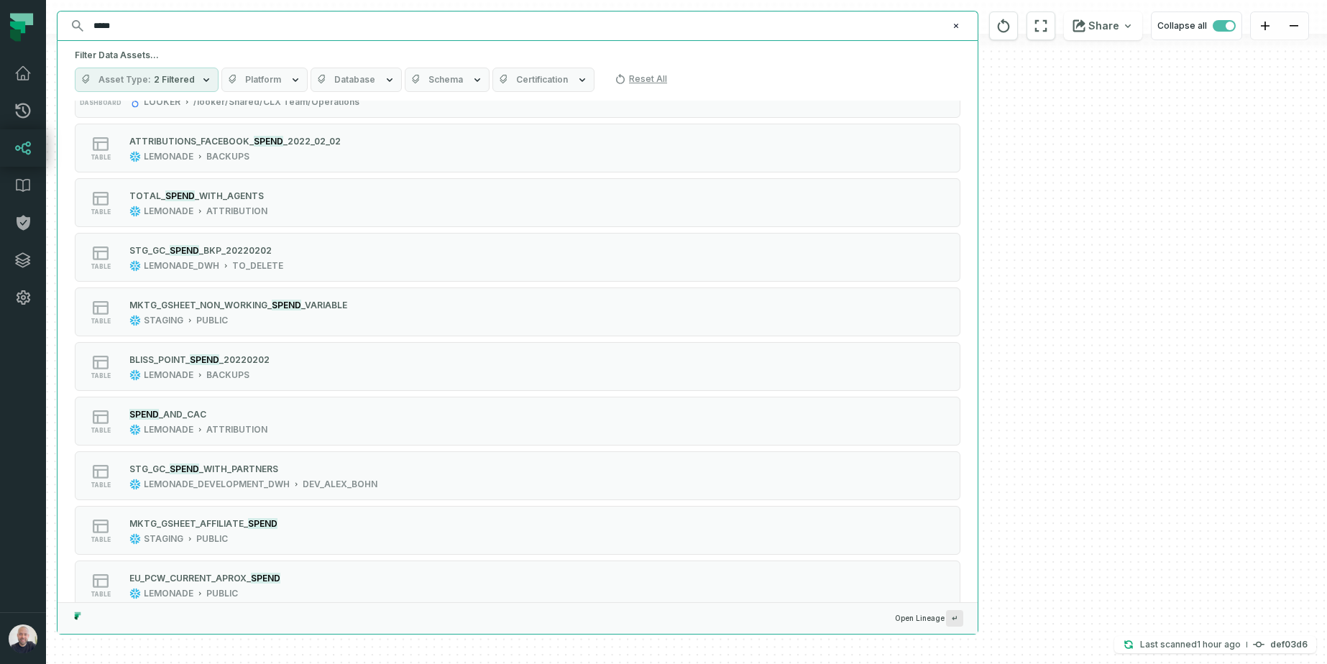
scroll to position [0, 0]
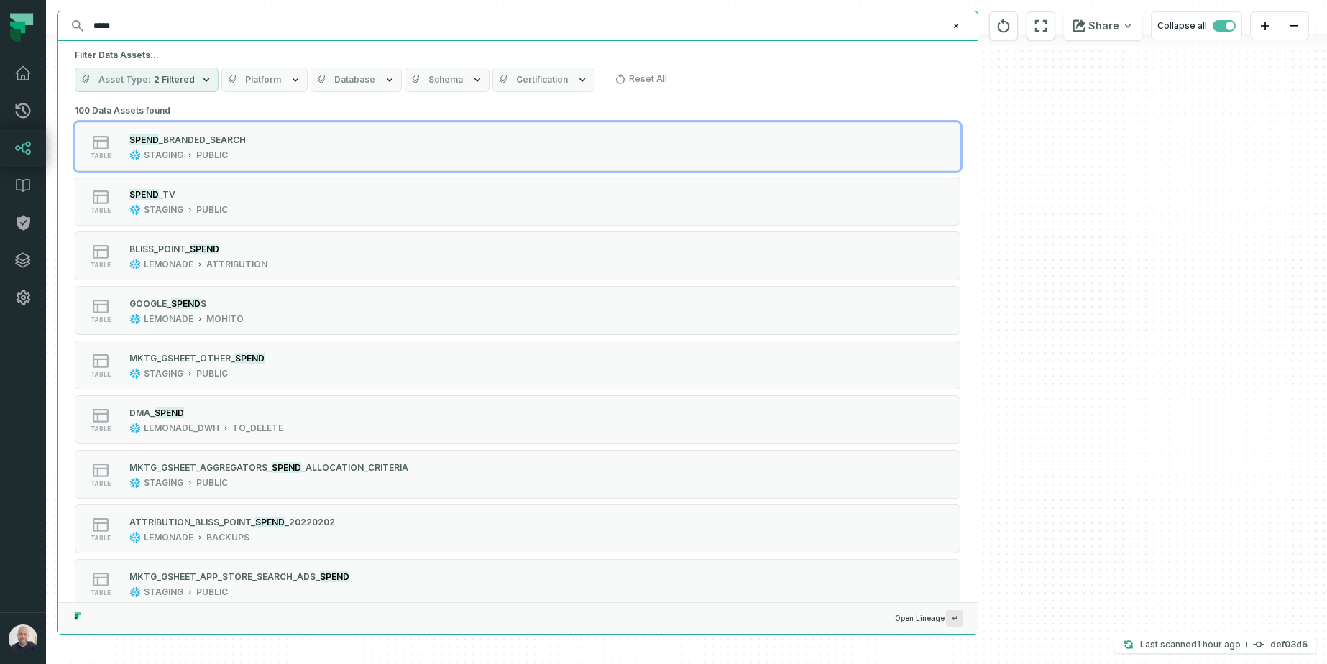
click at [148, 26] on input "*****" at bounding box center [516, 25] width 862 height 23
click at [147, 26] on input "*****" at bounding box center [516, 25] width 862 height 23
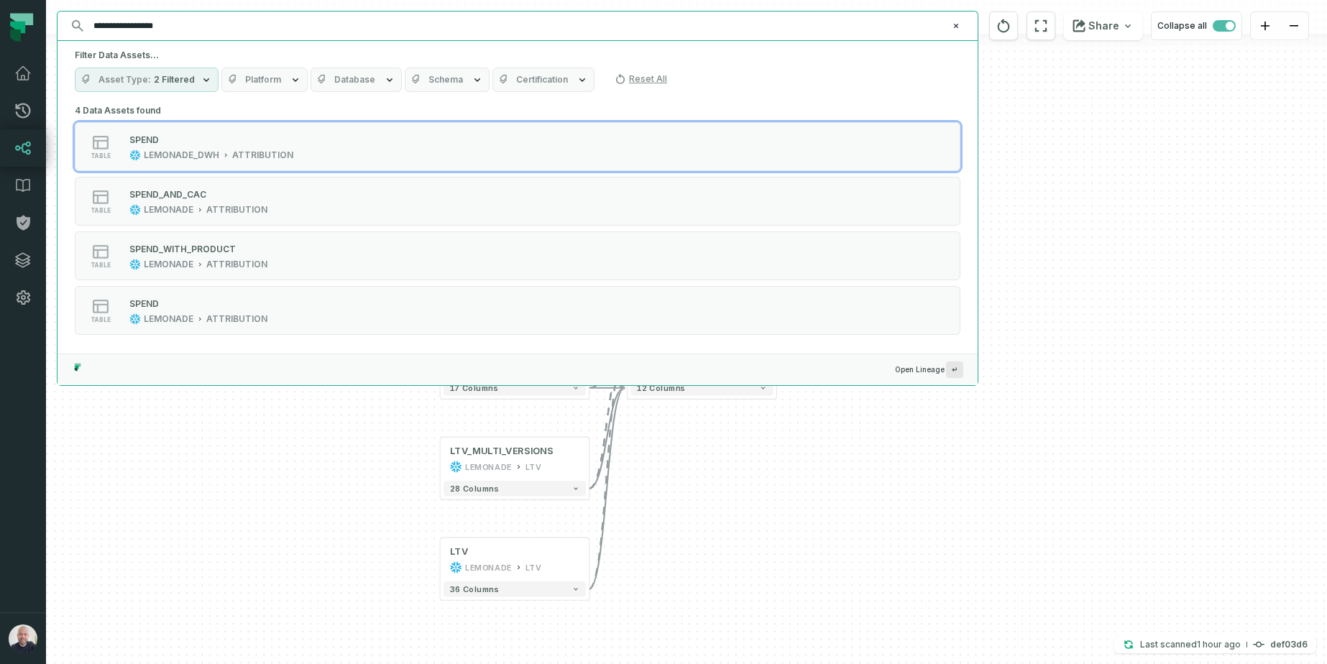
type input "**********"
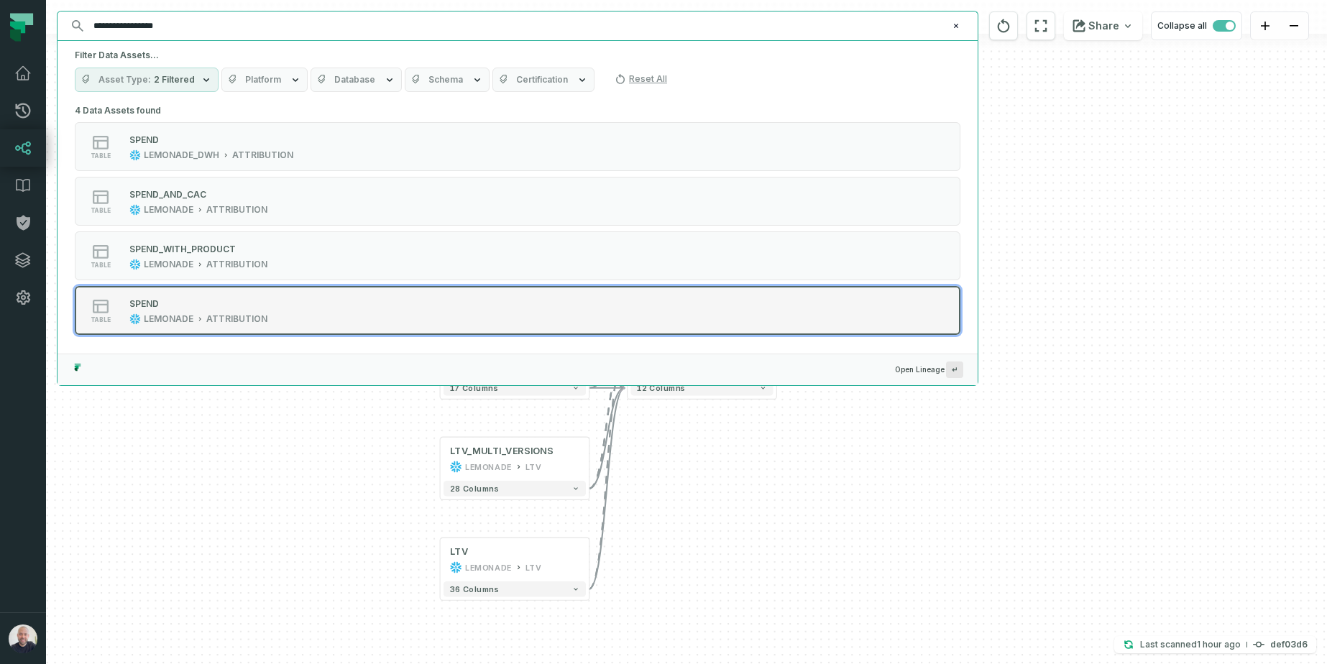
click at [229, 313] on div "ATTRIBUTION" at bounding box center [236, 318] width 61 height 11
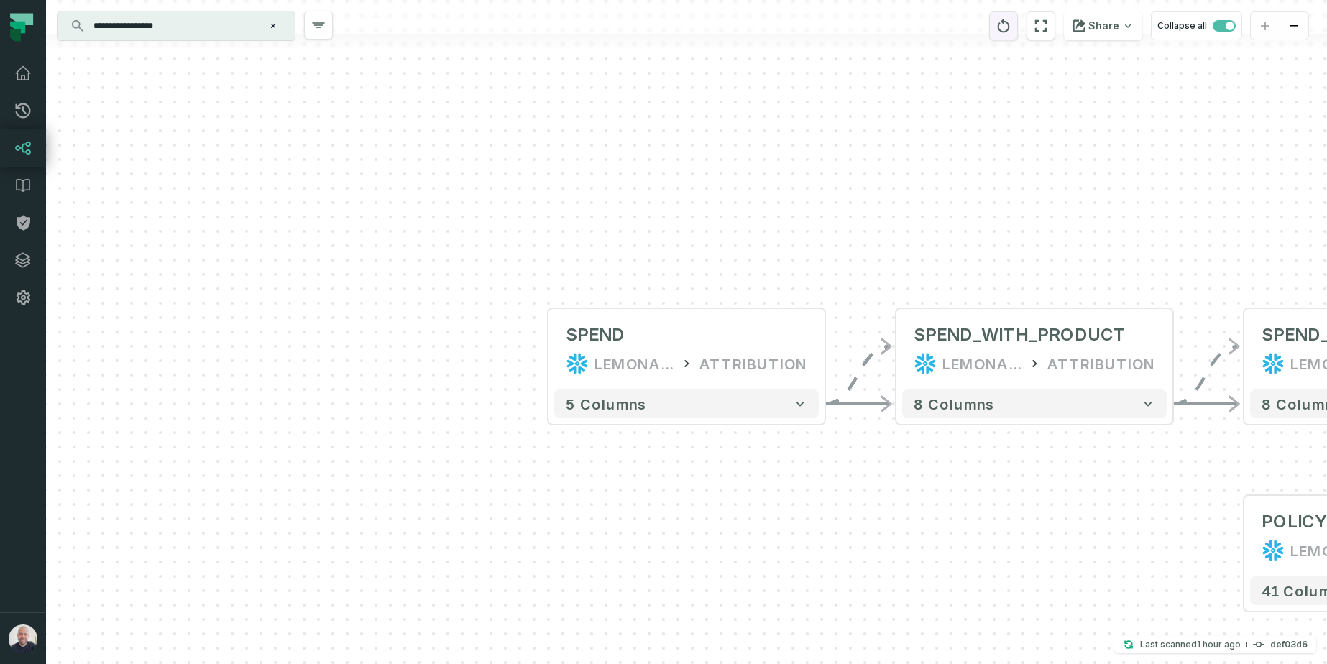
click at [1011, 25] on icon "reset" at bounding box center [1003, 25] width 16 height 17
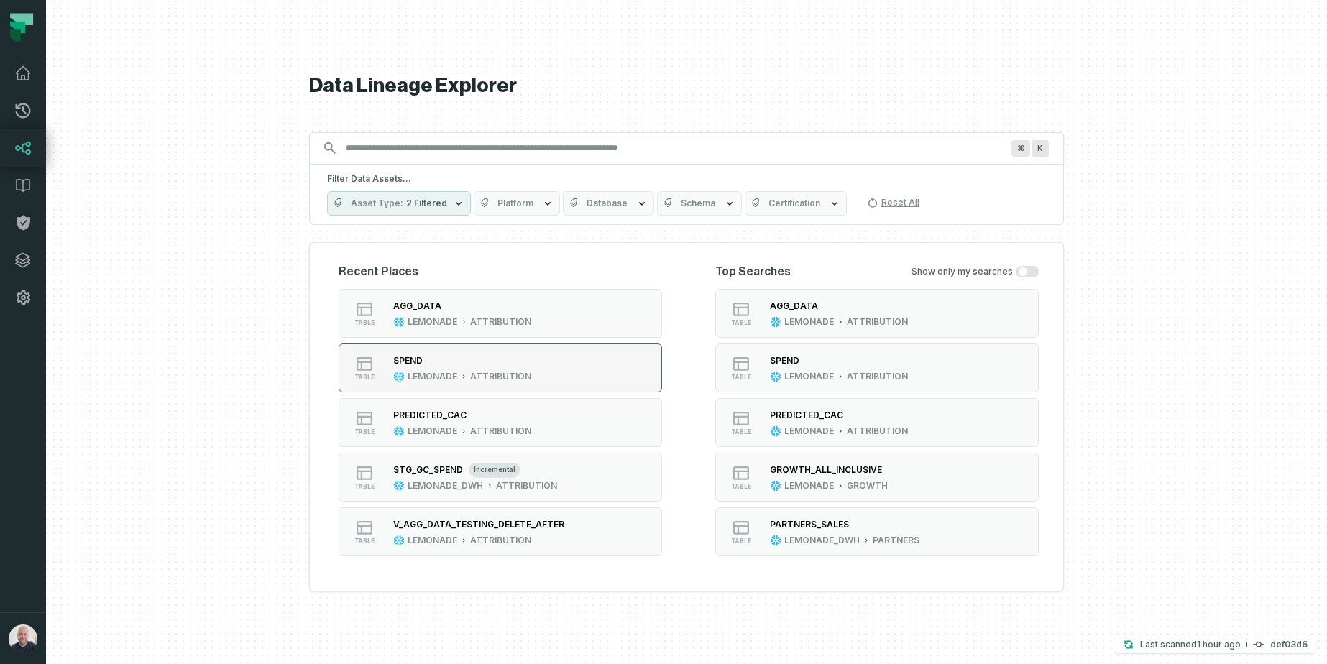
click at [461, 363] on div "SPEND" at bounding box center [462, 361] width 138 height 14
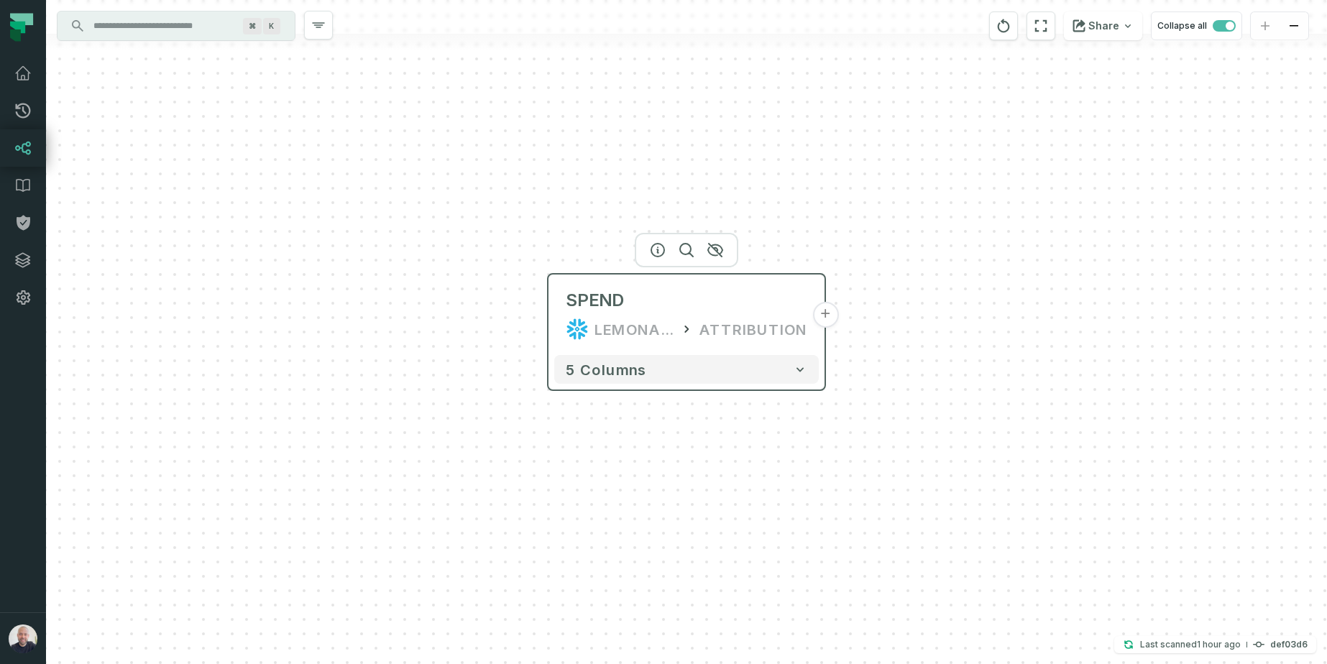
click at [825, 320] on button "+" at bounding box center [825, 315] width 26 height 26
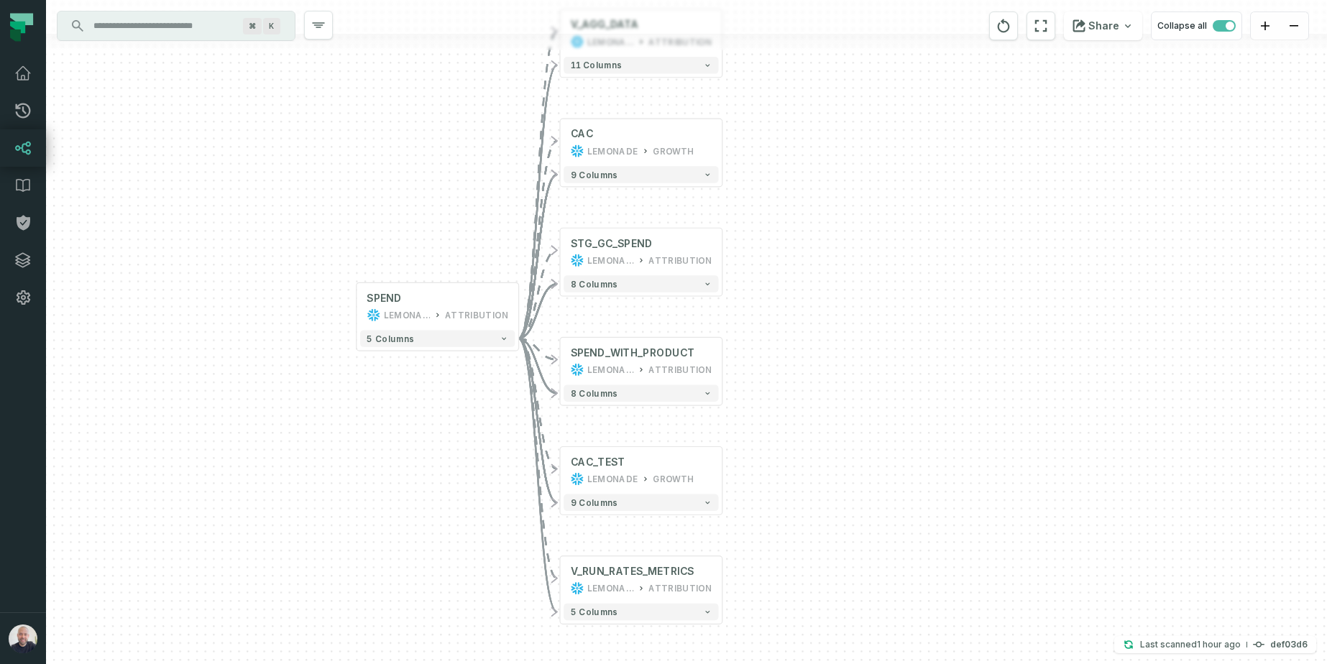
drag, startPoint x: 1022, startPoint y: 453, endPoint x: 976, endPoint y: 376, distance: 89.6
click at [976, 376] on div "+ V_AGG_DATA LEMONADE ATTRIBUTION 11 columns + CAC LEMONADE GROWTH + 9 columns …" at bounding box center [686, 332] width 1281 height 664
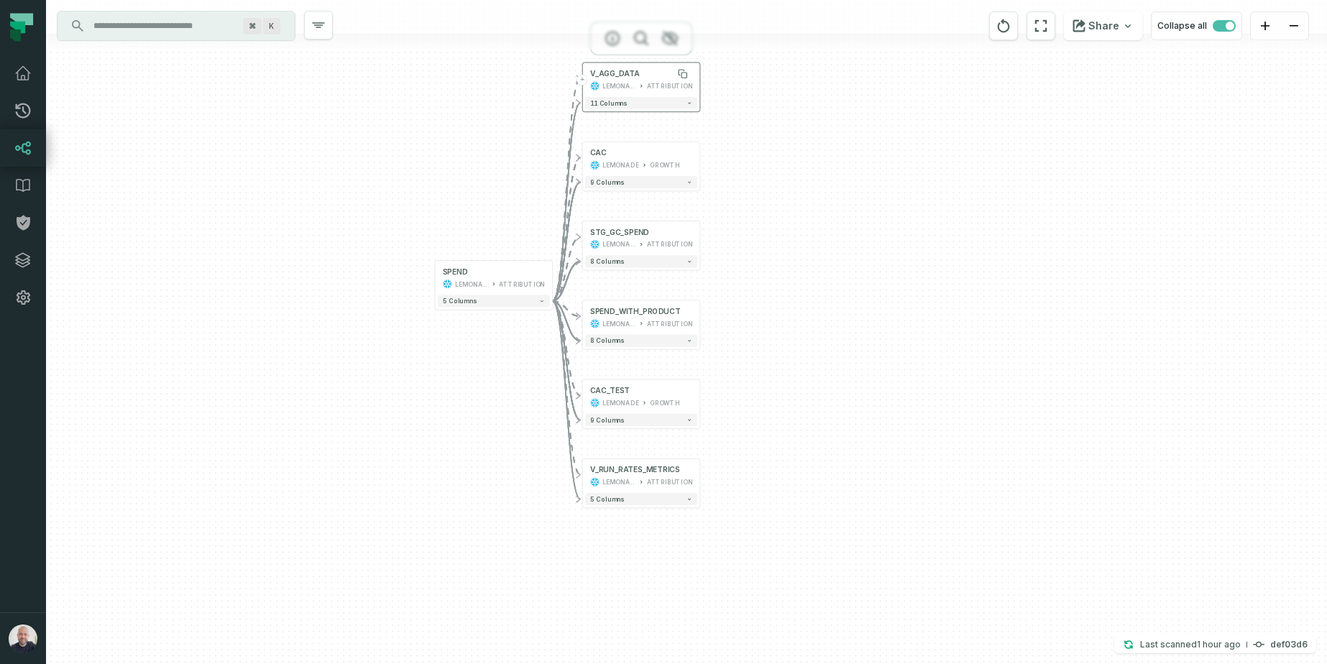
click at [642, 76] on div "V_AGG_DATA" at bounding box center [641, 74] width 102 height 10
click at [181, 14] on input "Discovery Provider cmdk menu" at bounding box center [163, 25] width 157 height 23
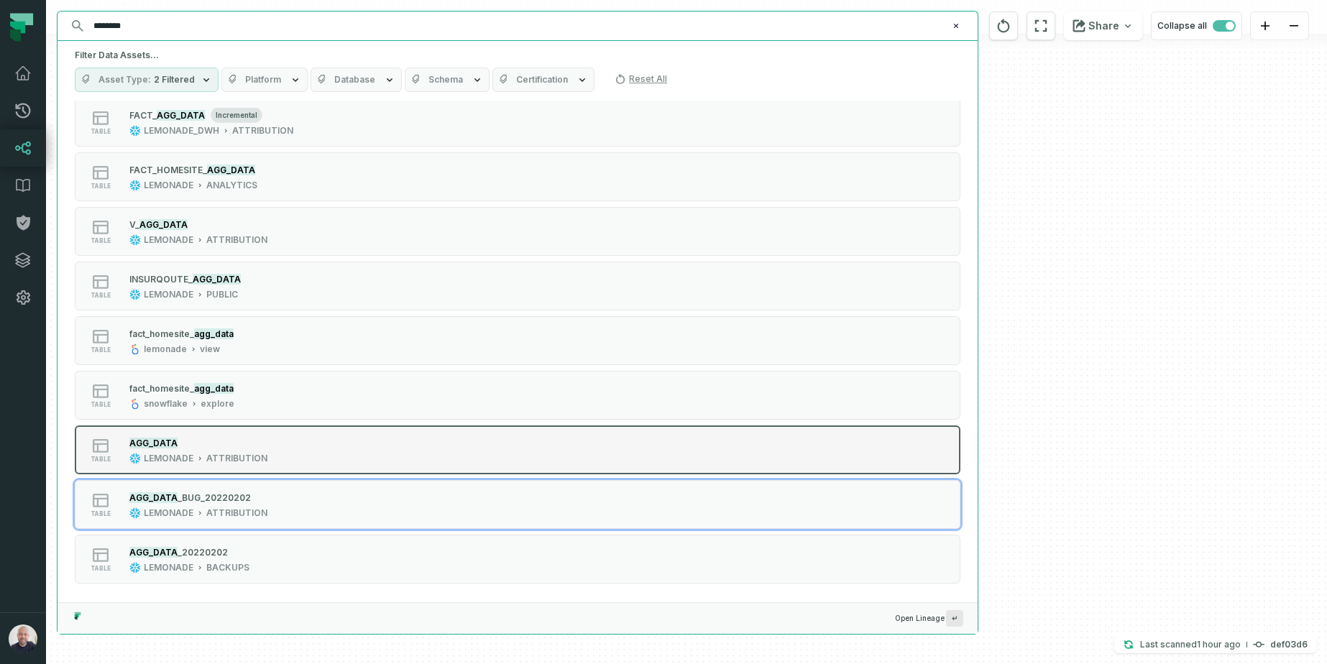
scroll to position [841, 0]
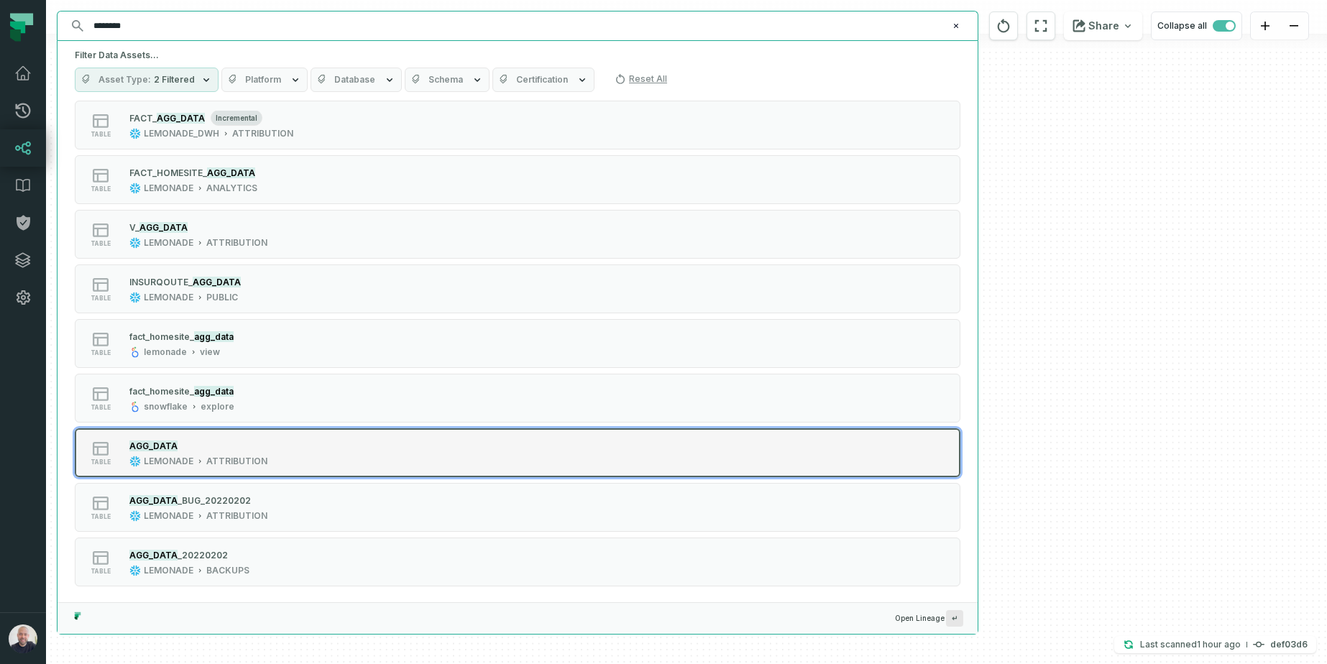
type input "********"
click at [361, 461] on div "table AGG_DATA LEMONADE ATTRIBUTION" at bounding box center [257, 452] width 359 height 29
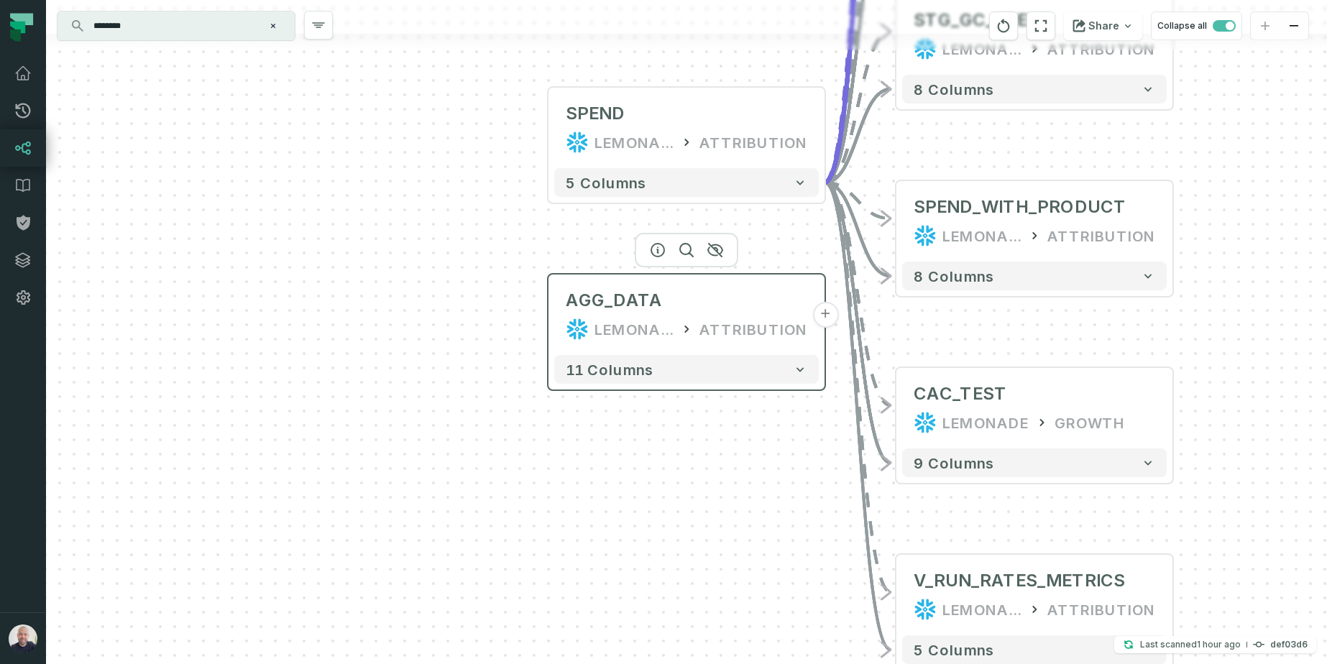
click at [832, 316] on button "+" at bounding box center [825, 315] width 26 height 26
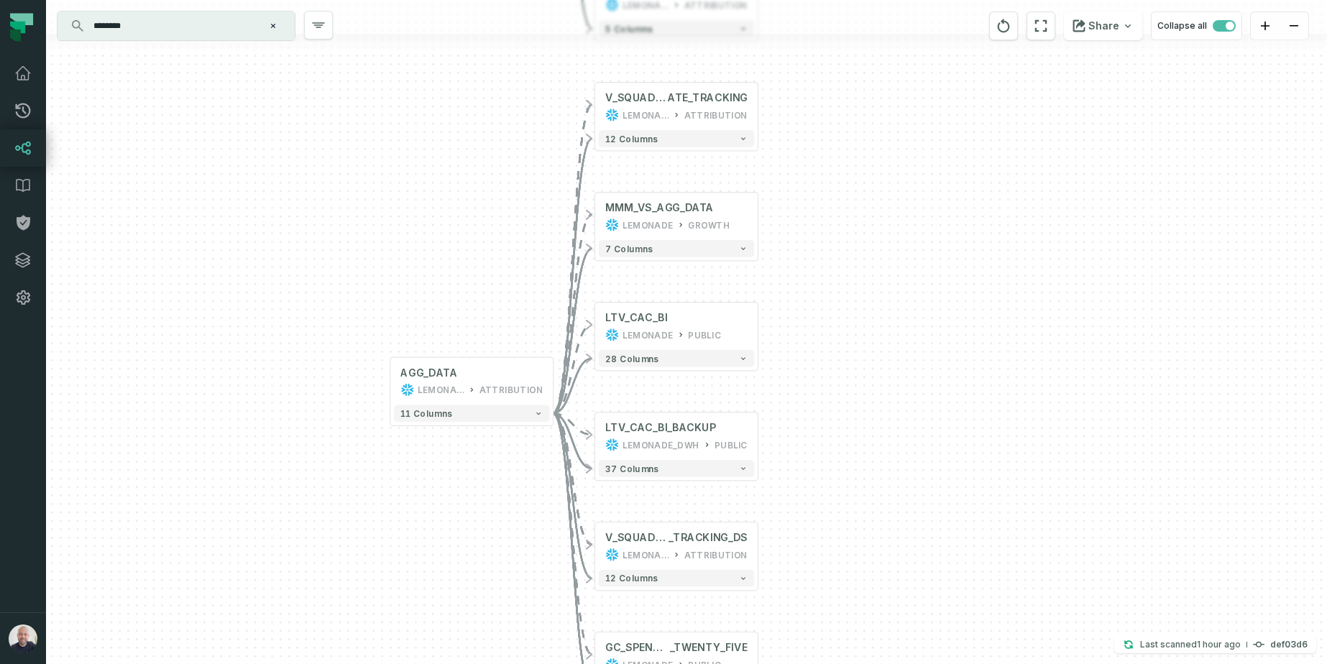
drag, startPoint x: 456, startPoint y: 234, endPoint x: 382, endPoint y: 237, distance: 74.1
click at [382, 238] on div "+ V_SQUAD_TARGETS_RUN_R ATE_TRACKING LEMONADE ATTRIBUTION + 12 columns + MMM_VS…" at bounding box center [686, 332] width 1281 height 664
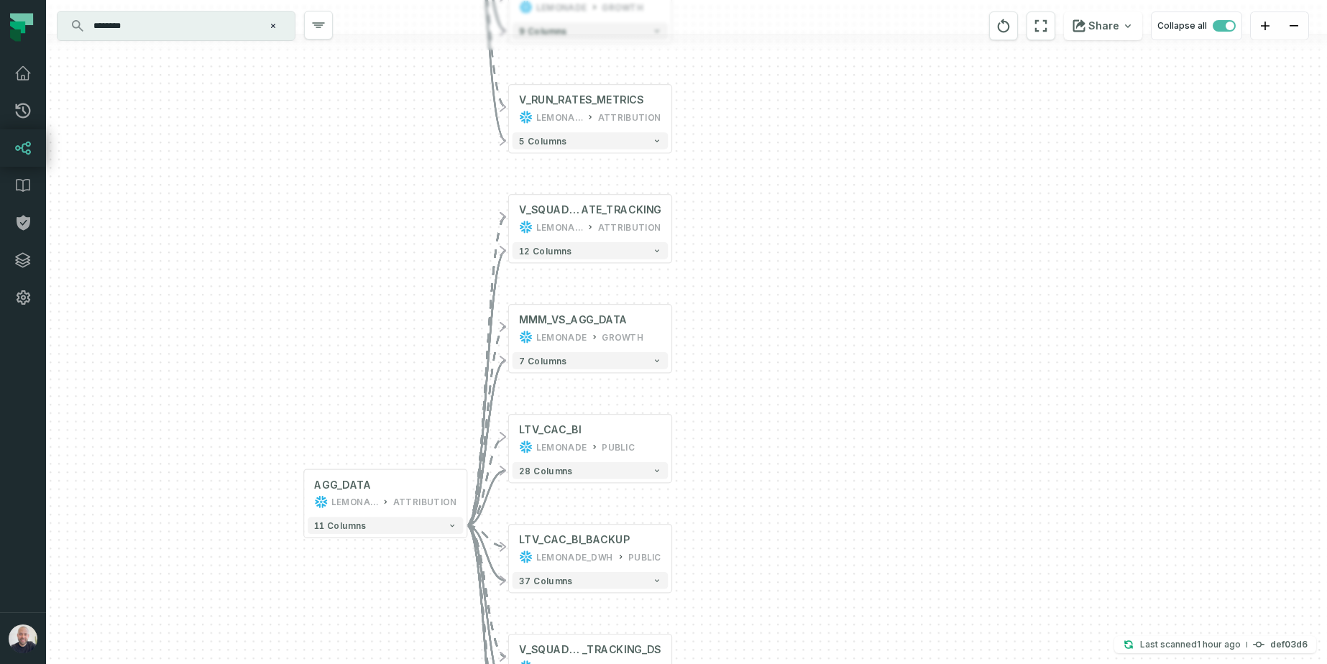
drag, startPoint x: 364, startPoint y: 110, endPoint x: 342, endPoint y: 217, distance: 109.4
click at [342, 217] on div "+ V_SQUAD_TARGETS_RUN_R ATE_TRACKING LEMONADE ATTRIBUTION + 12 columns + MMM_VS…" at bounding box center [686, 332] width 1281 height 664
click at [1003, 24] on icon "reset" at bounding box center [1004, 26] width 12 height 14
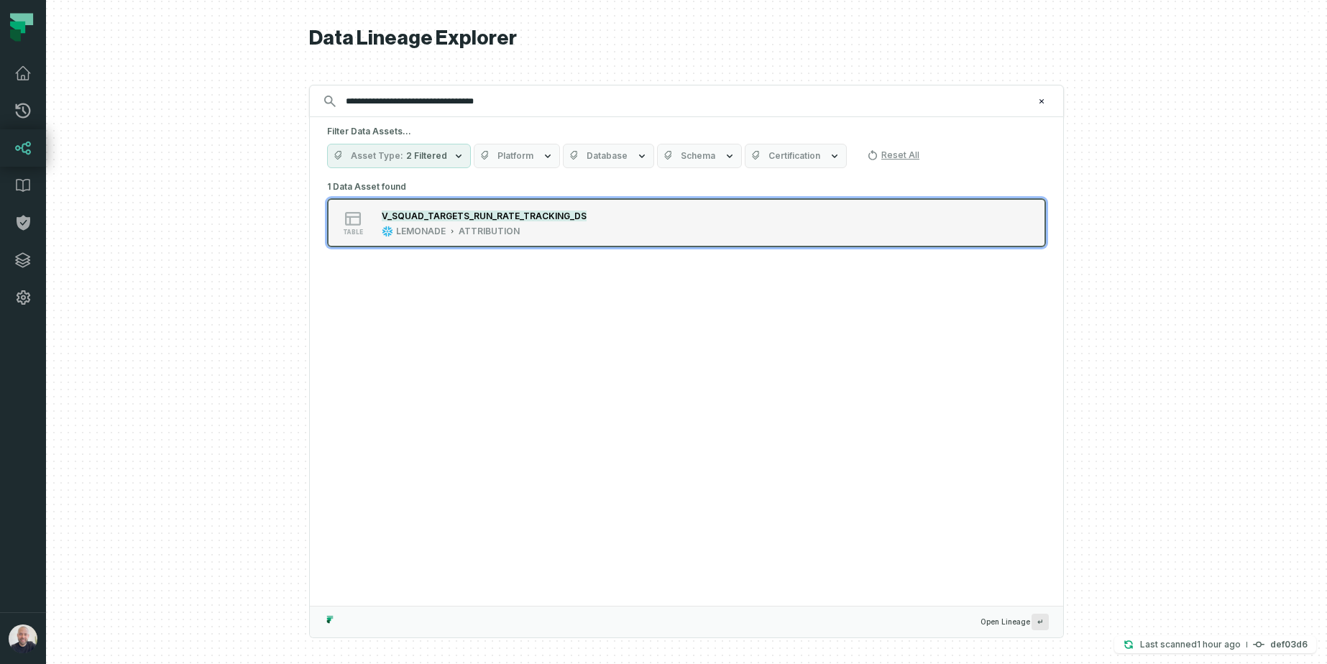
type input "**********"
click at [487, 211] on mark "V_SQUAD_TARGETS_RUN_RATE_TRACKING_DS" at bounding box center [484, 216] width 205 height 11
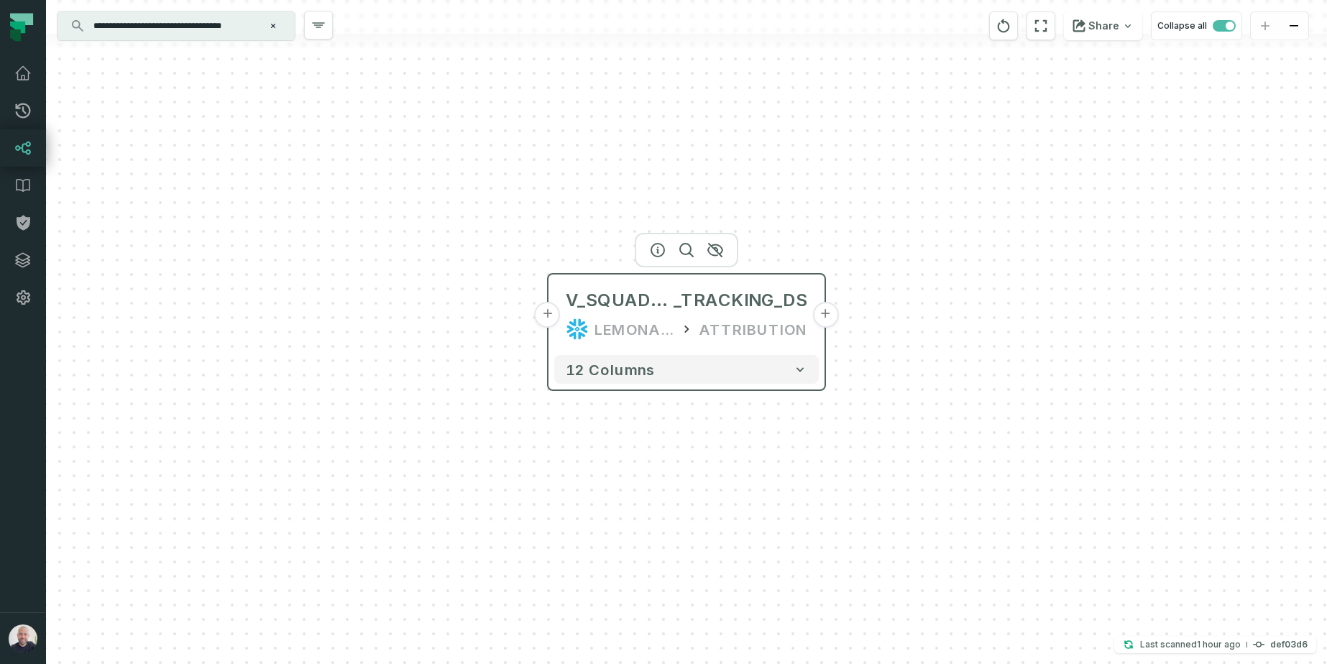
click at [538, 316] on button "+" at bounding box center [548, 315] width 26 height 26
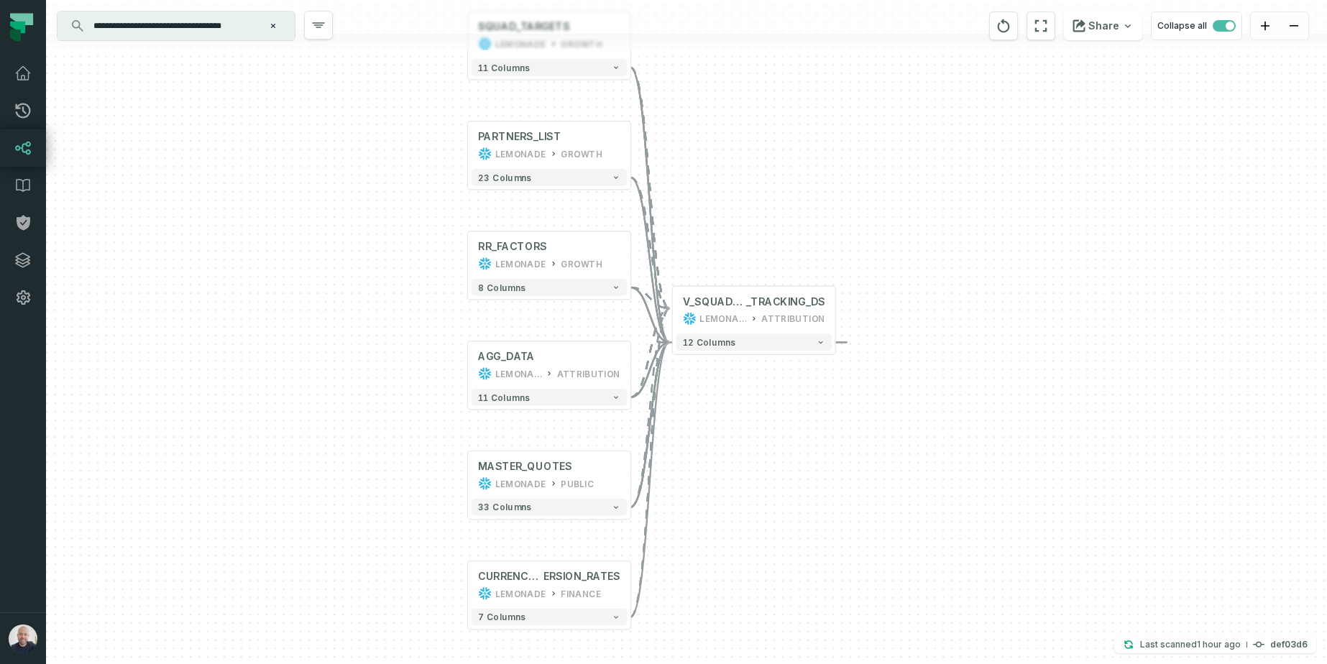
drag, startPoint x: 888, startPoint y: 183, endPoint x: 750, endPoint y: 109, distance: 156.3
click at [750, 109] on div "SQUAD_TARGETS LEMONADE GROWTH + 11 columns + PARTNERS_LIST LEMONADE GROWTH + 23…" at bounding box center [686, 332] width 1281 height 664
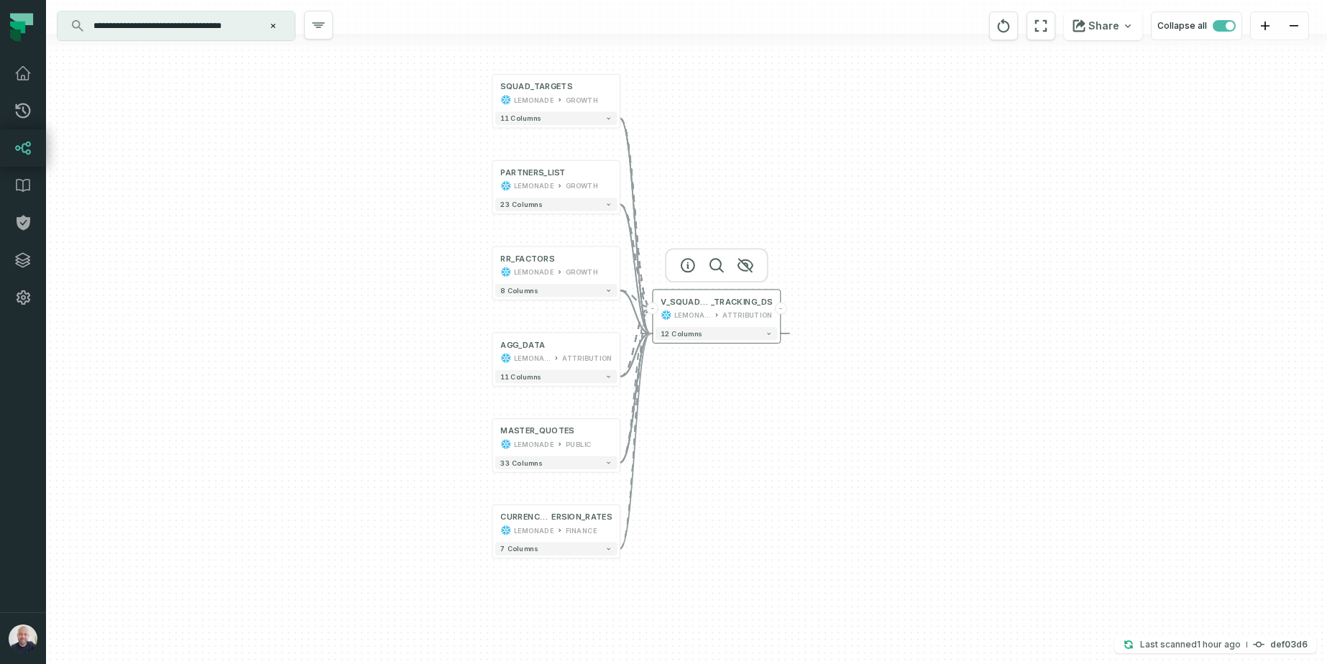
click at [653, 305] on button "-" at bounding box center [653, 309] width 12 height 12
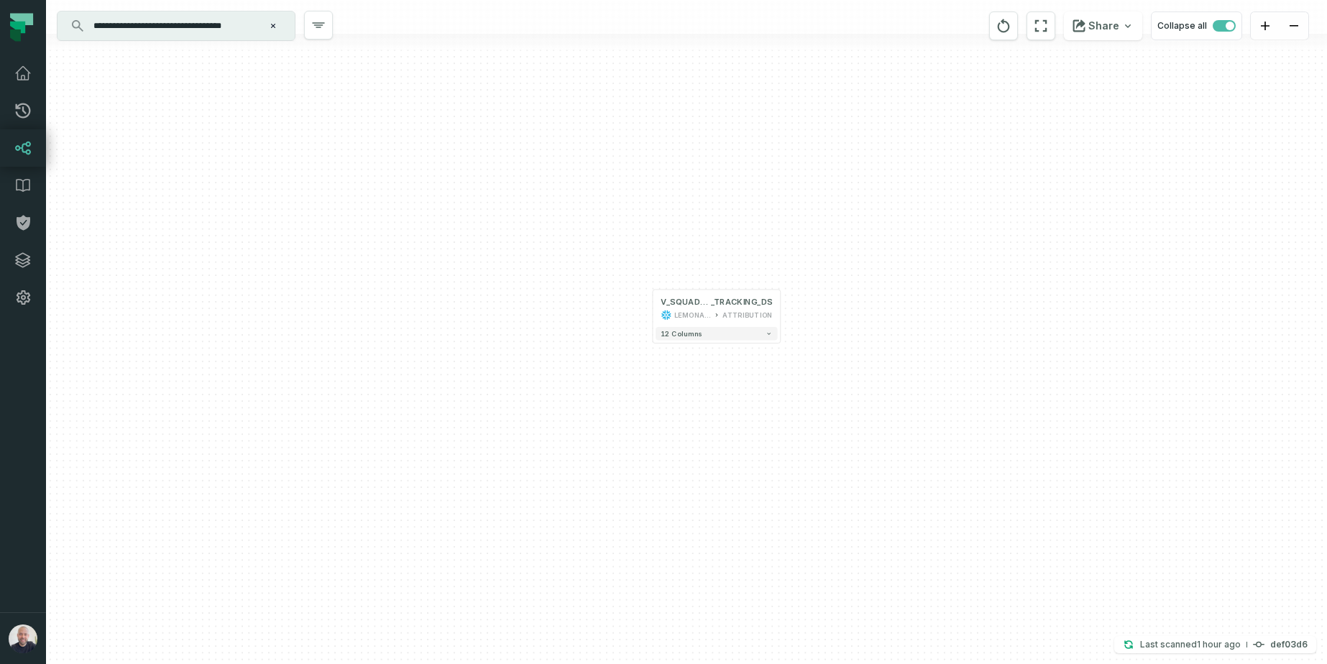
click at [173, 20] on input "**********" at bounding box center [175, 25] width 180 height 23
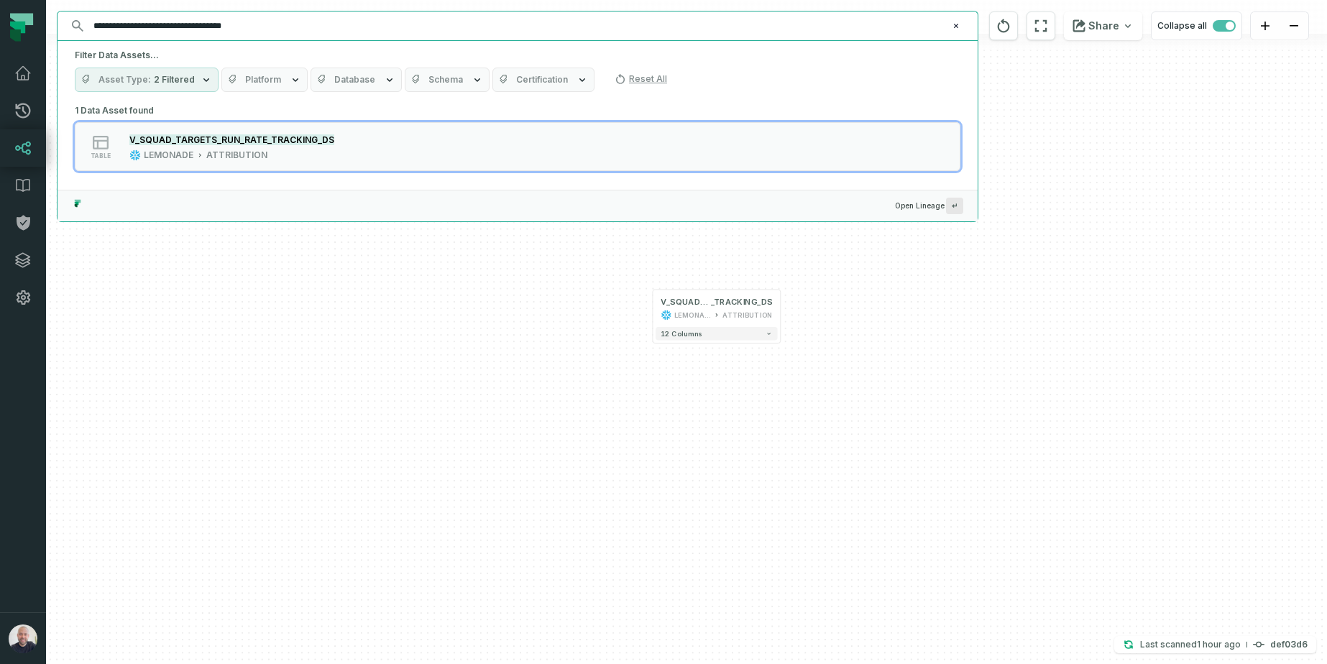
click at [101, 26] on input "**********" at bounding box center [516, 25] width 862 height 23
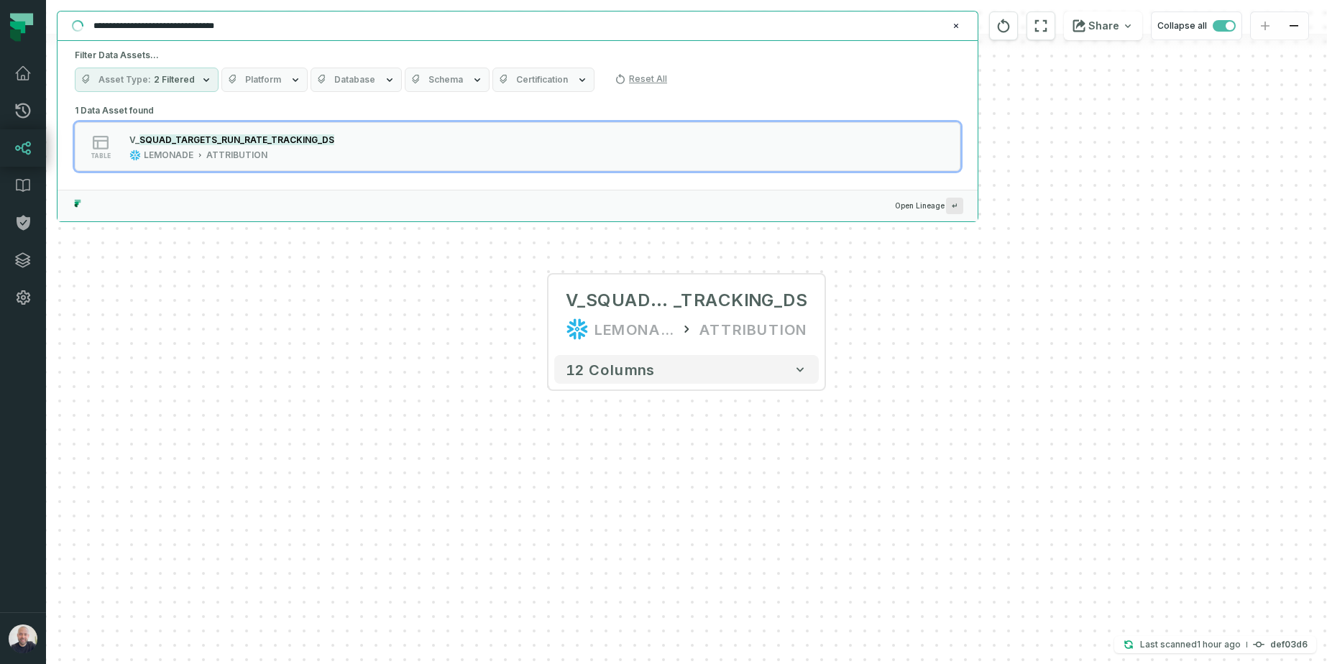
click at [364, 45] on div "Filter Data Assets... Asset Type 2 Filtered Platform Database Schema Certificat…" at bounding box center [517, 71] width 920 height 60
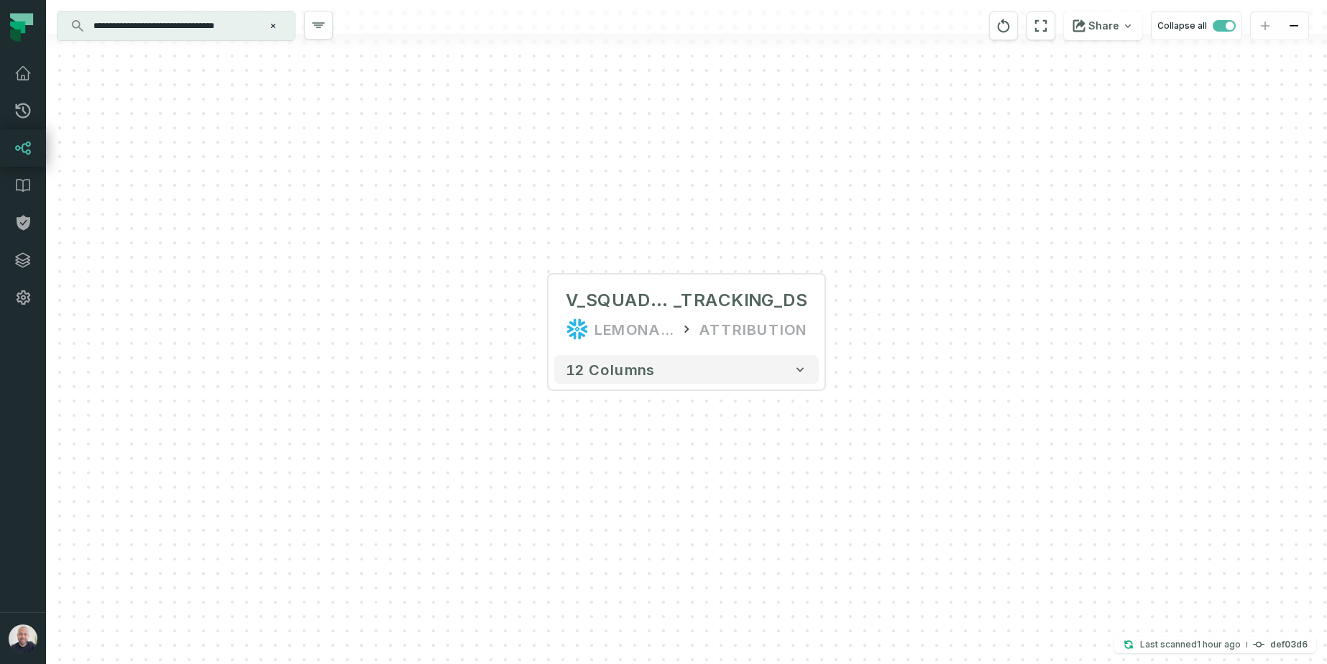
drag, startPoint x: 364, startPoint y: 8, endPoint x: 358, endPoint y: 24, distance: 16.8
click at [364, 9] on div at bounding box center [686, 17] width 1281 height 34
click at [203, 30] on input "**********" at bounding box center [175, 25] width 180 height 23
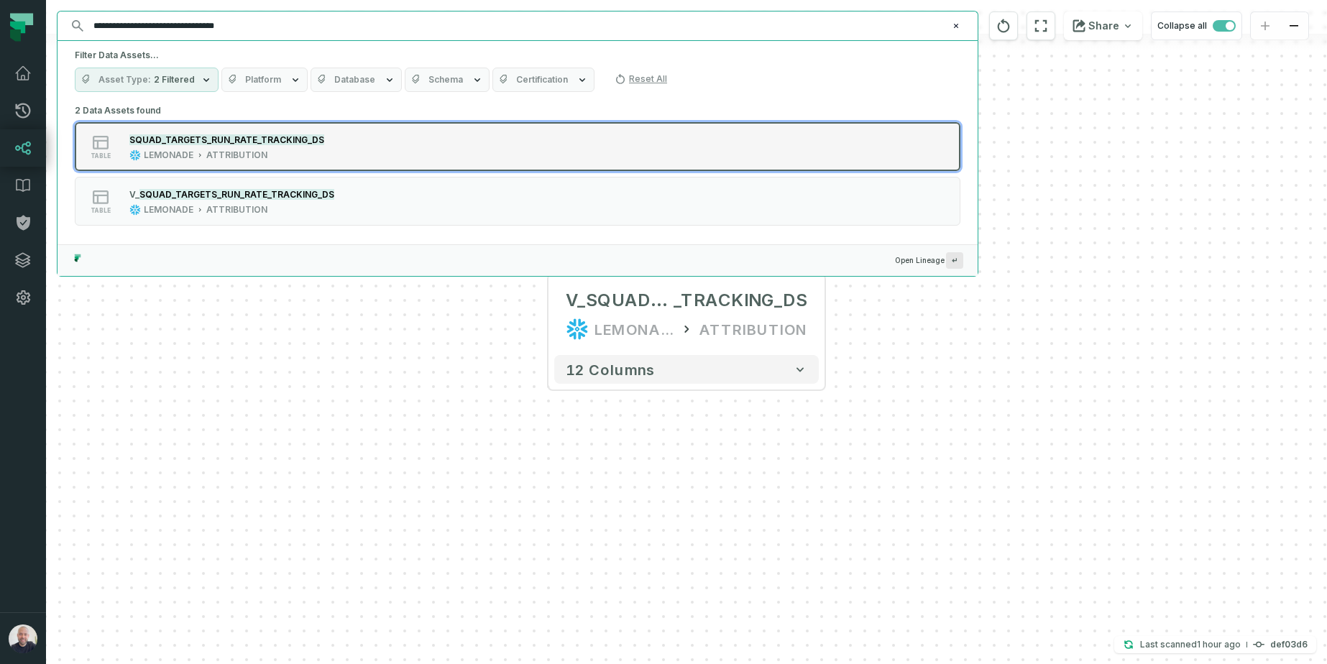
click at [249, 136] on mark "SQUAD_TARGETS_RUN_RATE_TRACKING_DS" at bounding box center [226, 139] width 195 height 11
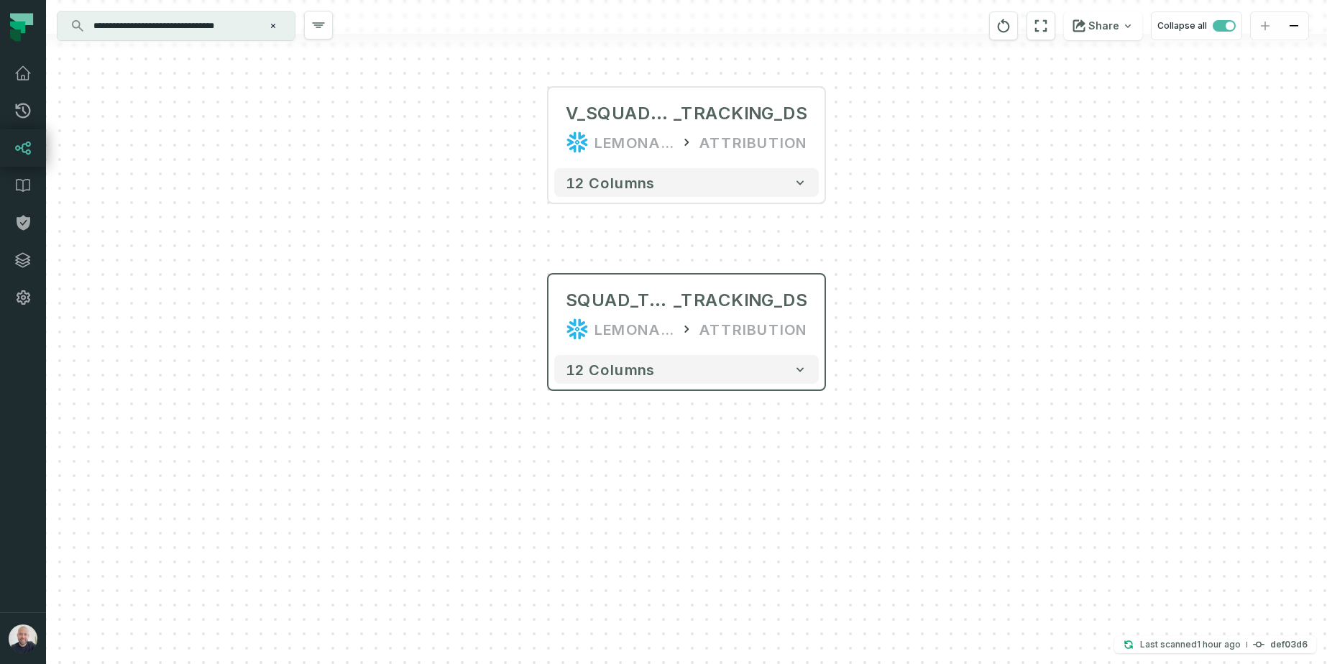
click at [783, 328] on div "ATTRIBUTION" at bounding box center [753, 329] width 108 height 23
click at [724, 308] on span "_TRACKING_DS" at bounding box center [740, 301] width 134 height 23
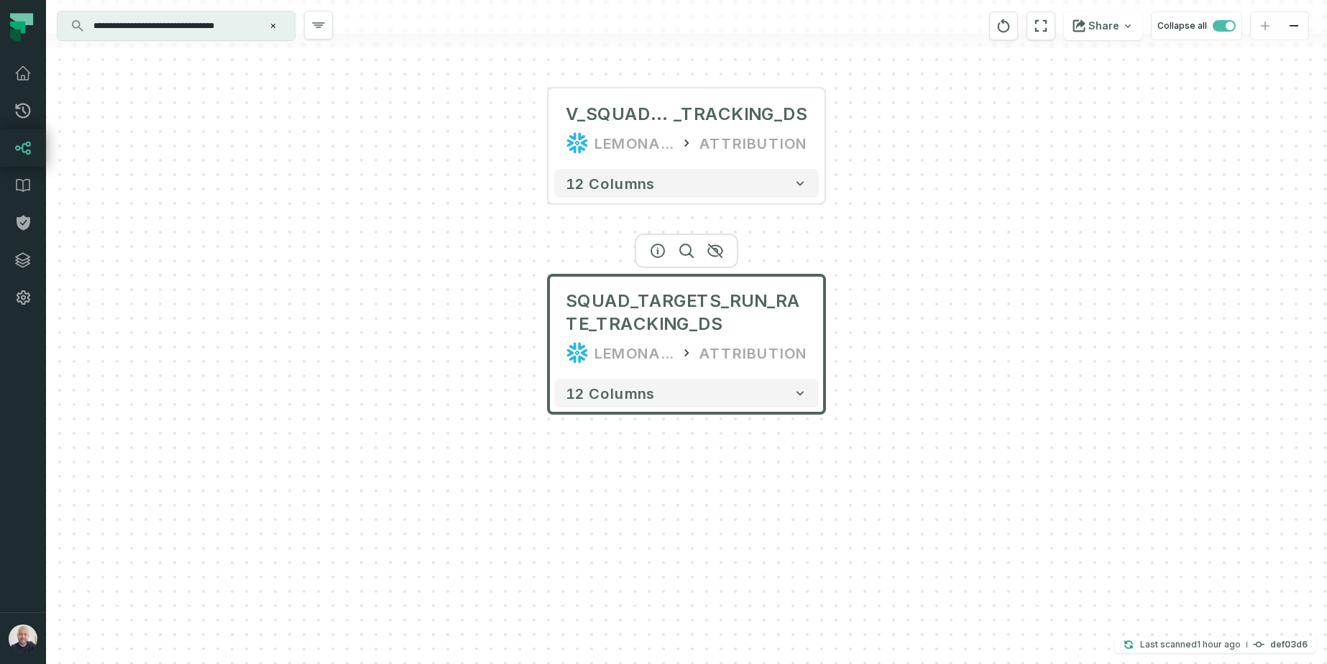
click at [663, 257] on div at bounding box center [686, 251] width 103 height 34
click at [655, 247] on icon "button" at bounding box center [657, 250] width 17 height 17
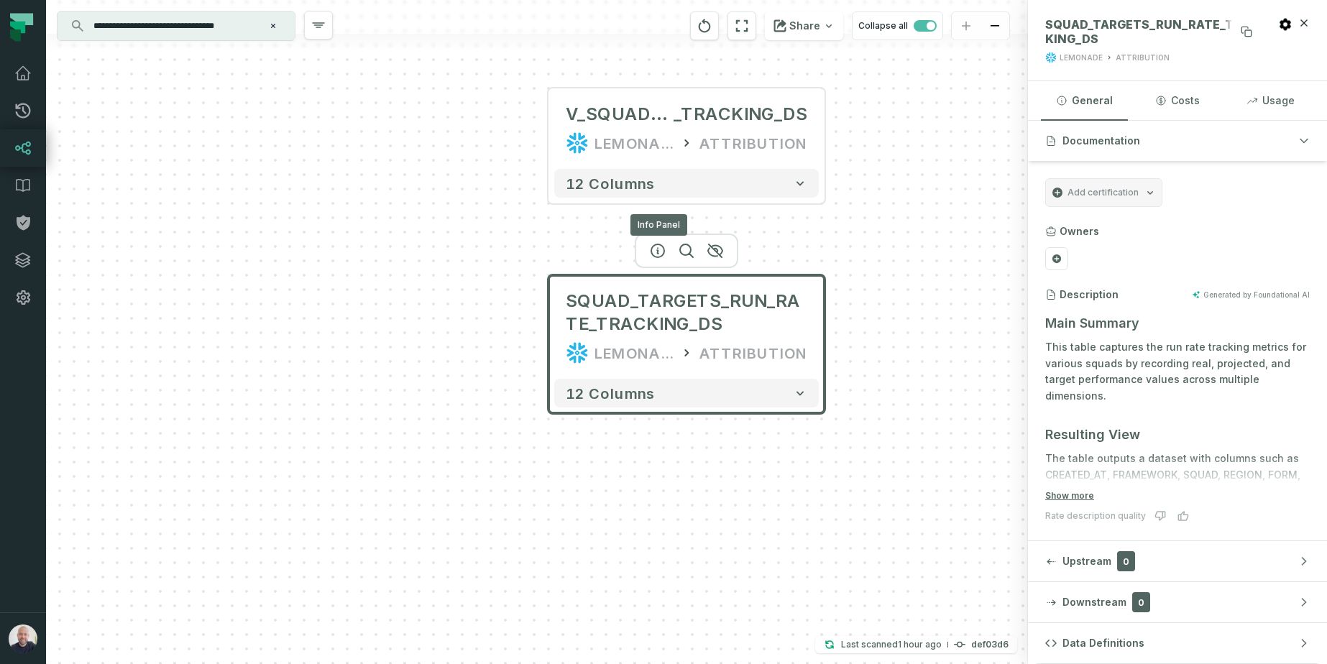
click at [1113, 29] on span "SQUAD_TARGETS_RUN_RATE_TRACKING_DS" at bounding box center [1151, 31] width 213 height 29
copy span "SQUAD_TARGETS_RUN_RATE_TRACKING_DS"
drag, startPoint x: 905, startPoint y: 306, endPoint x: 846, endPoint y: 316, distance: 59.8
click at [846, 316] on div "+ V_SQUAD_TARGETS_RUN_RATE _TRACKING_DS LEMONADE ATTRIBUTION + 12 columns SQUAD…" at bounding box center [537, 332] width 982 height 664
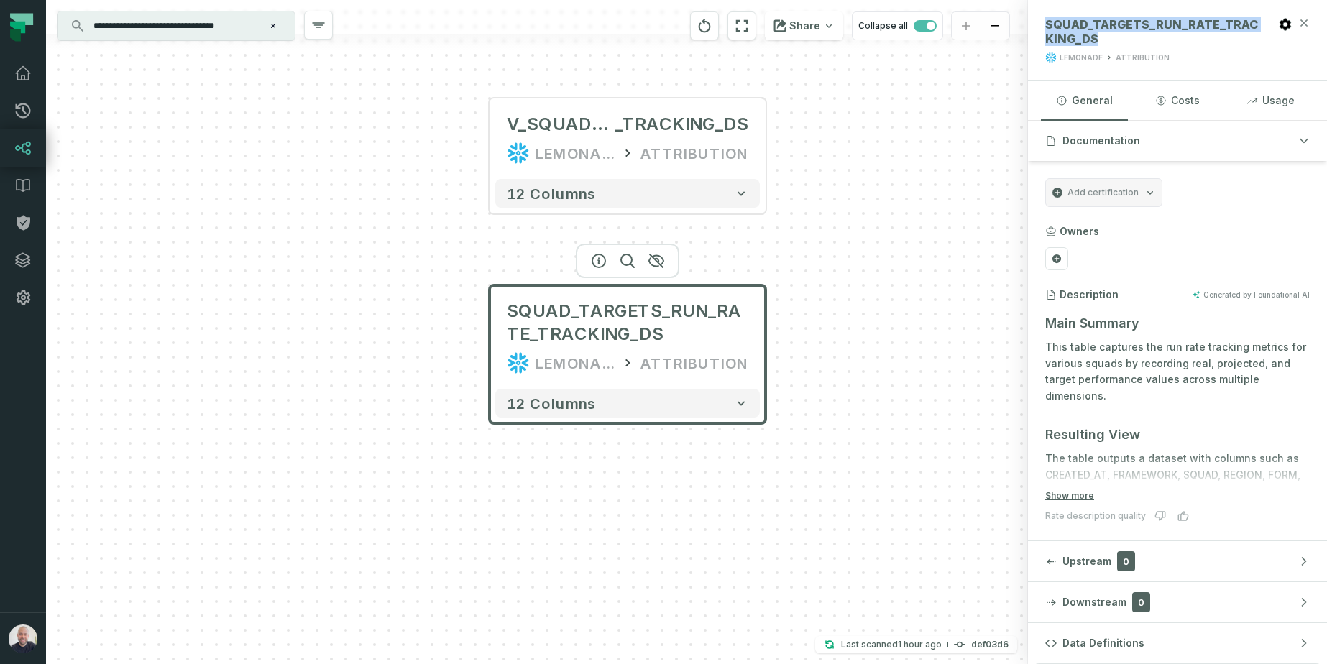
click at [1305, 19] on icon "button" at bounding box center [1303, 22] width 11 height 11
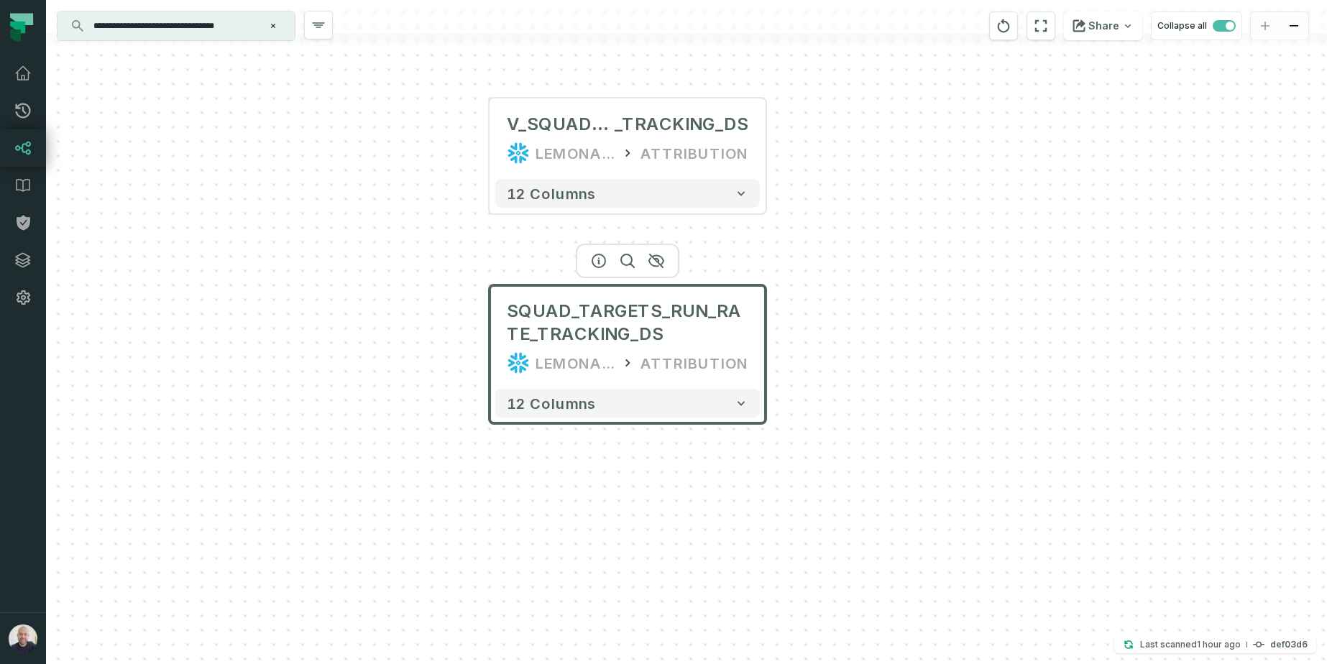
click at [172, 29] on input "**********" at bounding box center [175, 25] width 180 height 23
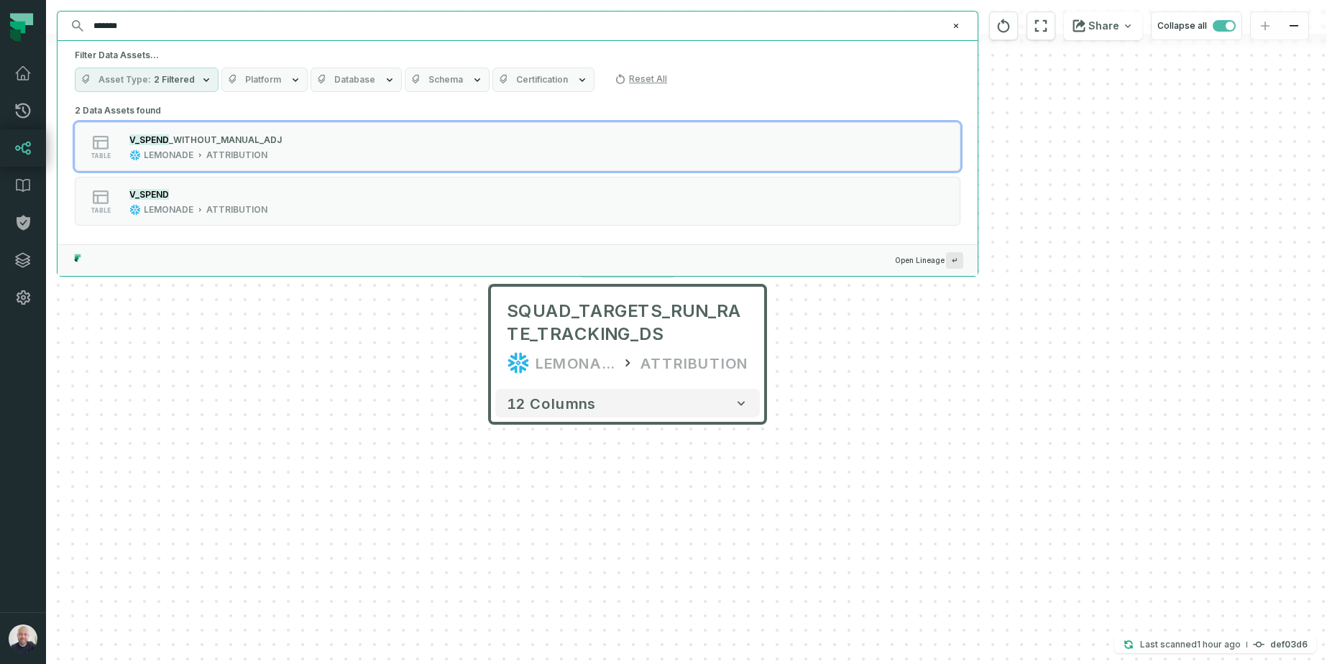
click at [202, 22] on input "*******" at bounding box center [516, 25] width 862 height 23
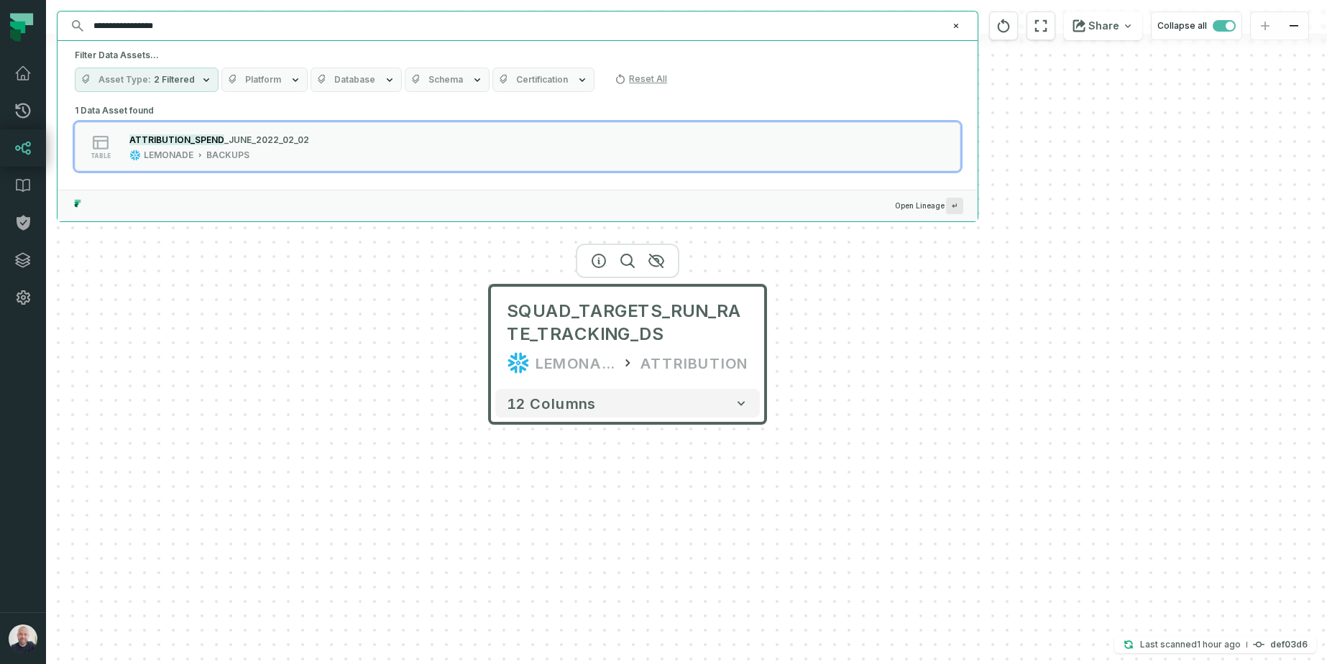
click at [208, 30] on input "**********" at bounding box center [516, 25] width 862 height 23
click at [249, 17] on input "**********" at bounding box center [516, 25] width 862 height 23
click at [137, 23] on input "**********" at bounding box center [516, 25] width 862 height 23
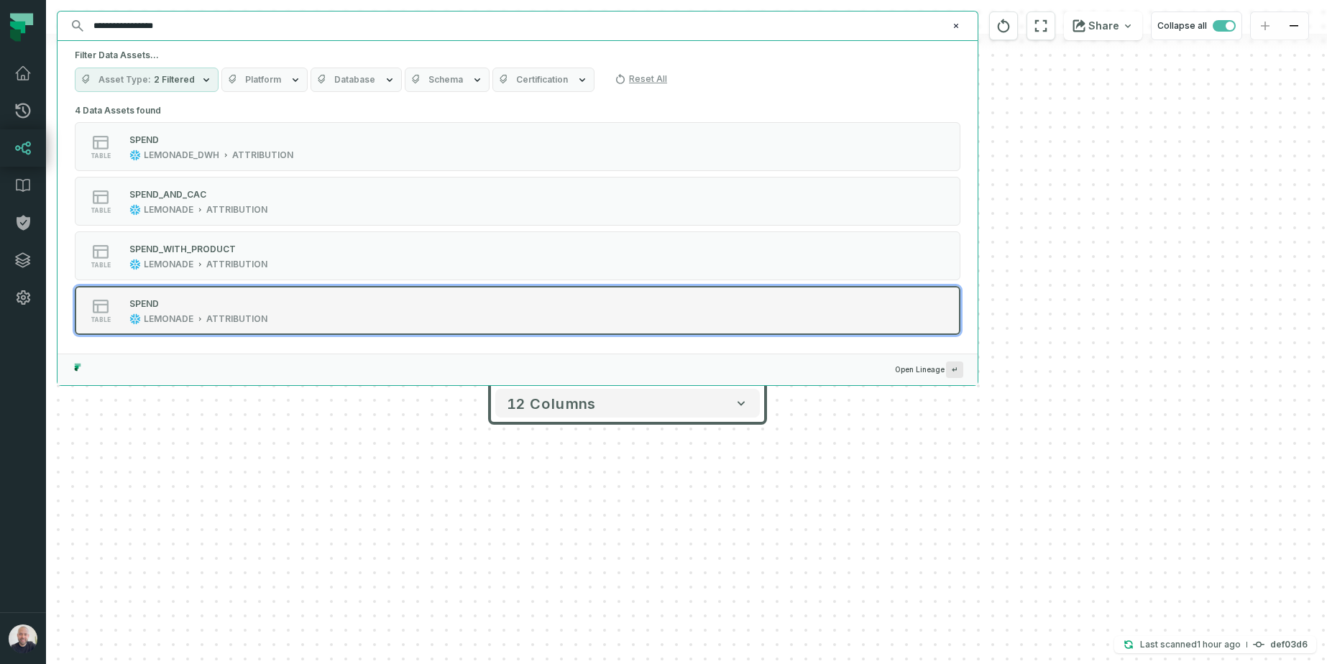
type input "**********"
click at [189, 326] on button "table SPEND LEMONADE ATTRIBUTION" at bounding box center [517, 310] width 885 height 49
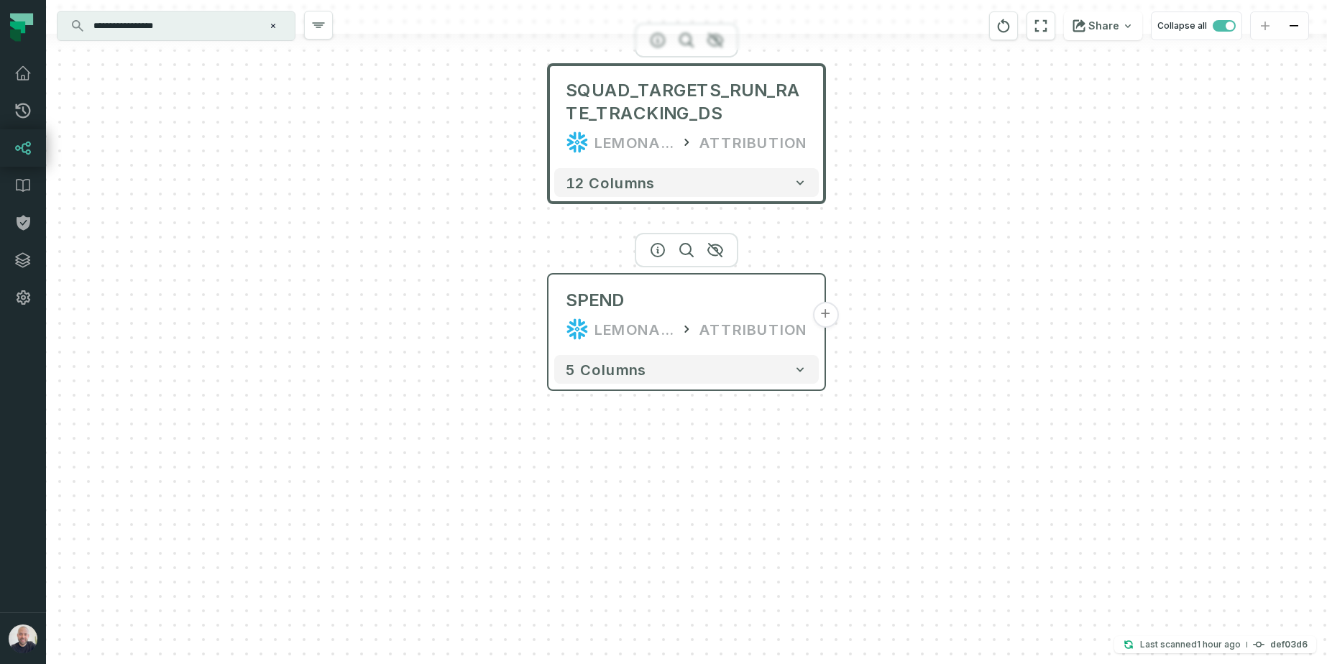
click at [824, 313] on button "+" at bounding box center [825, 315] width 26 height 26
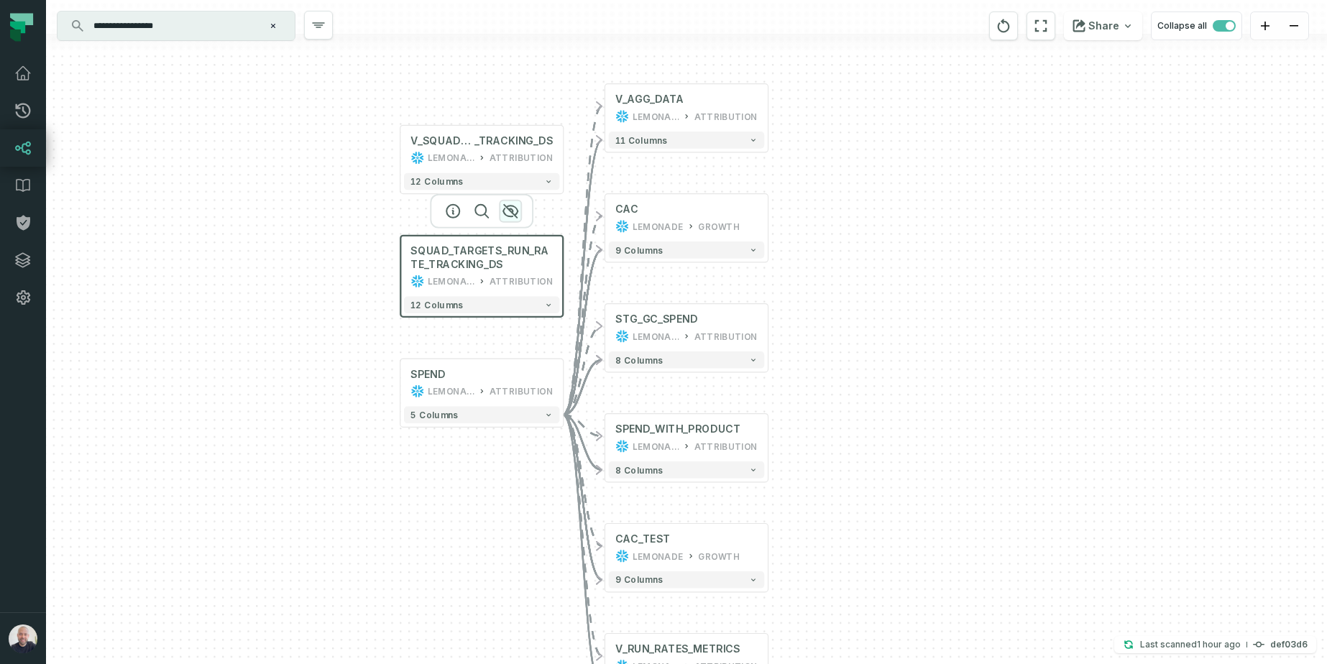
click at [520, 212] on button "button" at bounding box center [510, 211] width 23 height 23
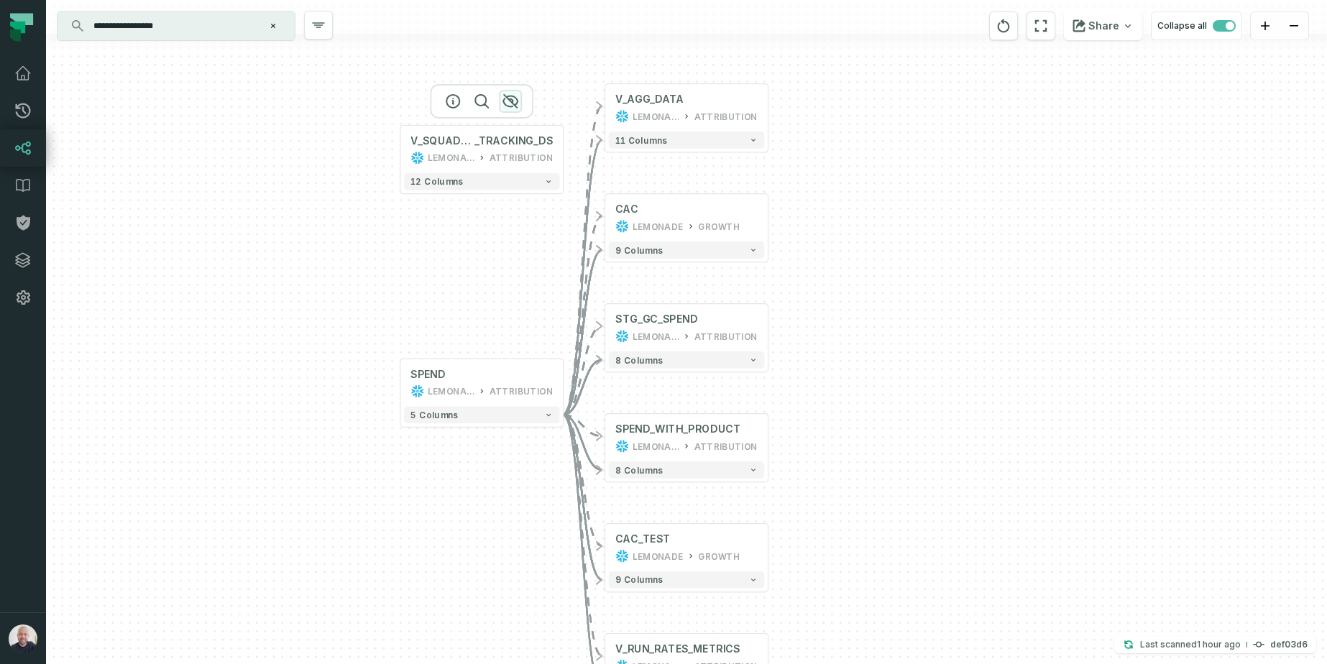
click at [509, 102] on icon "button" at bounding box center [510, 101] width 17 height 17
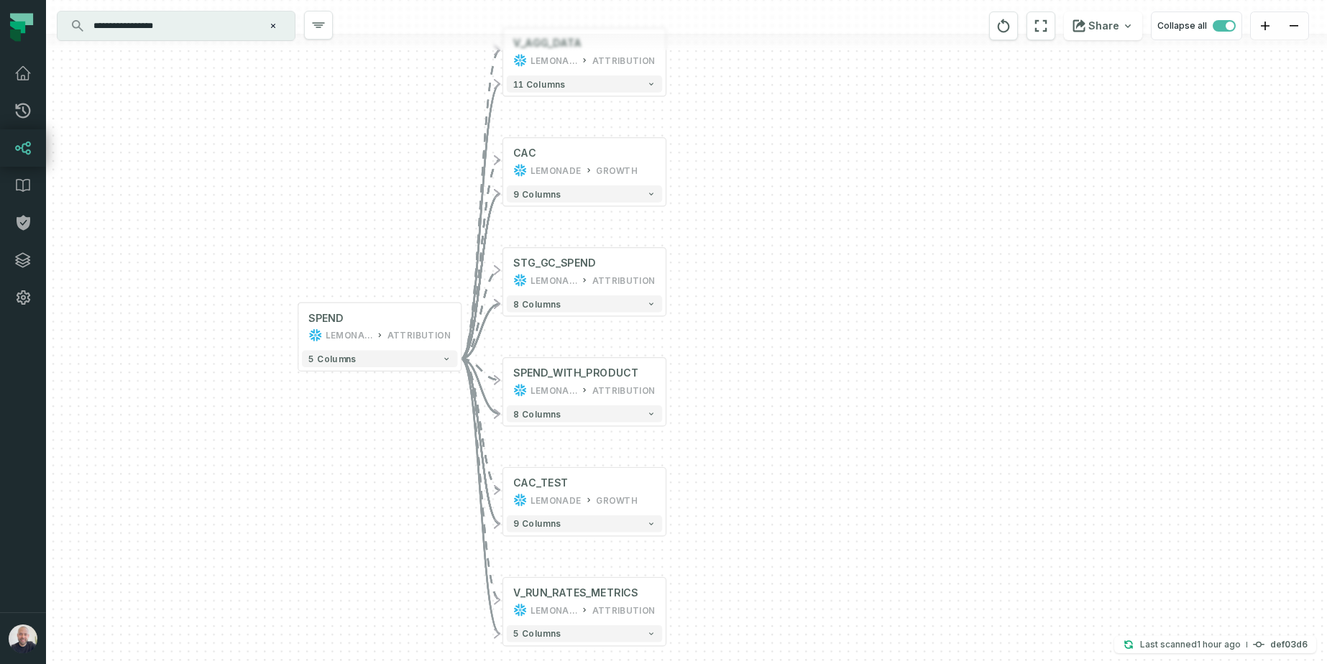
drag, startPoint x: 943, startPoint y: 254, endPoint x: 841, endPoint y: 198, distance: 116.4
click at [841, 198] on div "+ V_AGG_DATA LEMONADE ATTRIBUTION 11 columns + CAC LEMONADE GROWTH + 9 columns …" at bounding box center [686, 332] width 1281 height 664
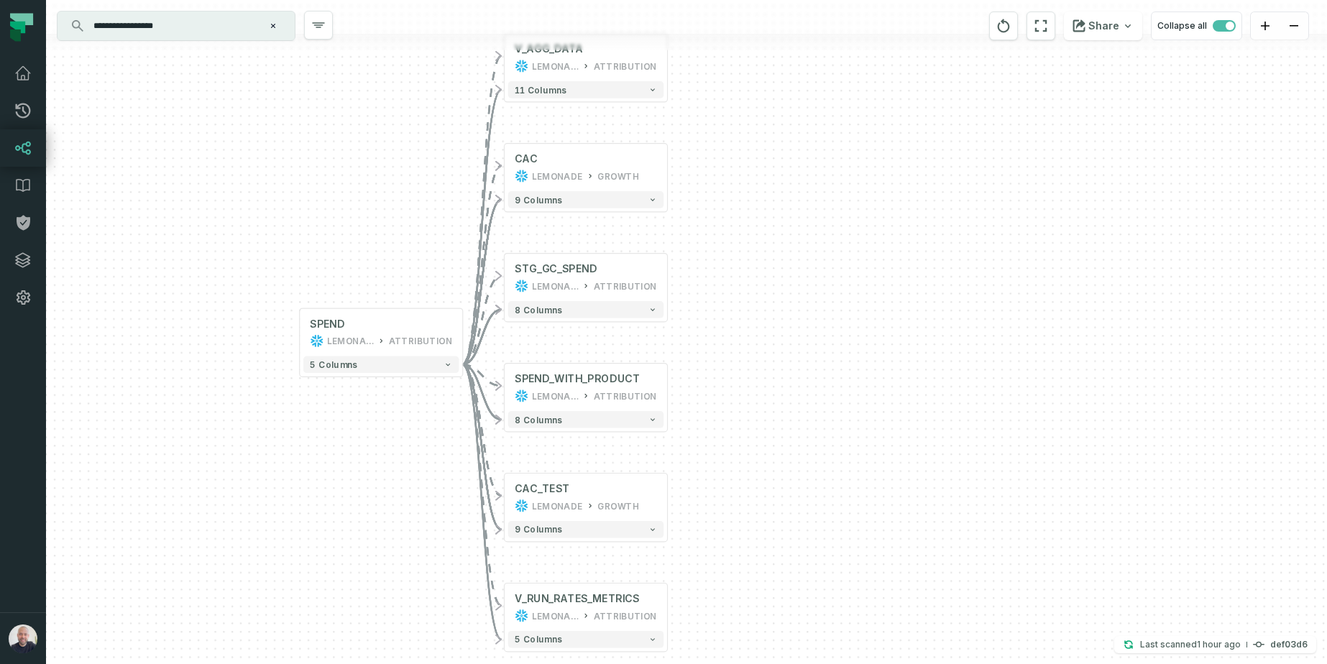
drag, startPoint x: 706, startPoint y: 98, endPoint x: 722, endPoint y: 165, distance: 67.8
click at [722, 165] on div "+ V_AGG_DATA LEMONADE ATTRIBUTION 11 columns + CAC LEMONADE GROWTH + 9 columns …" at bounding box center [686, 332] width 1281 height 664
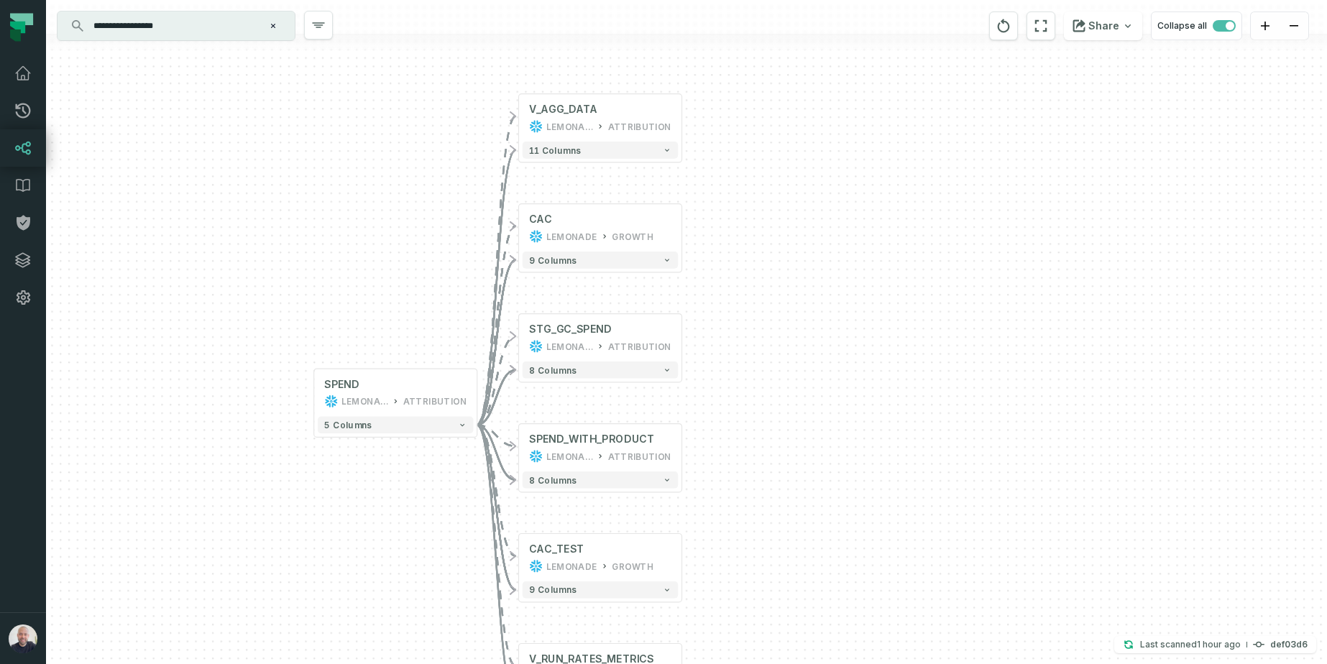
drag, startPoint x: 368, startPoint y: 241, endPoint x: 330, endPoint y: 232, distance: 39.1
click at [331, 233] on div "+ V_AGG_DATA LEMONADE ATTRIBUTION 11 columns + CAC LEMONADE GROWTH + 9 columns …" at bounding box center [686, 332] width 1281 height 664
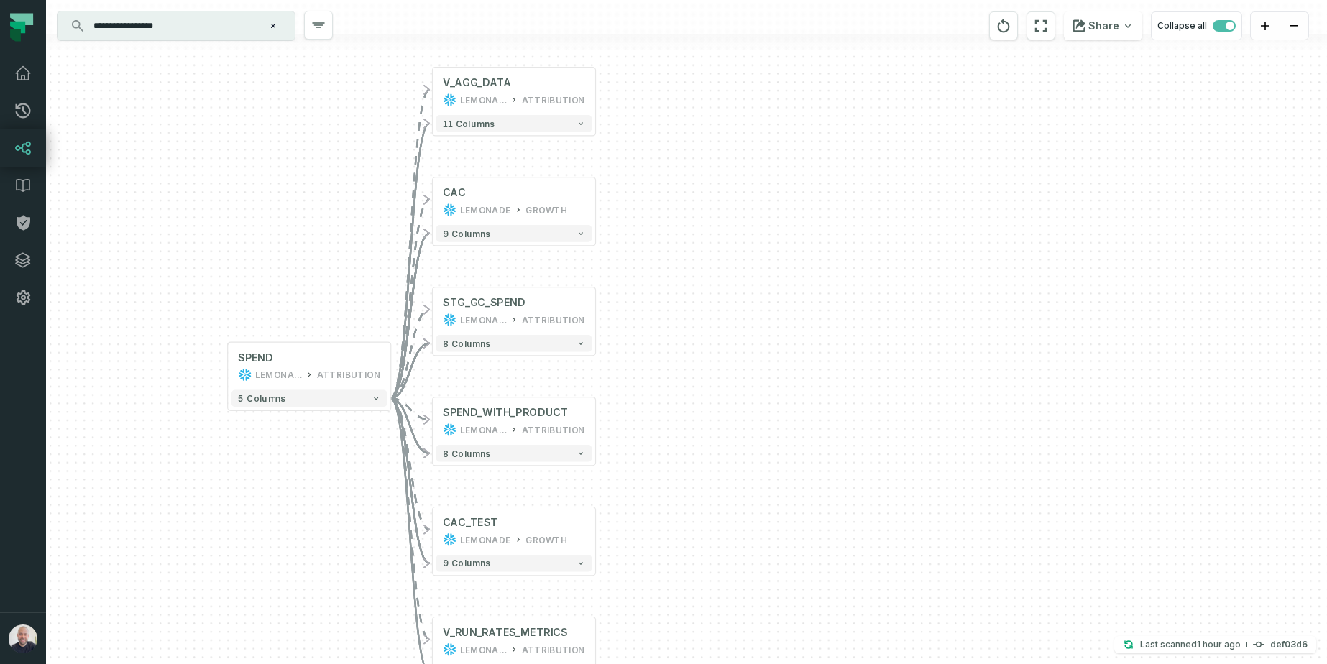
drag, startPoint x: 368, startPoint y: 239, endPoint x: 447, endPoint y: 193, distance: 91.5
click at [447, 193] on div "+ V_AGG_DATA LEMONADE ATTRIBUTION 11 columns + CAC LEMONADE GROWTH + 9 columns …" at bounding box center [686, 332] width 1281 height 664
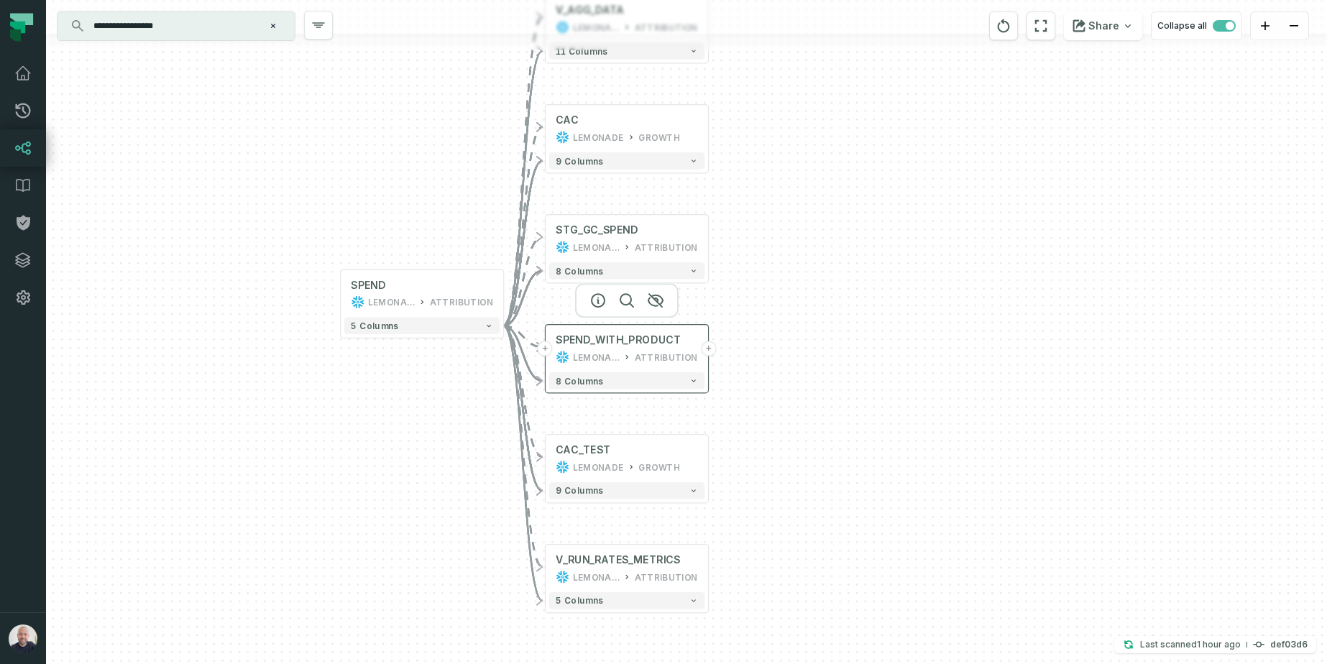
click at [708, 351] on button "+" at bounding box center [708, 348] width 15 height 15
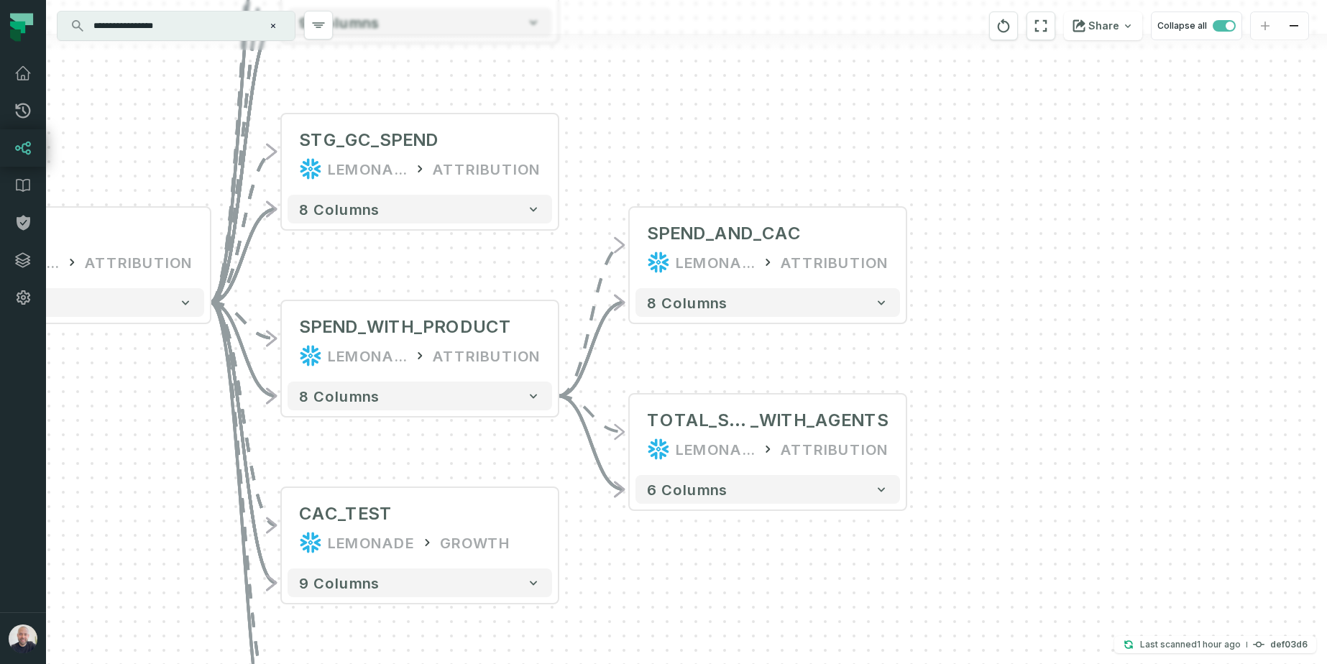
drag, startPoint x: 604, startPoint y: 184, endPoint x: 793, endPoint y: 162, distance: 190.3
click at [793, 170] on div "+ SPEND_AND_CAC LEMONADE ATTRIBUTION + 8 columns + TOTAL_SPEND _WITH_AGENTS LEM…" at bounding box center [686, 332] width 1281 height 664
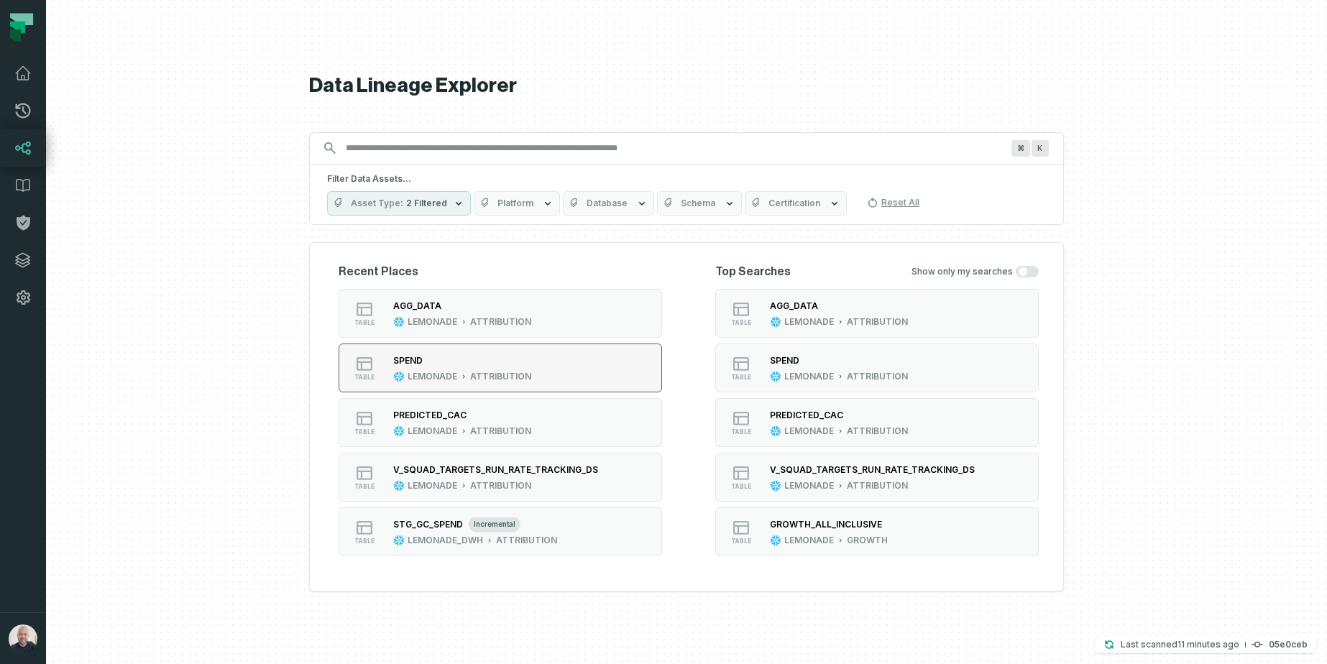
click at [438, 377] on div "LEMONADE" at bounding box center [433, 376] width 50 height 11
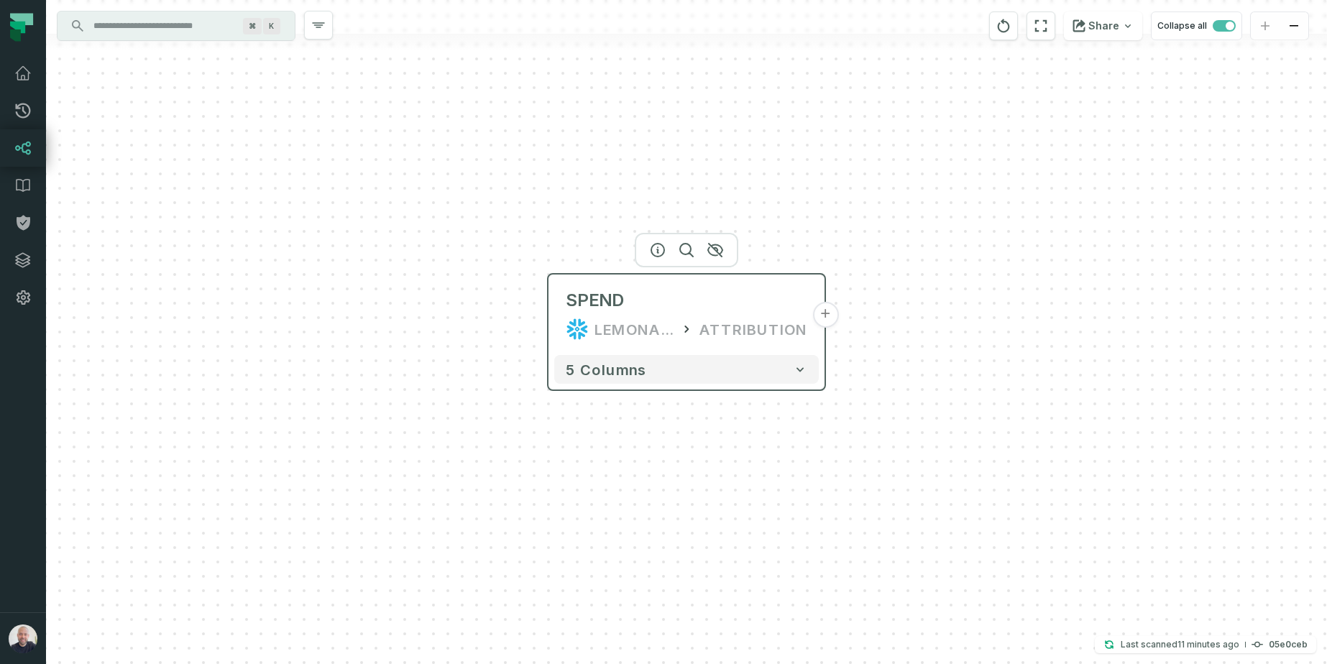
click at [828, 317] on button "+" at bounding box center [825, 315] width 26 height 26
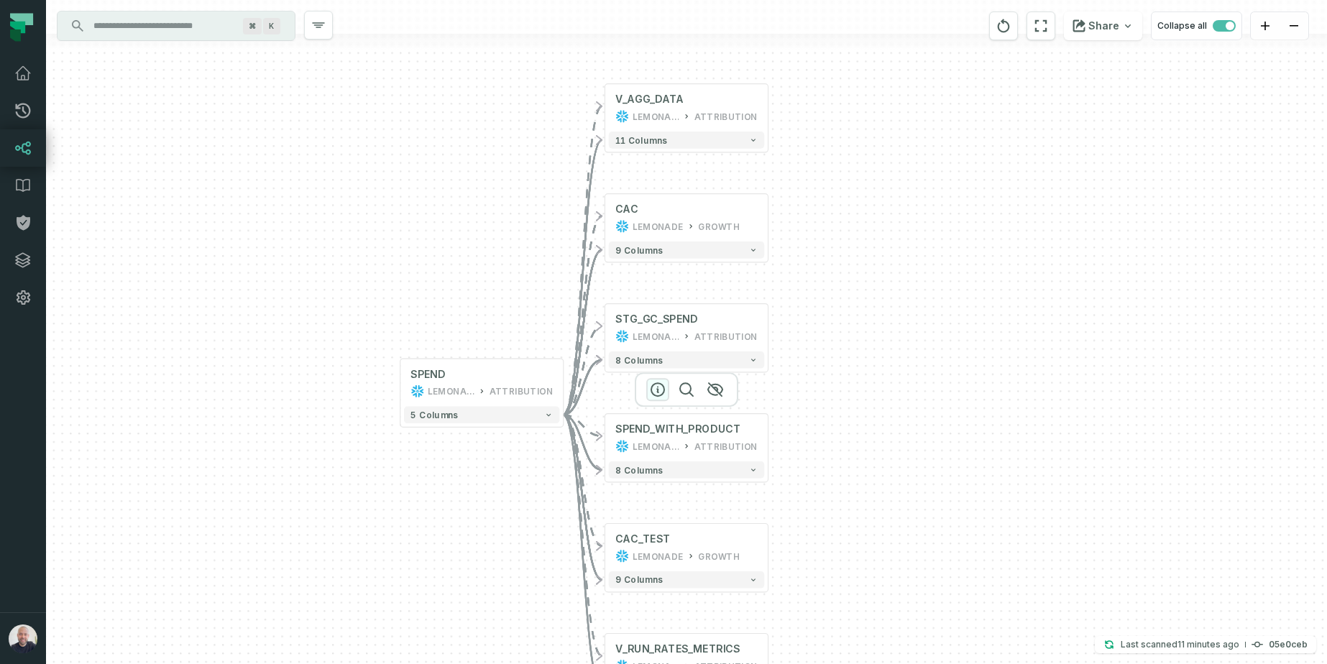
click at [653, 394] on icon "button" at bounding box center [657, 389] width 13 height 13
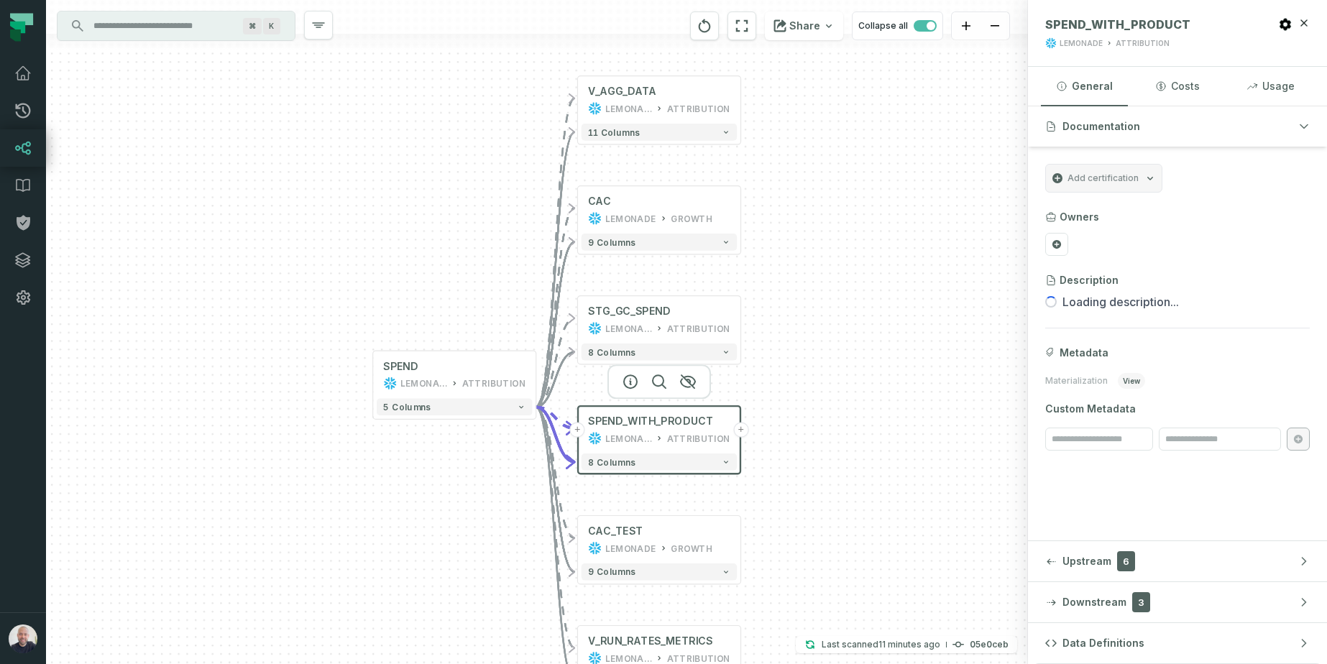
drag, startPoint x: 944, startPoint y: 338, endPoint x: 917, endPoint y: 330, distance: 28.4
click at [917, 330] on div "+ V_AGG_DATA LEMONADE ATTRIBUTION 11 columns + CAC LEMONADE GROWTH + 9 columns …" at bounding box center [537, 332] width 982 height 664
click at [1172, 562] on button "Upstream 6" at bounding box center [1177, 561] width 299 height 40
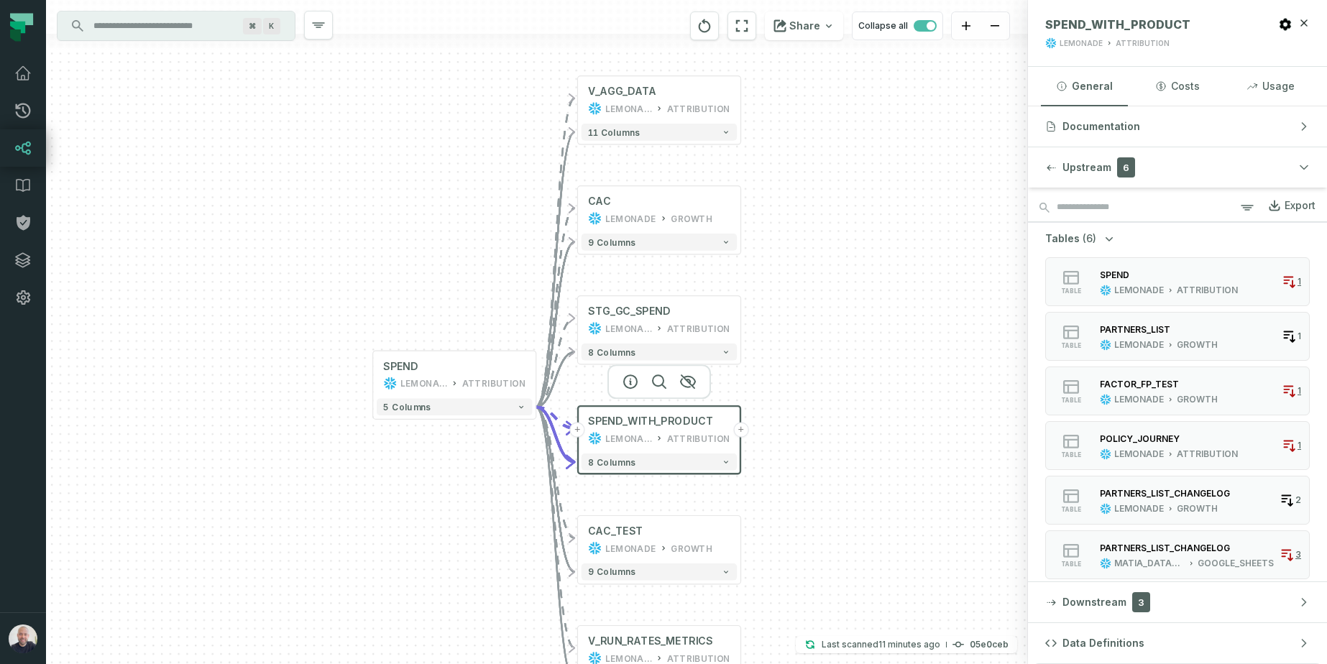
click at [903, 252] on div "+ V_AGG_DATA LEMONADE ATTRIBUTION 11 columns + CAC LEMONADE GROWTH + 9 columns …" at bounding box center [537, 332] width 982 height 664
click at [1309, 18] on icon "button" at bounding box center [1303, 22] width 11 height 11
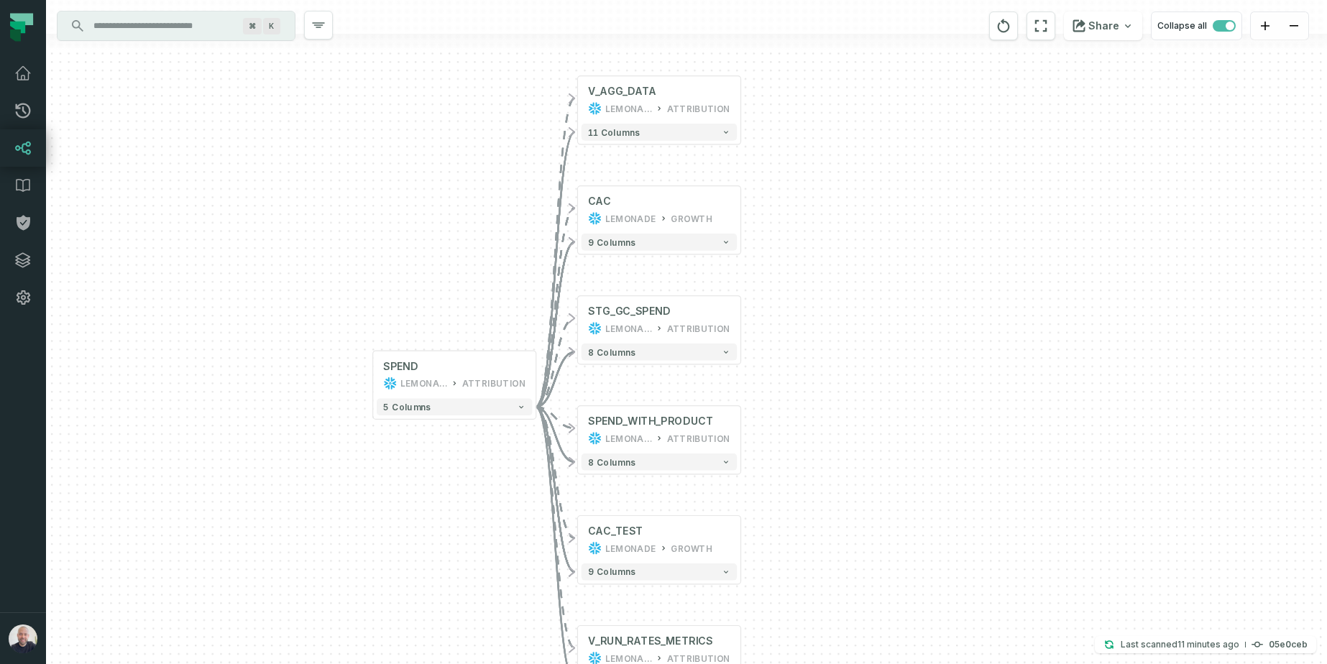
drag, startPoint x: 979, startPoint y: 360, endPoint x: 944, endPoint y: 372, distance: 37.3
click at [979, 360] on div "+ V_AGG_DATA LEMONADE ATTRIBUTION 11 columns + CAC LEMONADE GROWTH + 9 columns …" at bounding box center [686, 332] width 1281 height 664
click at [882, 378] on div "+ V_AGG_DATA LEMONADE ATTRIBUTION 11 columns + CAC LEMONADE GROWTH + 9 columns …" at bounding box center [686, 332] width 1281 height 664
click at [632, 163] on icon "button" at bounding box center [630, 161] width 17 height 17
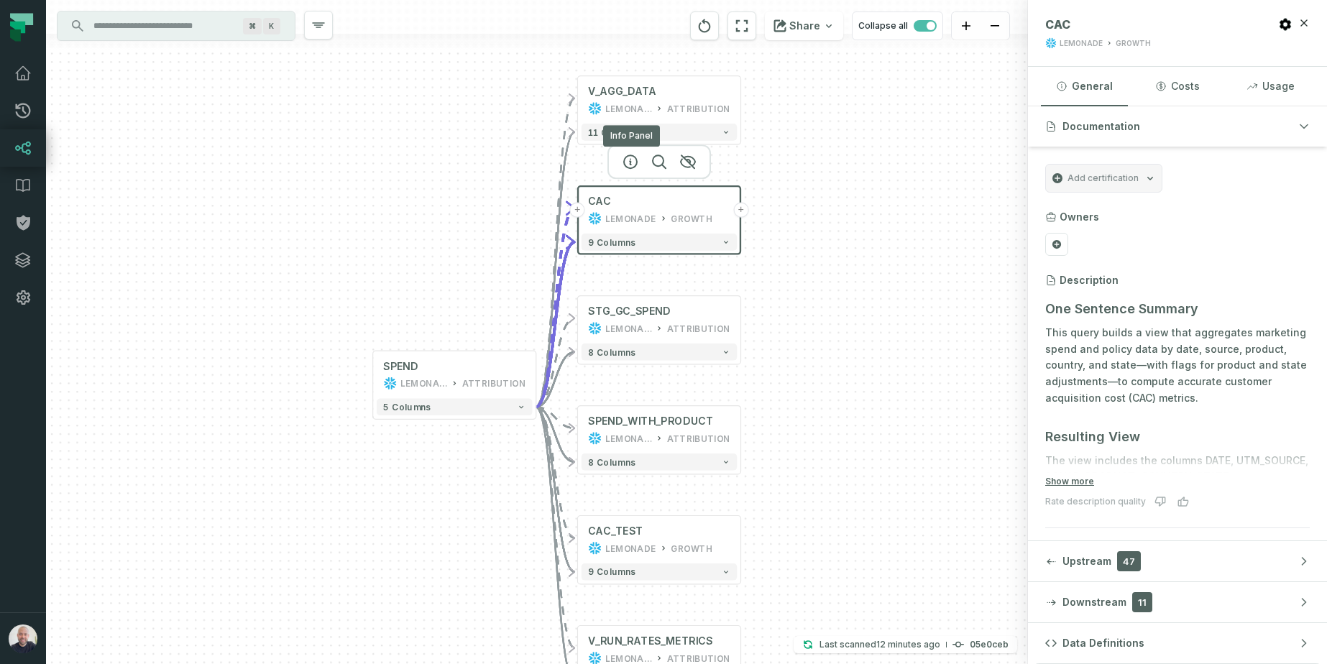
click at [804, 230] on div "+ V_AGG_DATA LEMONADE ATTRIBUTION 11 columns + CAC LEMONADE GROWTH + 9 columns …" at bounding box center [537, 332] width 982 height 664
click at [739, 216] on button "+" at bounding box center [740, 210] width 15 height 15
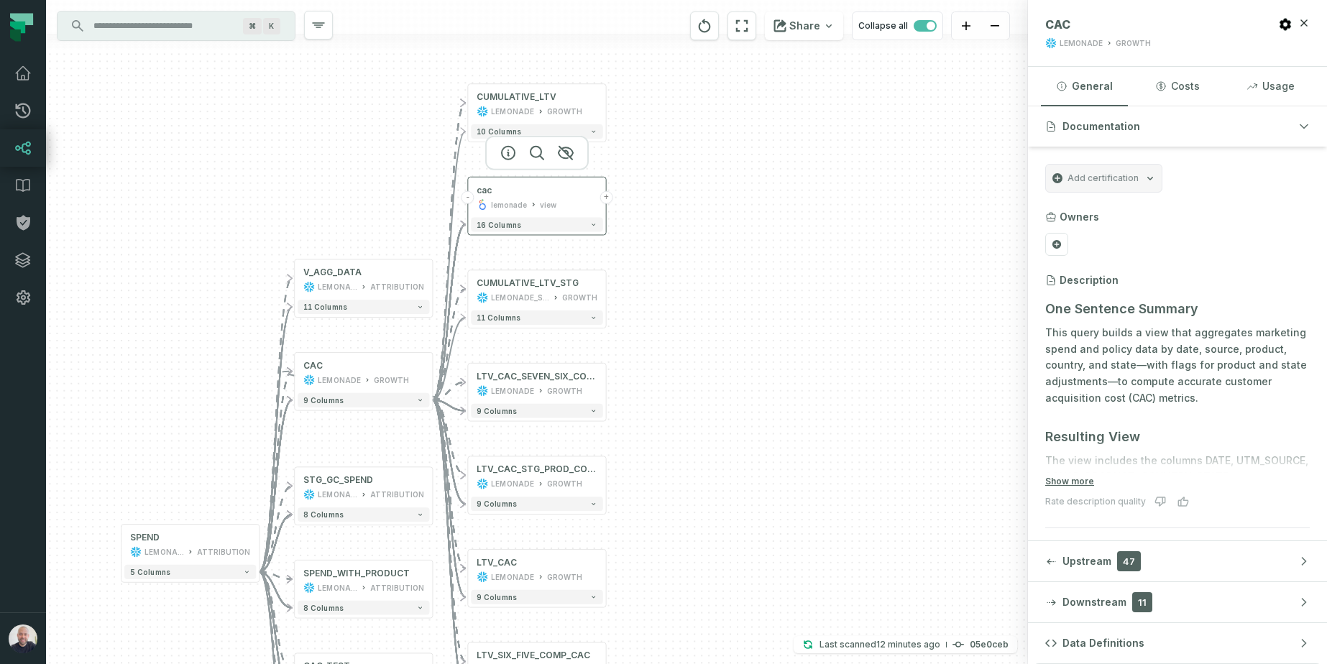
click at [607, 199] on button "+" at bounding box center [605, 197] width 13 height 13
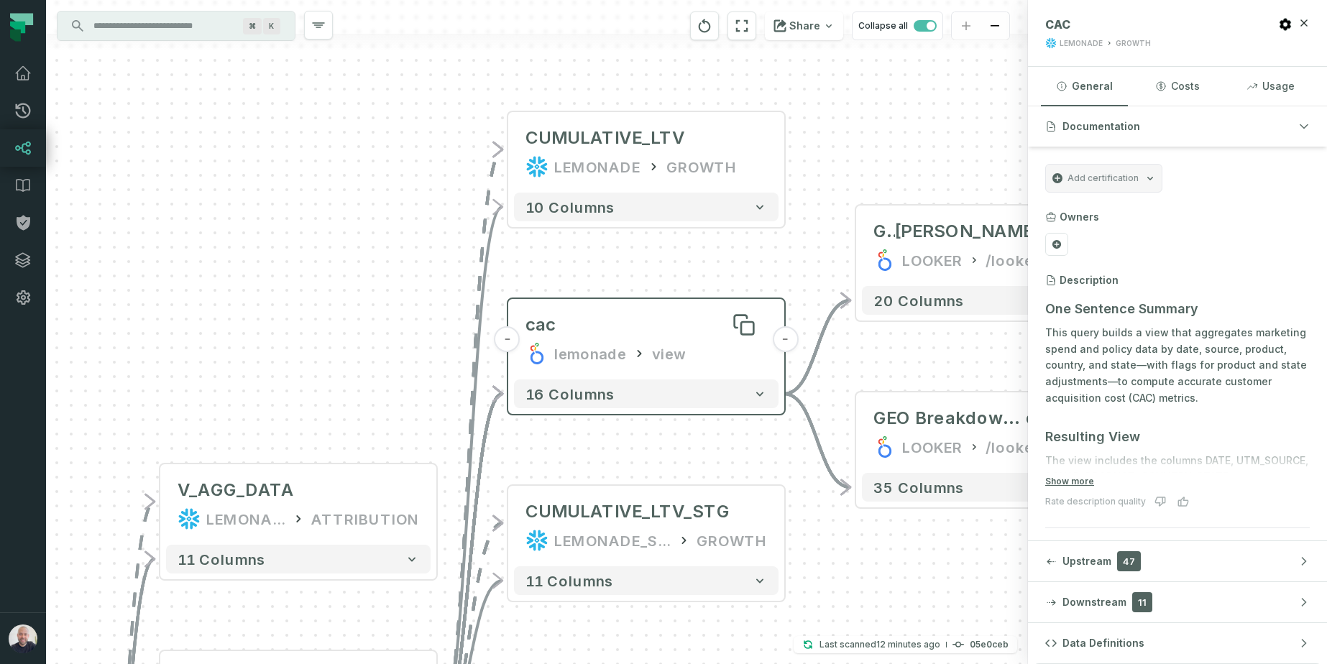
drag, startPoint x: 351, startPoint y: 236, endPoint x: 783, endPoint y: 317, distance: 438.8
click at [838, 229] on div "+ GEO Breakdown: Perfor mance by State LOOKER /looker/Users/Inbal Mechoresh 20 …" at bounding box center [537, 332] width 982 height 664
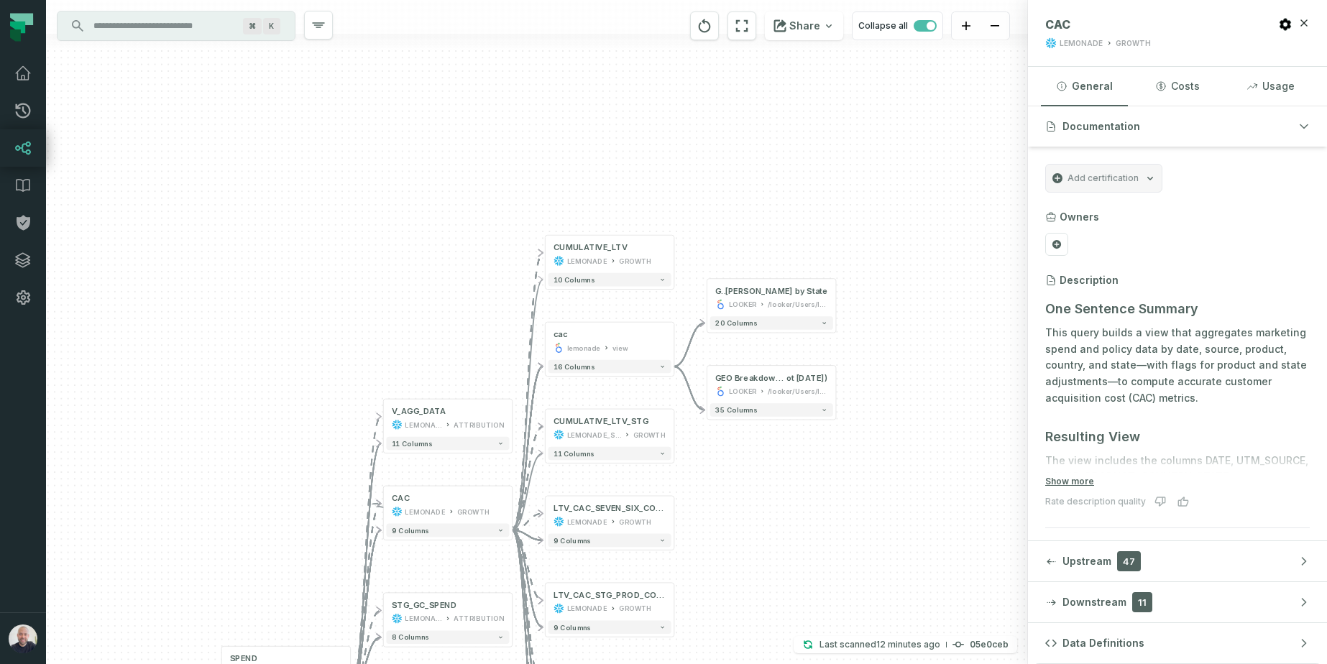
drag, startPoint x: 921, startPoint y: 533, endPoint x: 721, endPoint y: 453, distance: 215.8
click at [721, 454] on div "+ GEO Breakdown: Perfor mance by State LOOKER /looker/Users/Inbal Mechoresh 20 …" at bounding box center [537, 332] width 982 height 664
